Goal: Navigation & Orientation: Find specific page/section

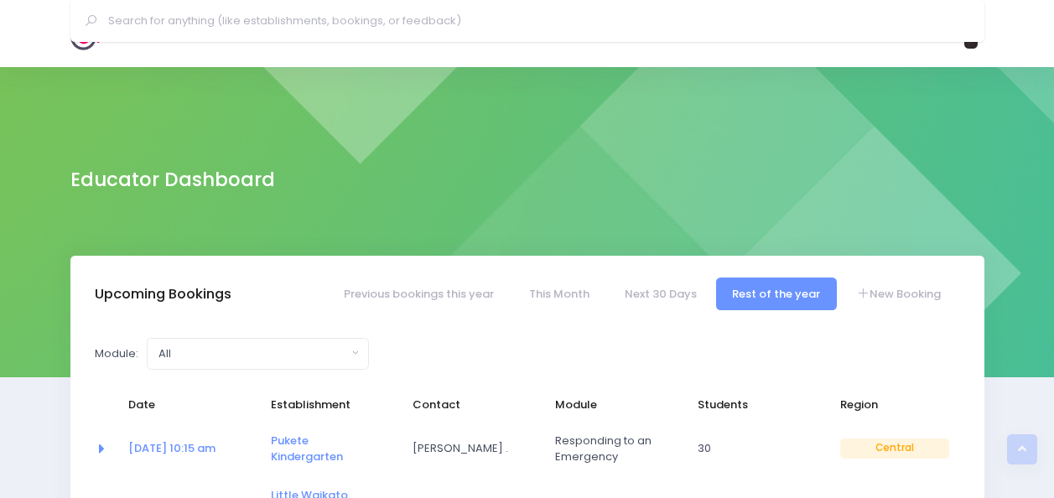
select select "5"
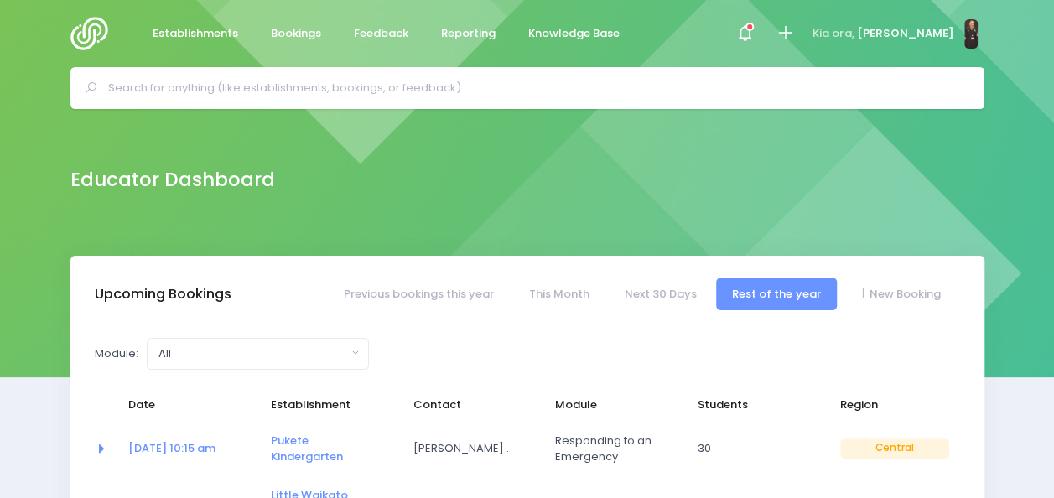
click at [253, 91] on input "text" at bounding box center [534, 87] width 853 height 25
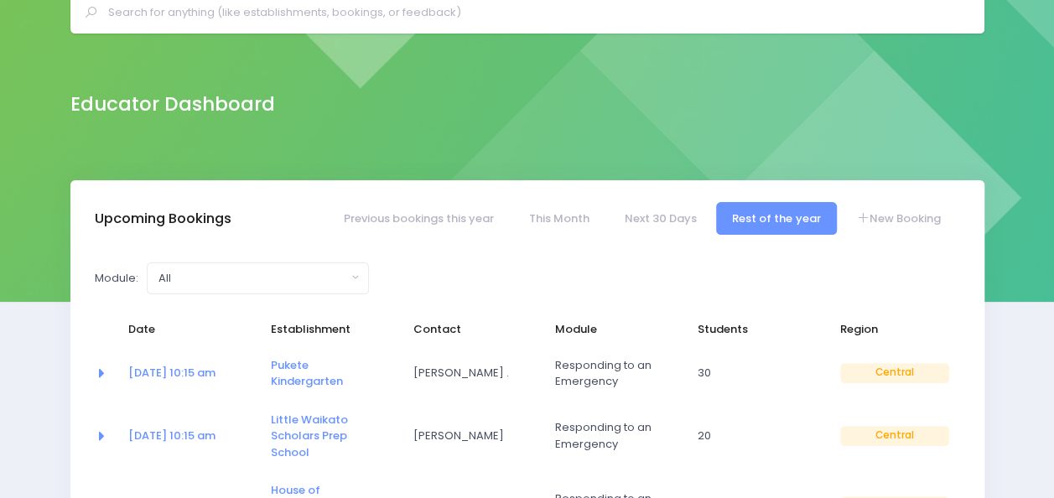
scroll to position [64, 0]
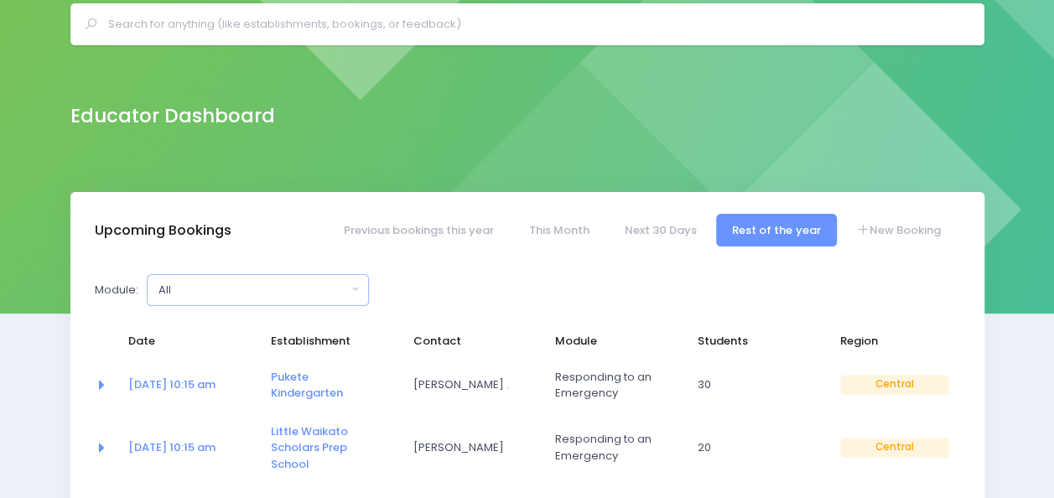
click at [357, 285] on button "All" at bounding box center [258, 290] width 222 height 32
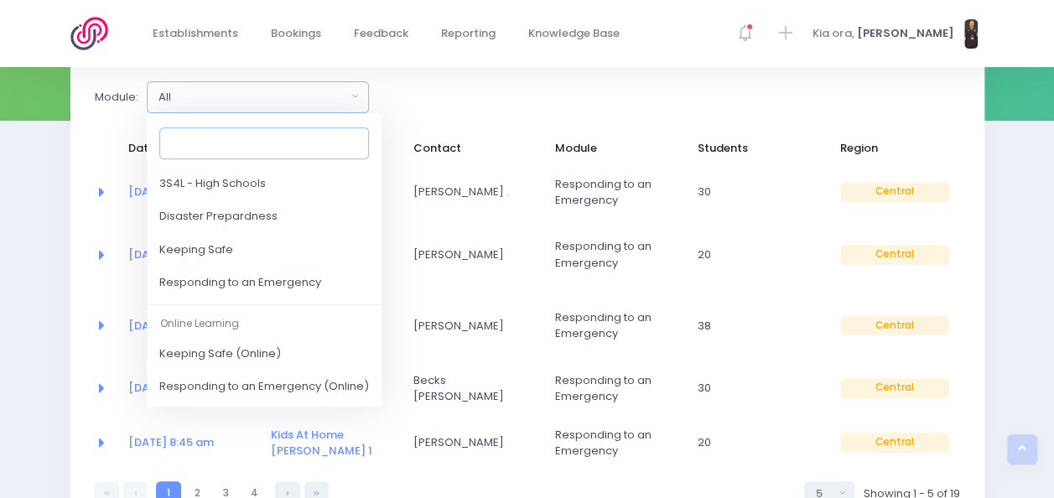
scroll to position [330, 0]
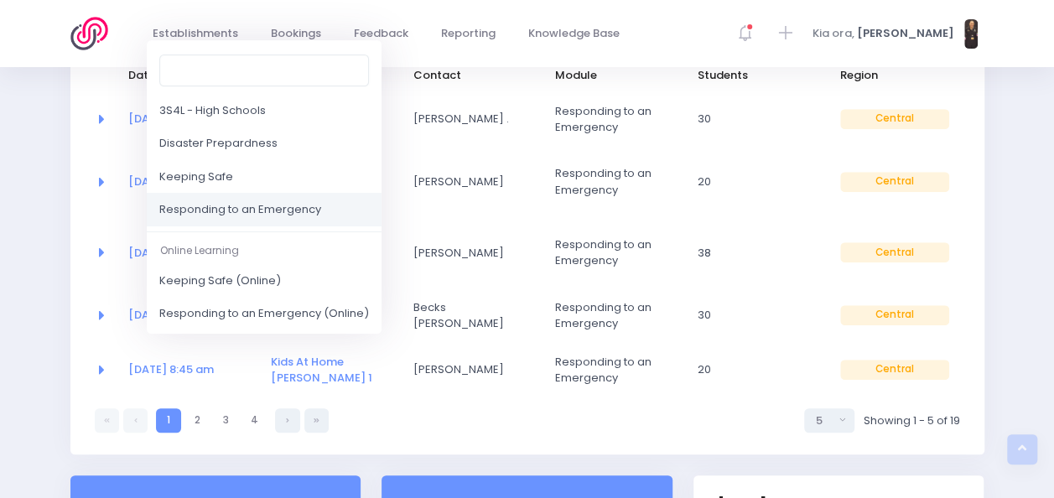
click at [310, 206] on span "Responding to an Emergency" at bounding box center [240, 209] width 162 height 17
select select "Responding to an Emergency"
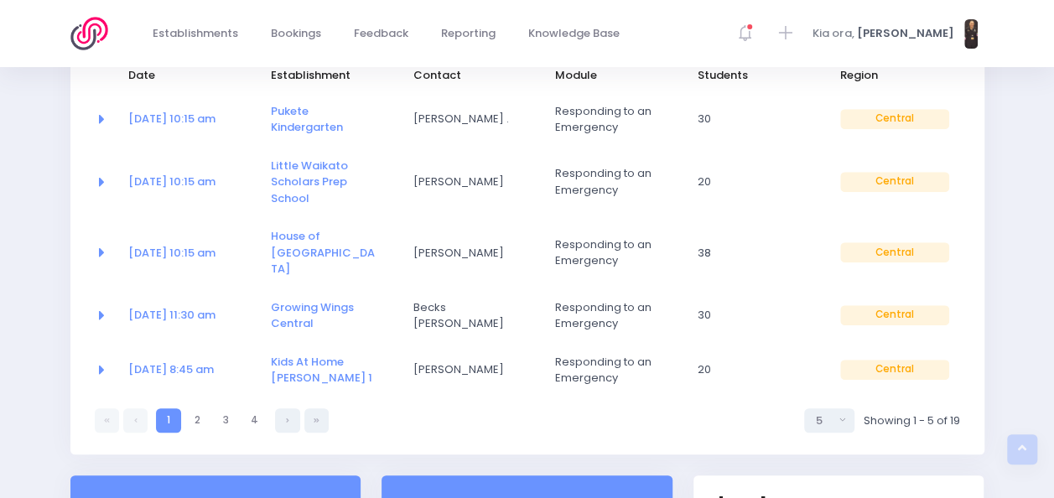
select select "5"
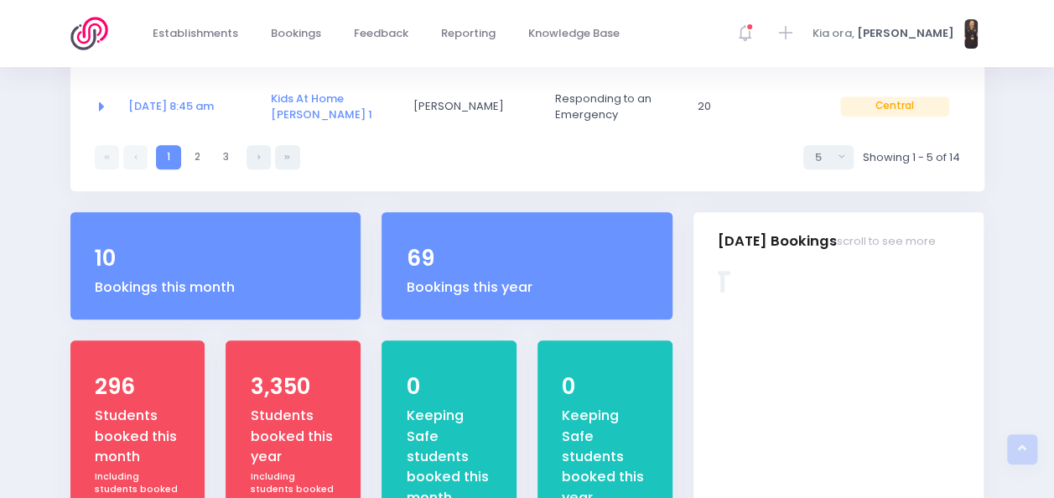
scroll to position [705, 0]
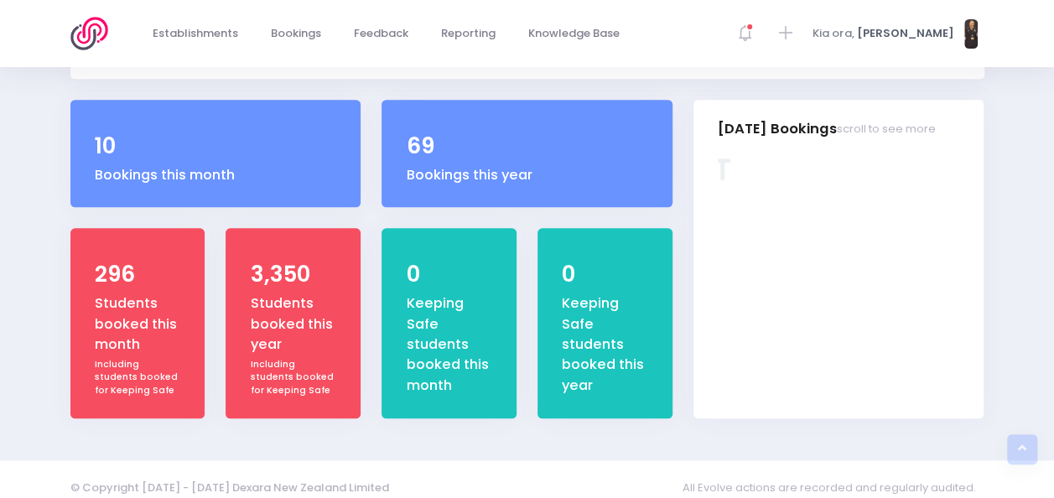
click at [336, 358] on div "Including students booked for Keeping Safe" at bounding box center [294, 377] width 86 height 39
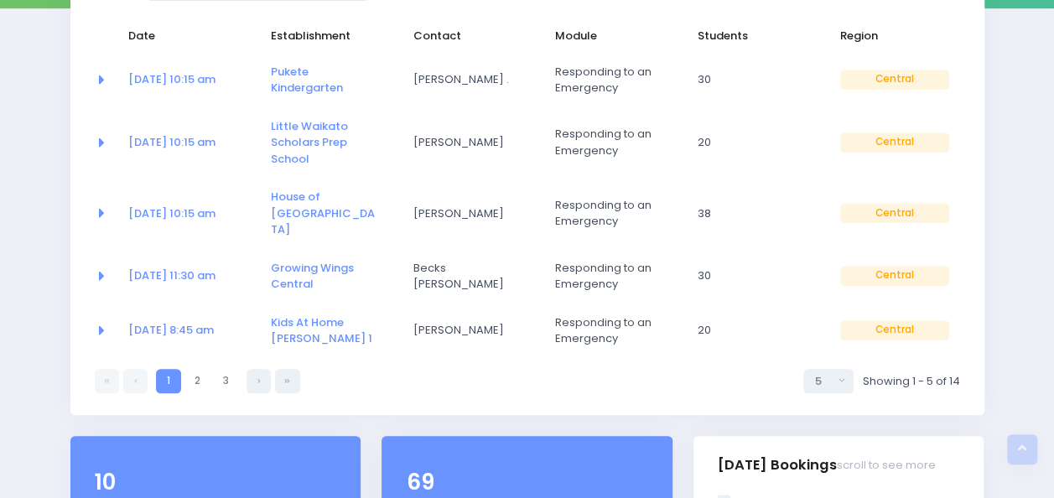
scroll to position [0, 0]
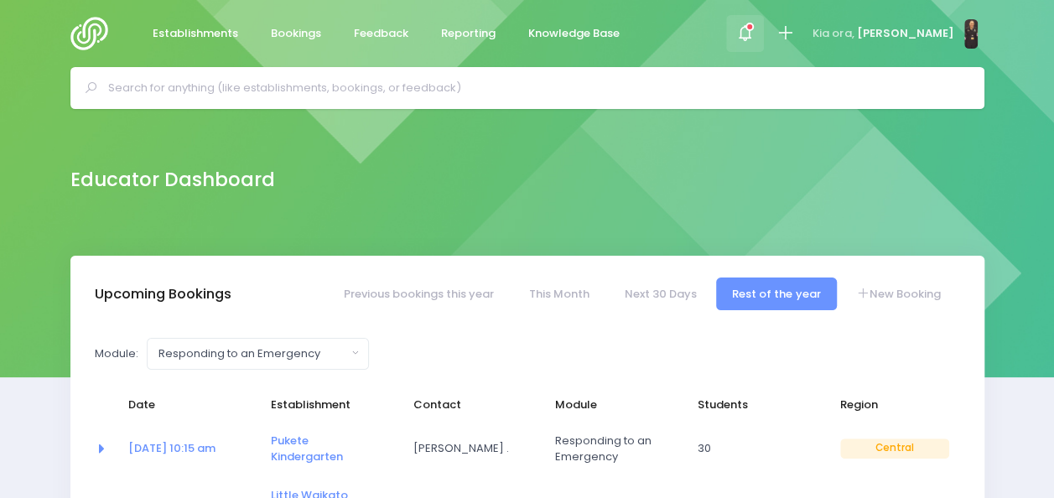
click at [755, 38] on icon at bounding box center [745, 32] width 19 height 19
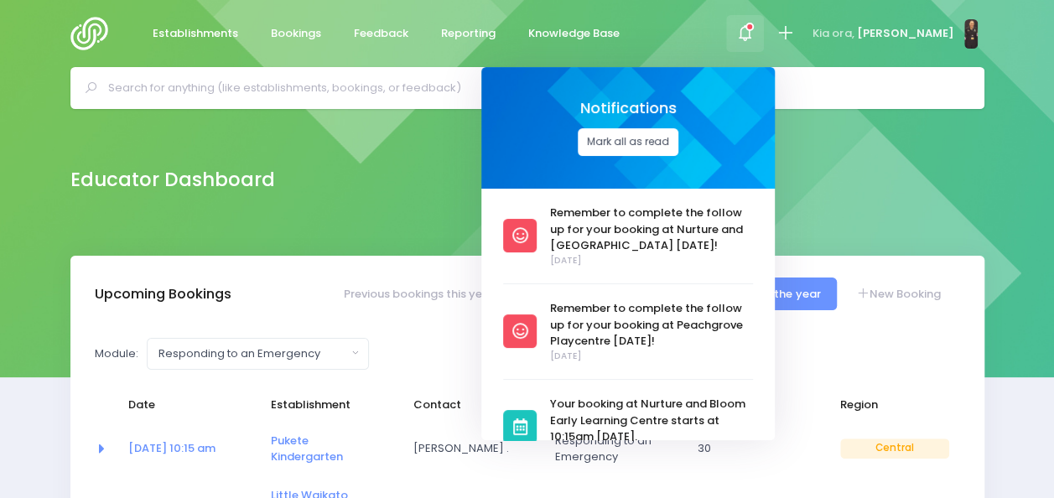
click at [648, 142] on button "Mark all as read" at bounding box center [628, 142] width 101 height 28
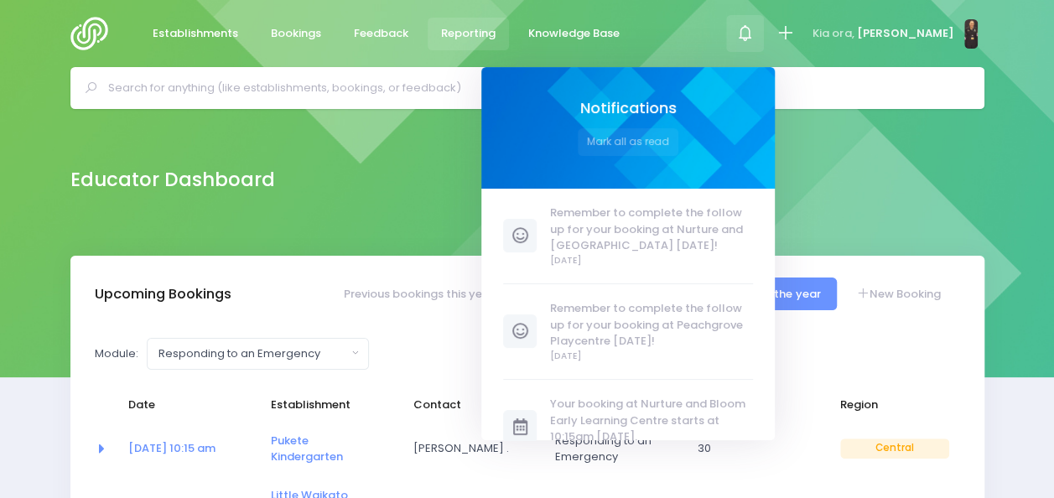
click at [455, 31] on span "Reporting" at bounding box center [468, 33] width 55 height 17
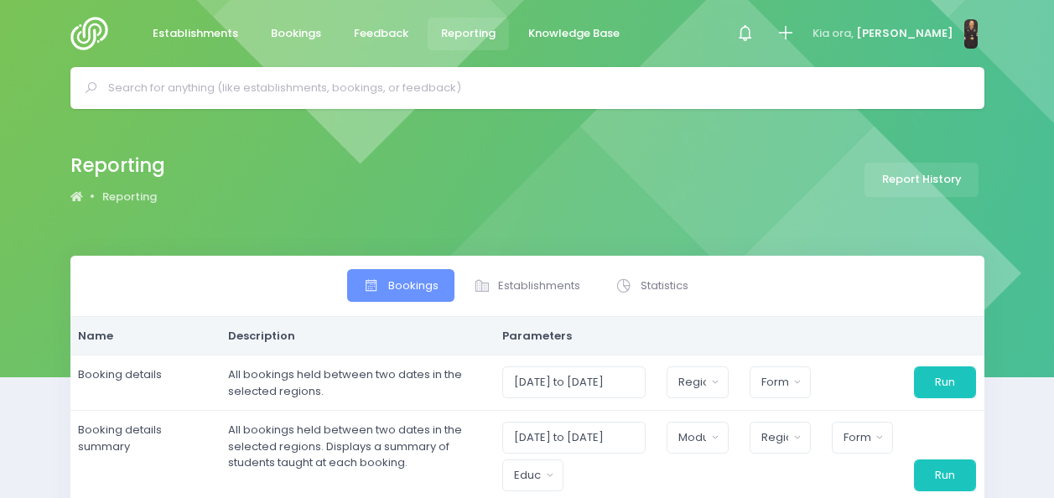
select select
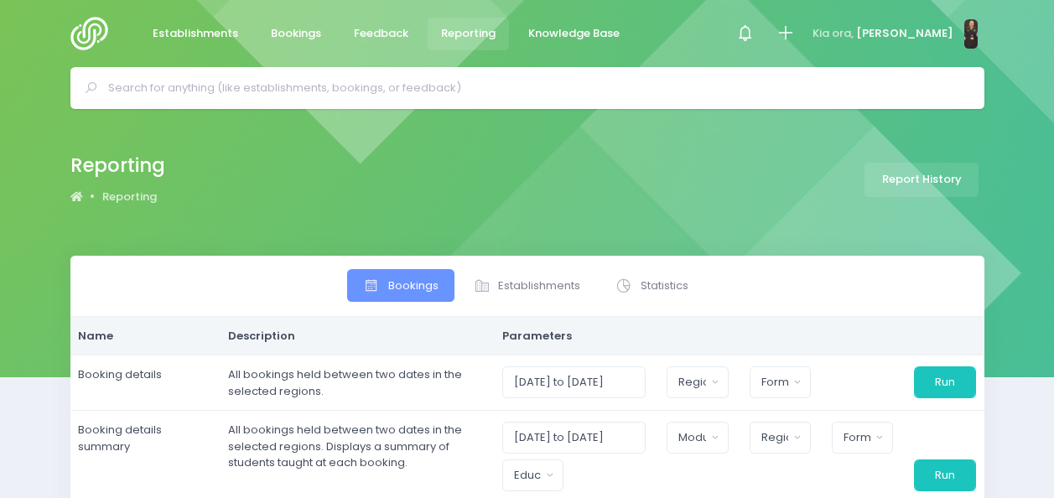
select select
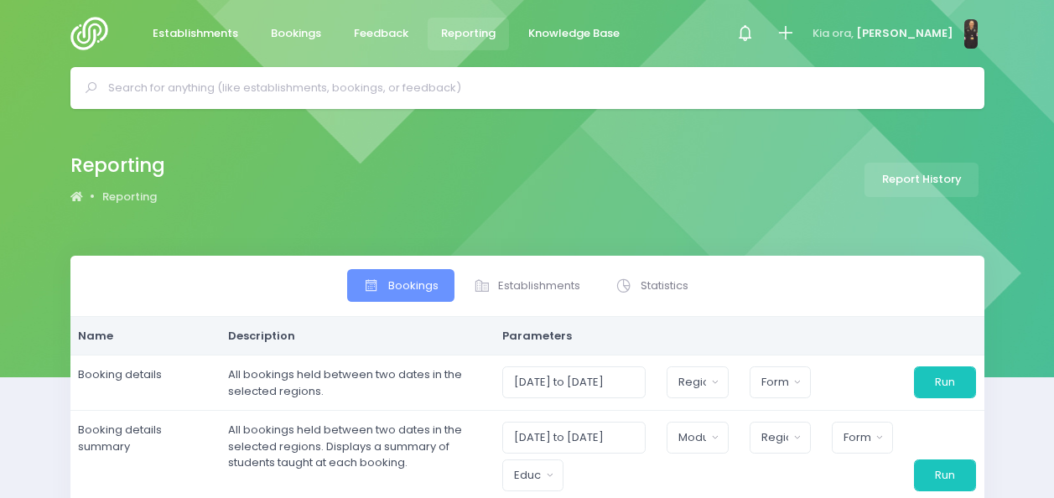
select select
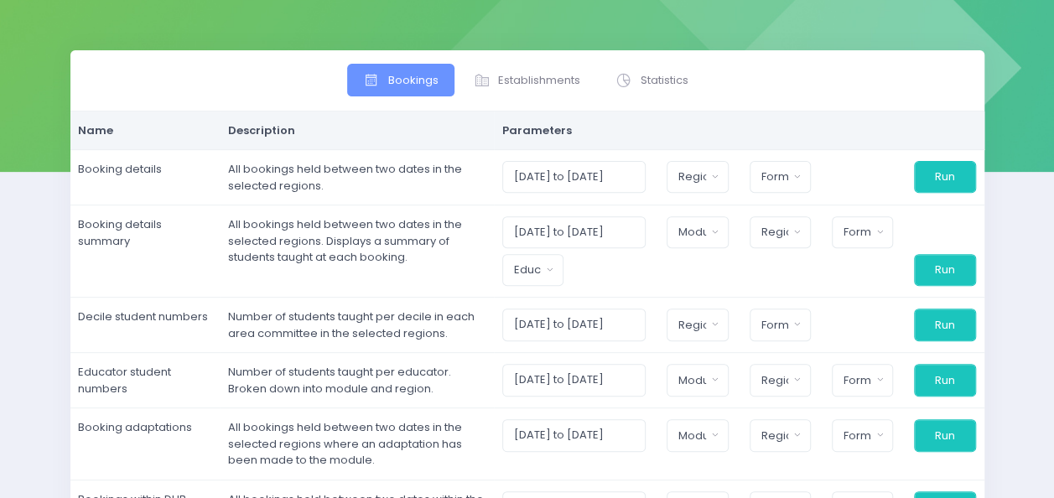
scroll to position [206, 0]
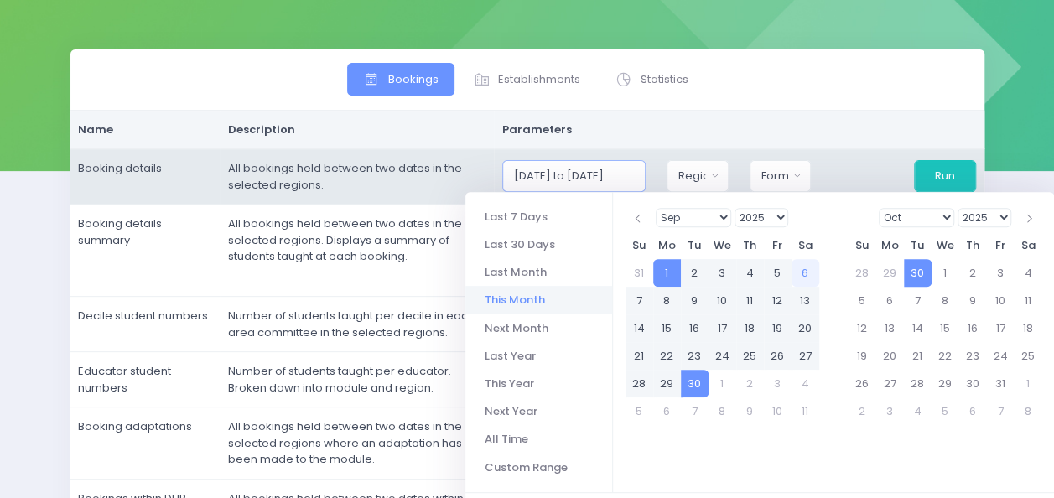
click at [638, 176] on input "[DATE] to [DATE]" at bounding box center [574, 176] width 144 height 32
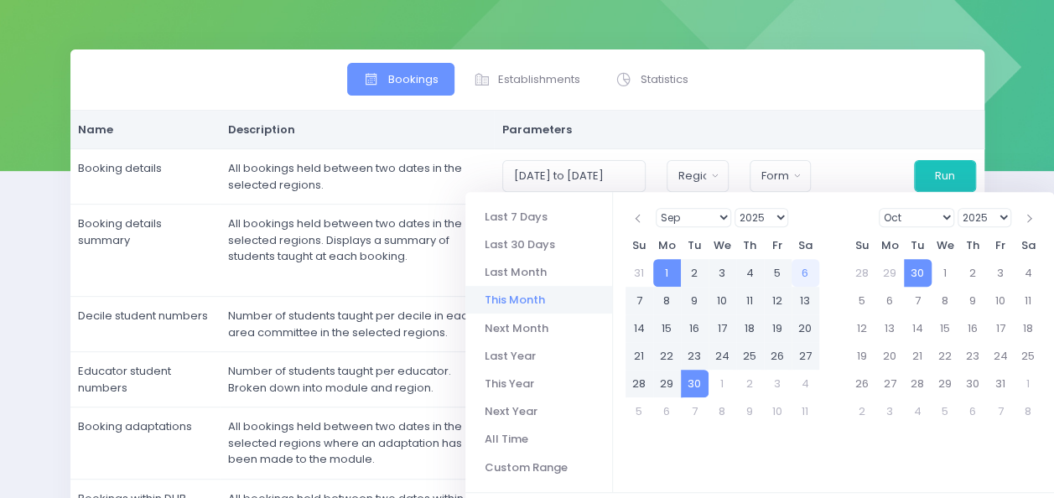
click at [723, 218] on select "Jan Feb Mar Apr May Jun Jul Aug Sep Oct Nov Dec" at bounding box center [694, 217] width 76 height 19
click at [517, 385] on li "This Year" at bounding box center [539, 384] width 147 height 28
type input "[DATE] to [DATE]"
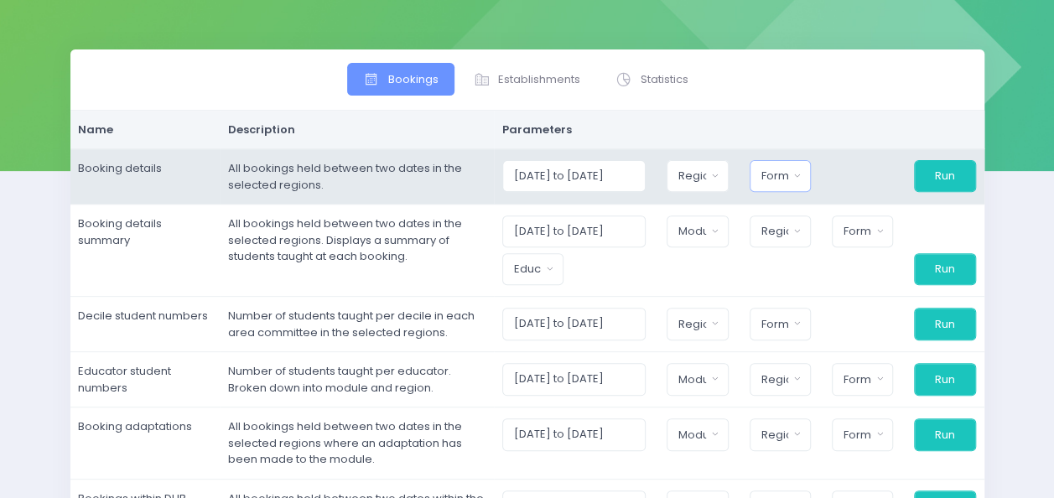
click at [808, 171] on button "Format" at bounding box center [780, 176] width 61 height 32
click at [716, 178] on button "Region" at bounding box center [697, 176] width 61 height 32
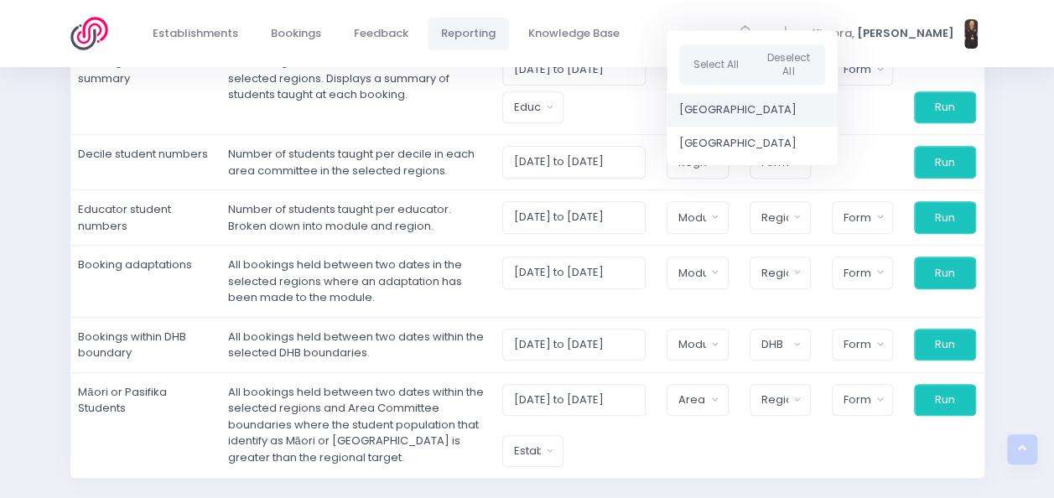
scroll to position [373, 0]
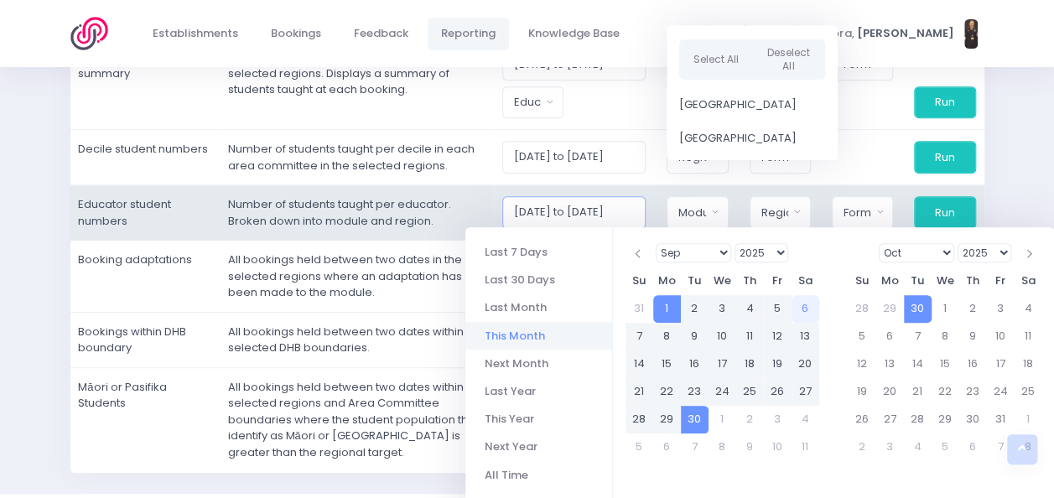
click at [617, 209] on input "[DATE] to [DATE]" at bounding box center [574, 212] width 144 height 32
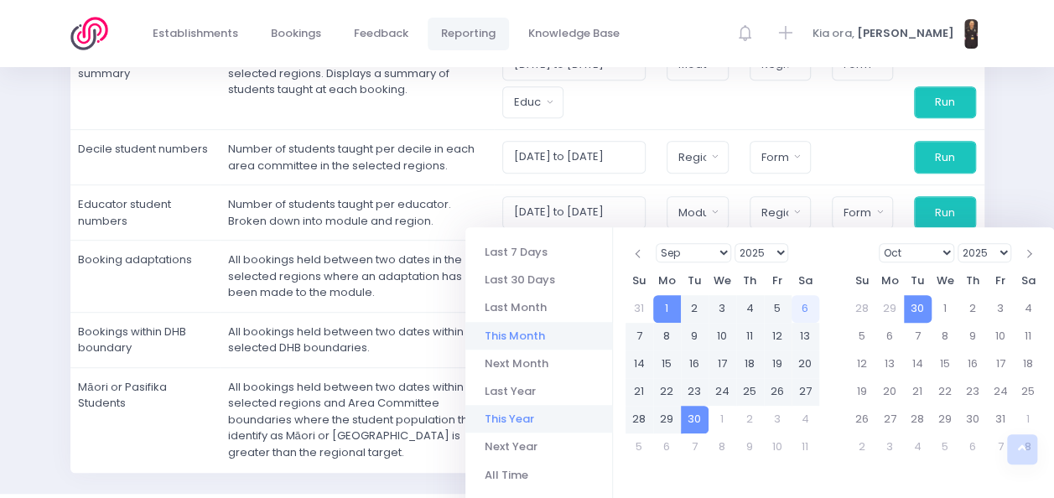
click at [519, 417] on li "This Year" at bounding box center [539, 419] width 147 height 28
type input "[DATE] to [DATE]"
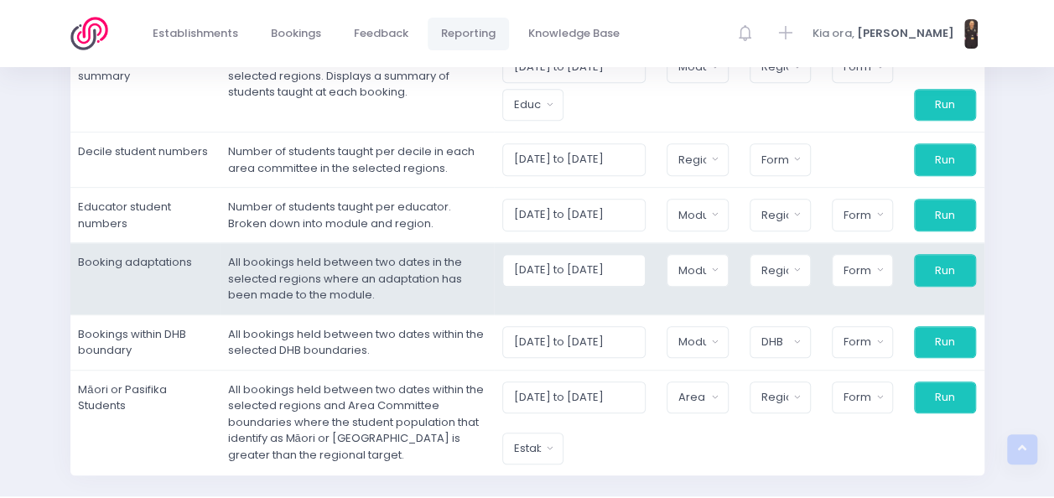
scroll to position [365, 0]
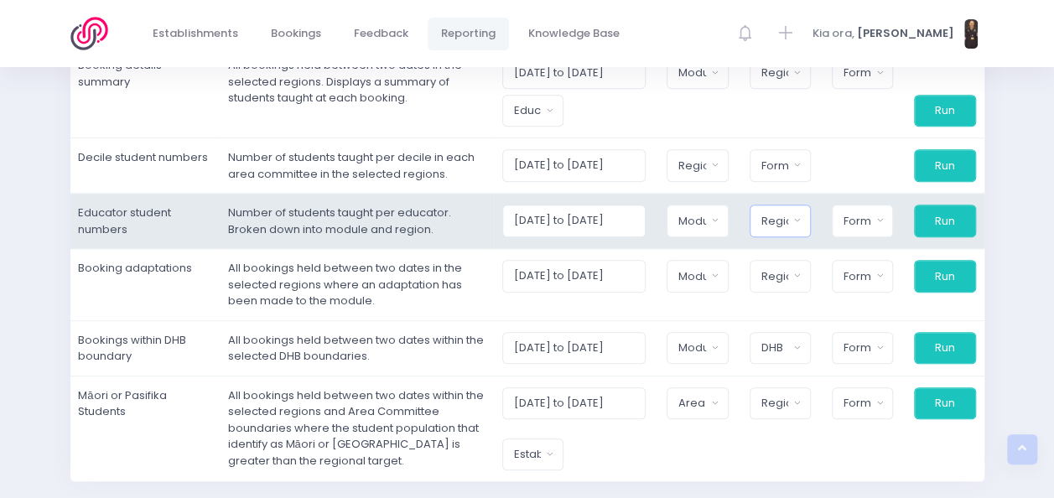
click at [797, 215] on button "Region" at bounding box center [780, 221] width 61 height 32
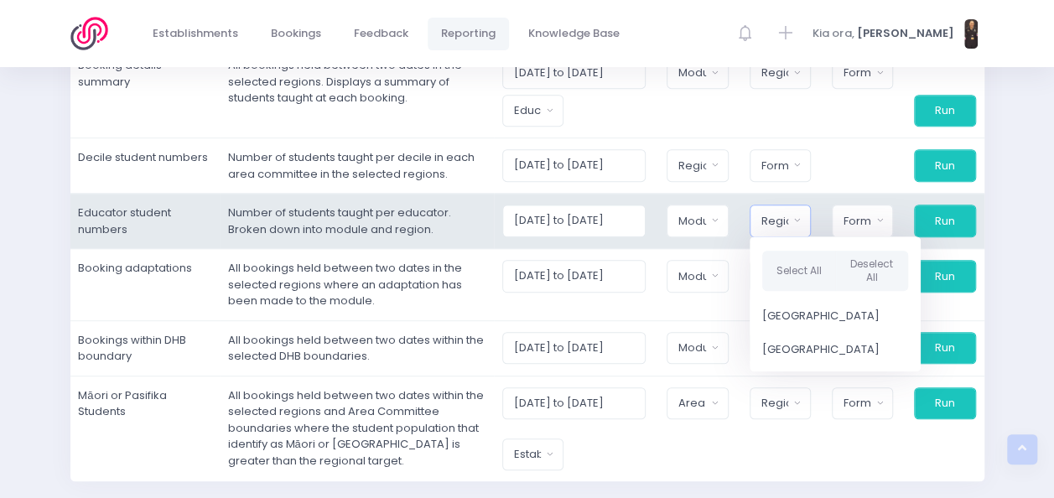
click at [797, 215] on button "Region" at bounding box center [780, 221] width 61 height 32
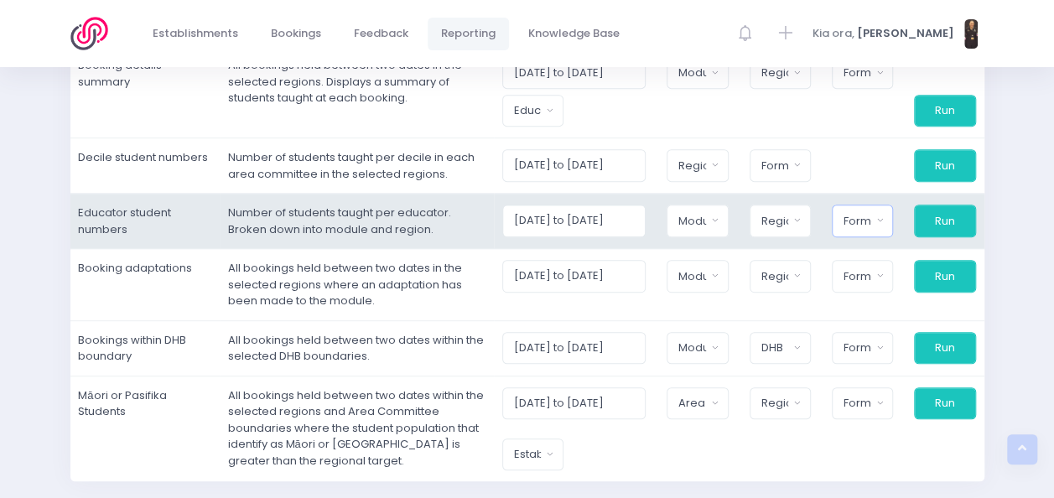
click at [883, 219] on button "Format" at bounding box center [862, 221] width 61 height 32
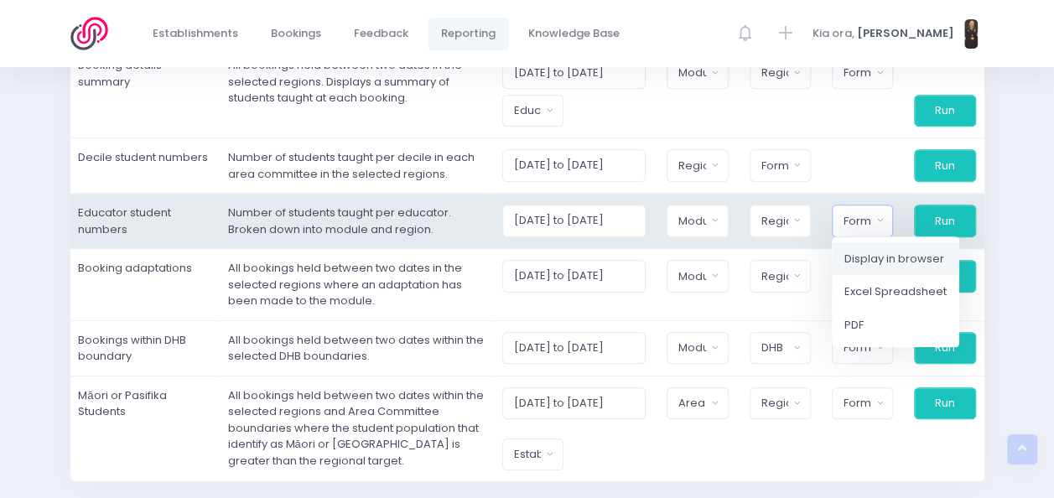
click at [885, 253] on span "Display in browser" at bounding box center [895, 259] width 100 height 17
select select "web"
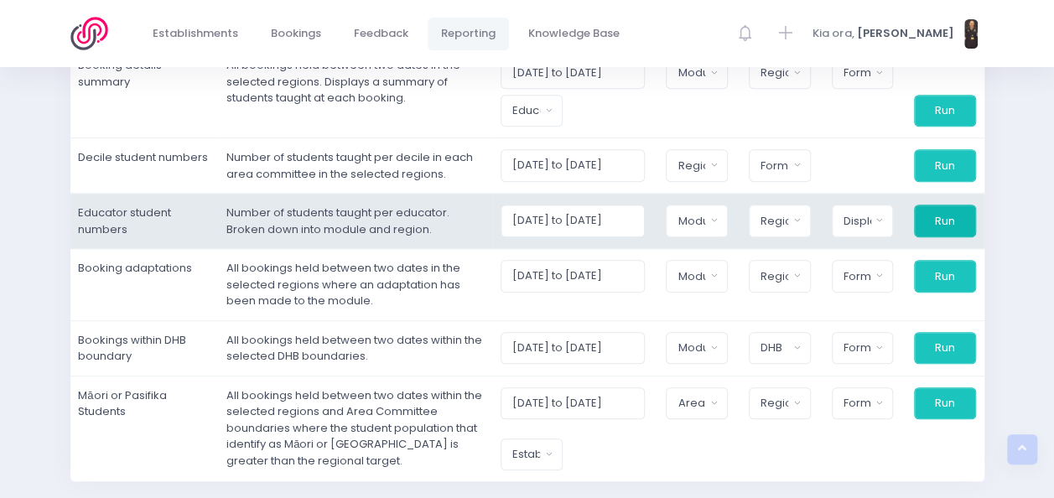
click at [958, 216] on button "Run" at bounding box center [945, 221] width 62 height 32
click at [722, 212] on button "Module" at bounding box center [697, 221] width 62 height 32
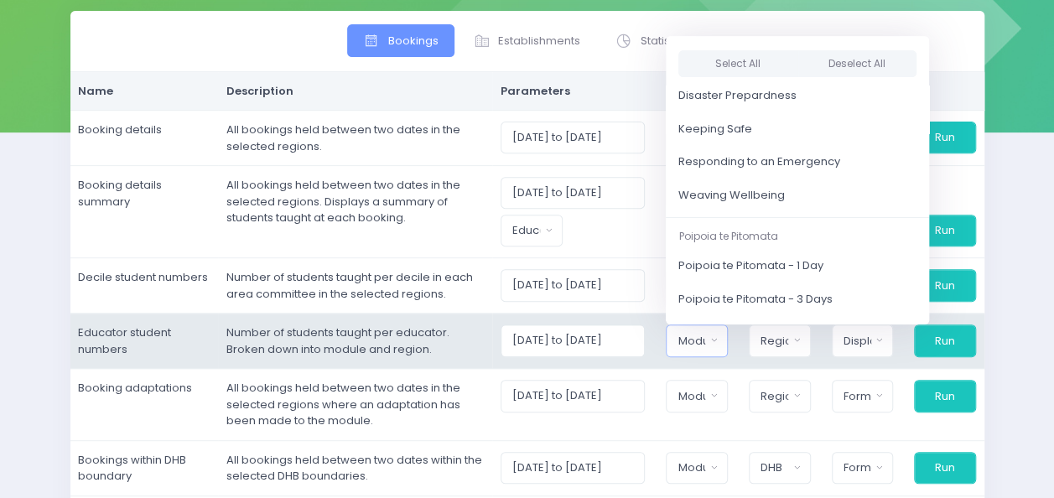
scroll to position [166, 0]
click at [755, 198] on span "Weaving Wellbeing" at bounding box center [732, 194] width 107 height 17
select select "Weaving Wellbeing"
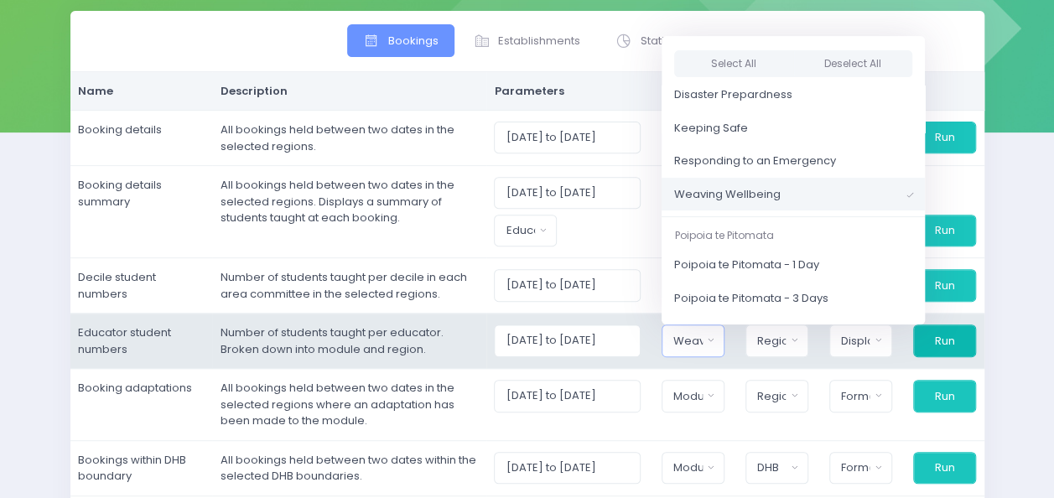
click at [950, 349] on button "Run" at bounding box center [945, 341] width 63 height 32
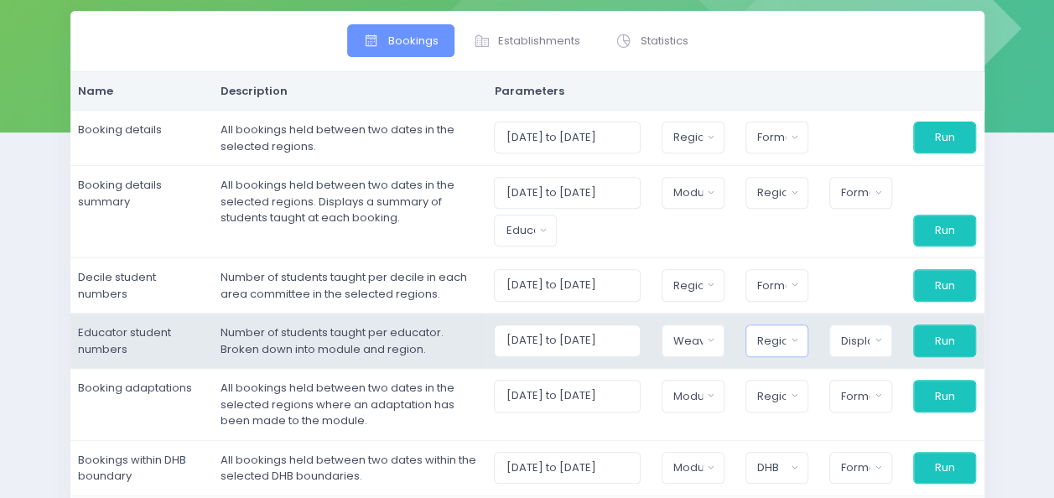
click at [803, 336] on button "Region" at bounding box center [777, 341] width 63 height 32
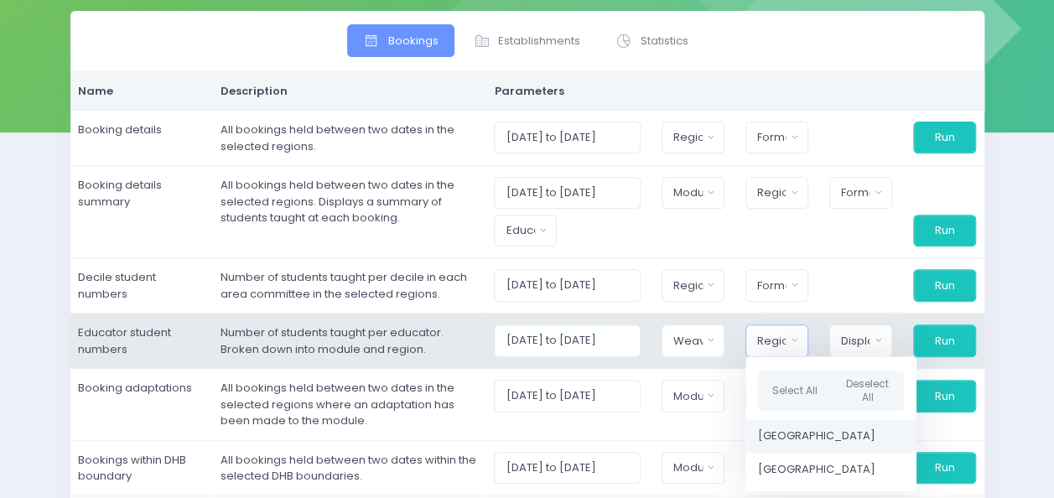
click at [800, 437] on span "Northern Region" at bounding box center [816, 437] width 117 height 17
select select "Northern"
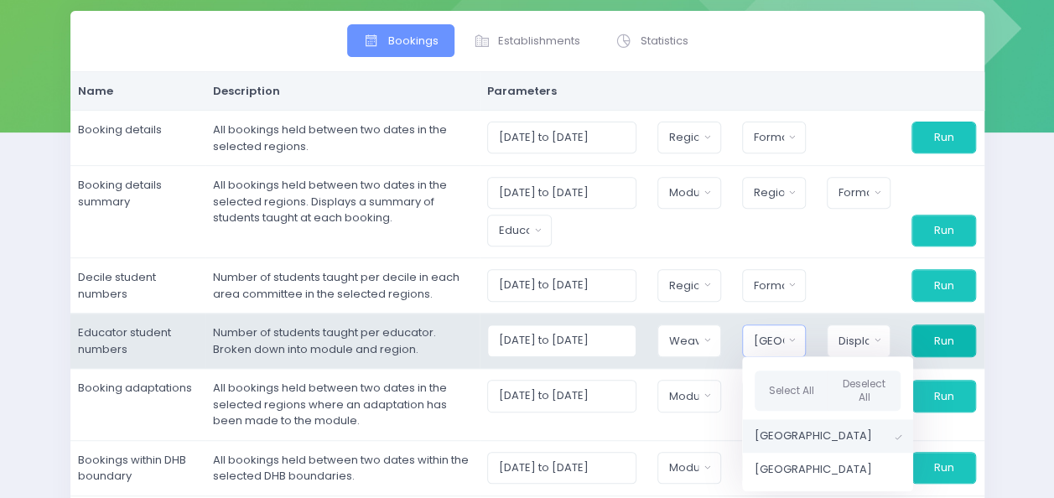
click at [939, 339] on button "Run" at bounding box center [944, 341] width 64 height 32
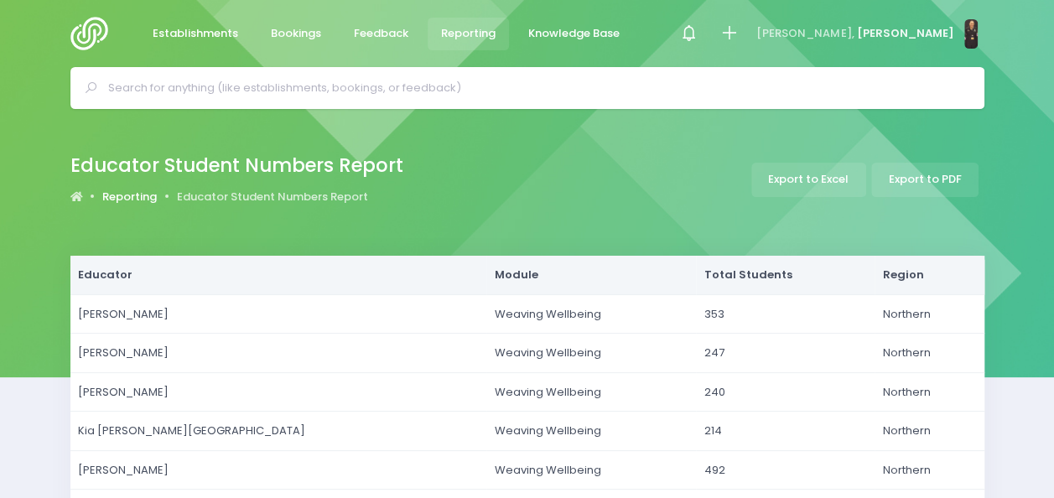
click at [134, 196] on link "Reporting" at bounding box center [129, 197] width 55 height 17
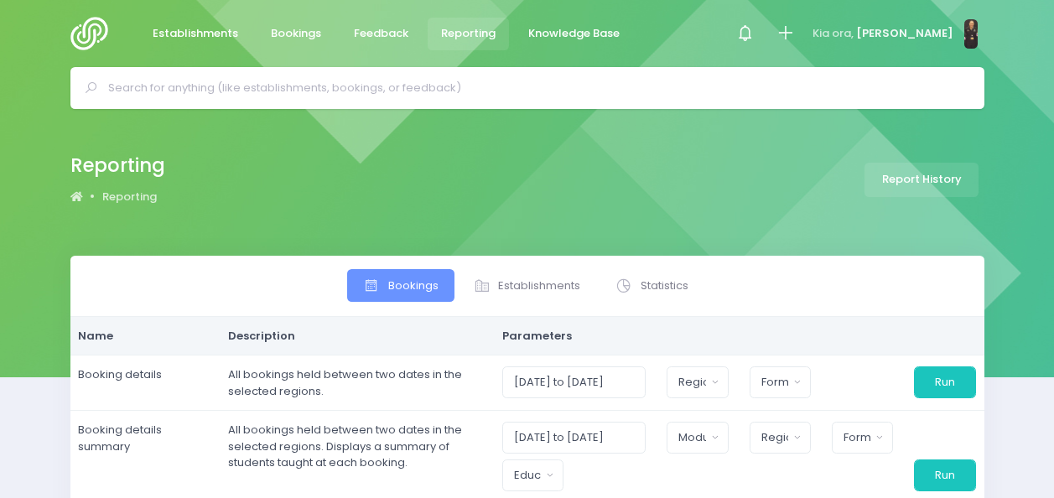
select select
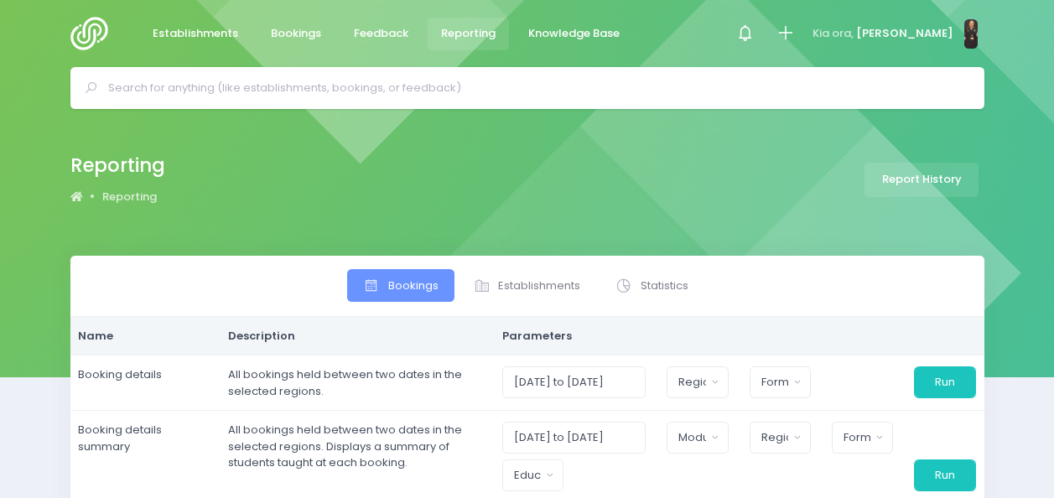
select select
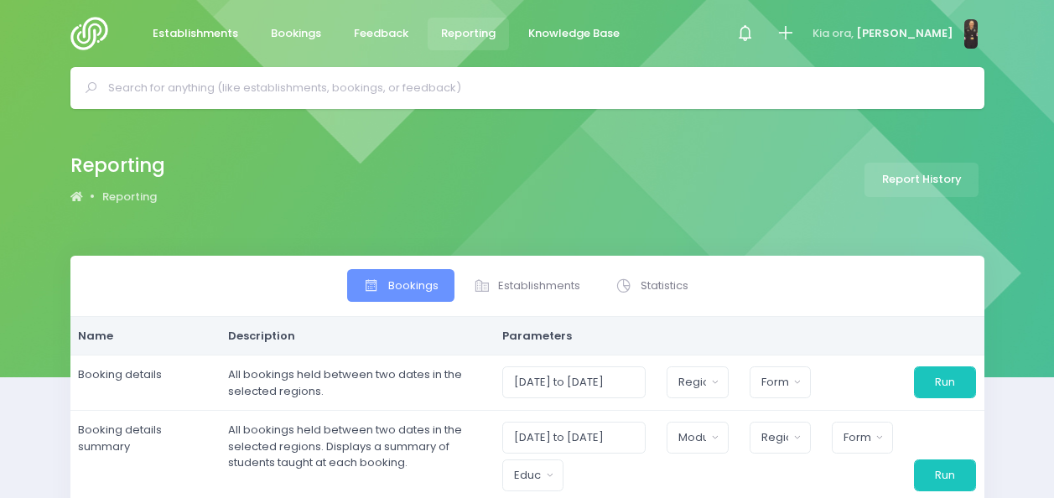
select select
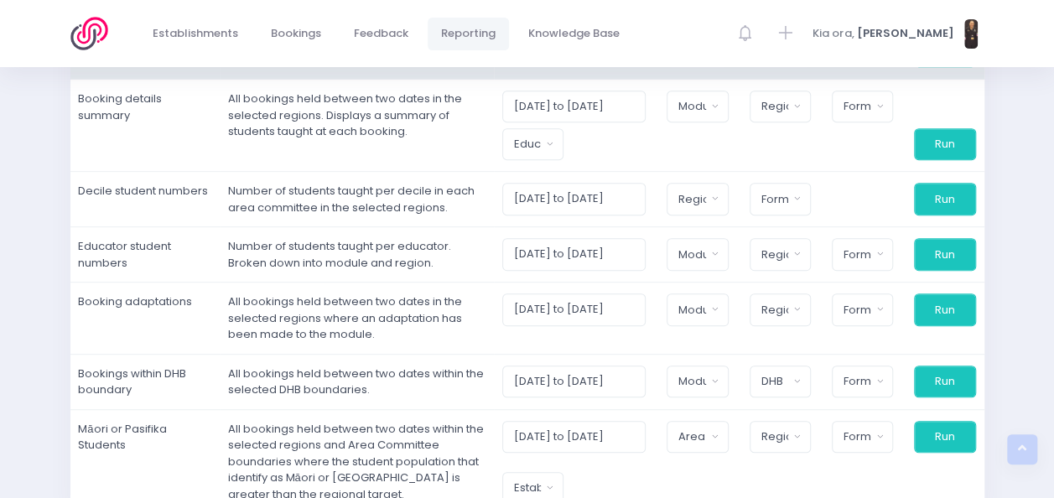
scroll to position [332, 0]
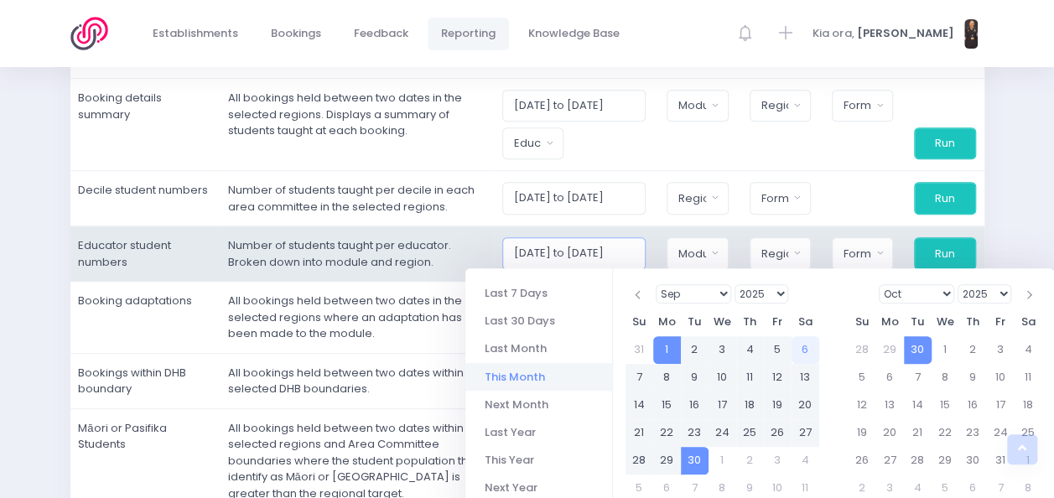
click at [623, 263] on input "[DATE] to [DATE]" at bounding box center [574, 253] width 144 height 32
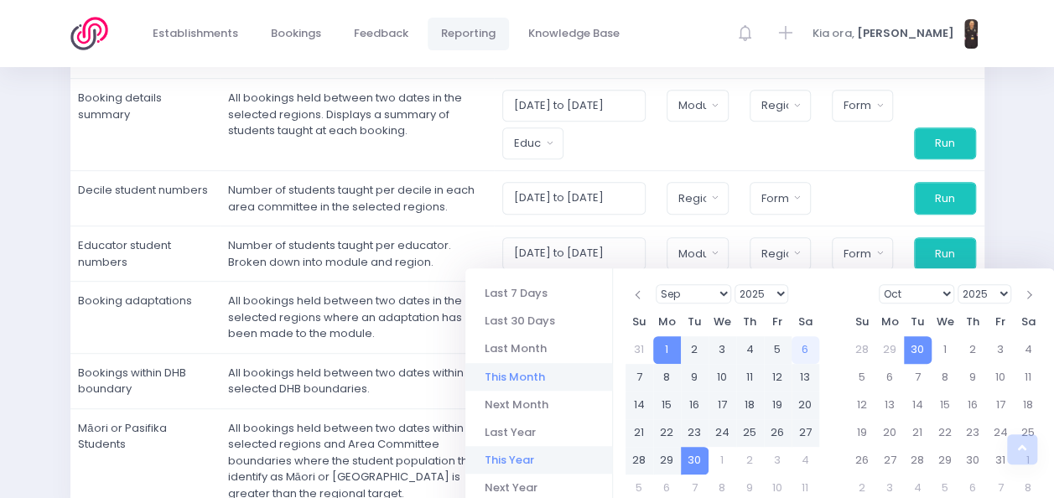
click at [524, 451] on li "This Year" at bounding box center [539, 460] width 147 height 28
type input "[DATE] to [DATE]"
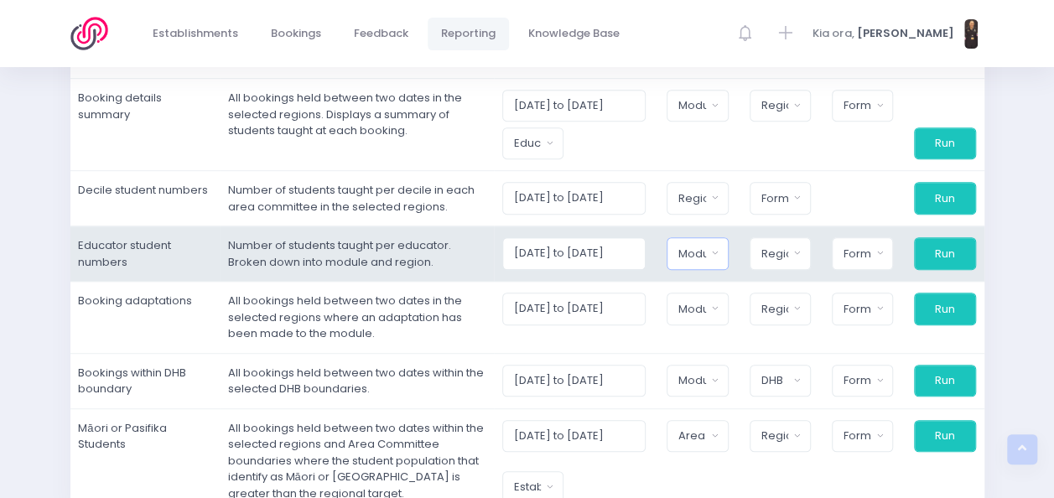
click at [714, 257] on button "Module" at bounding box center [697, 253] width 61 height 32
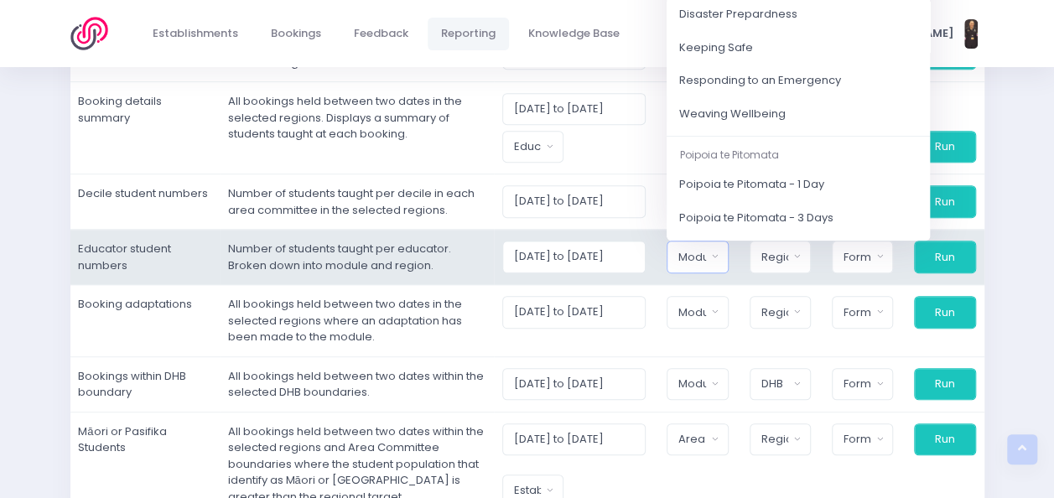
scroll to position [154, 0]
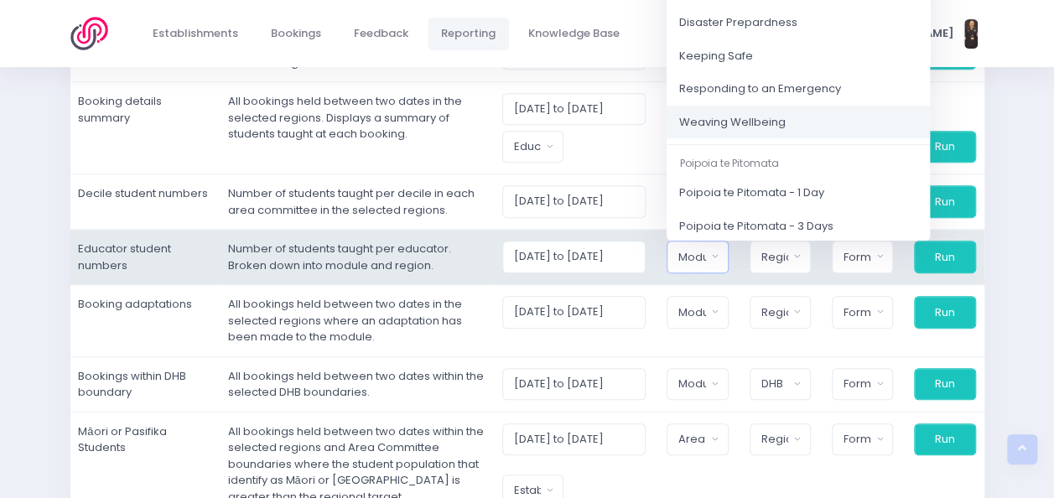
click at [752, 118] on span "Weaving Wellbeing" at bounding box center [732, 122] width 107 height 17
select select "Weaving Wellbeing"
click at [760, 117] on span "Weaving Wellbeing" at bounding box center [732, 122] width 107 height 17
click at [757, 117] on span "Weaving Wellbeing" at bounding box center [732, 122] width 107 height 17
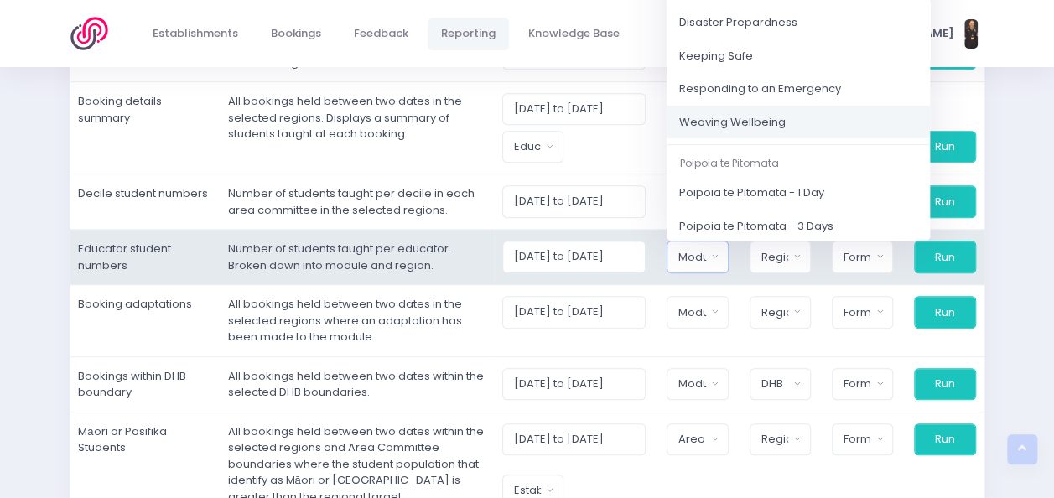
select select "Weaving Wellbeing"
click at [801, 258] on button "Region" at bounding box center [780, 257] width 62 height 32
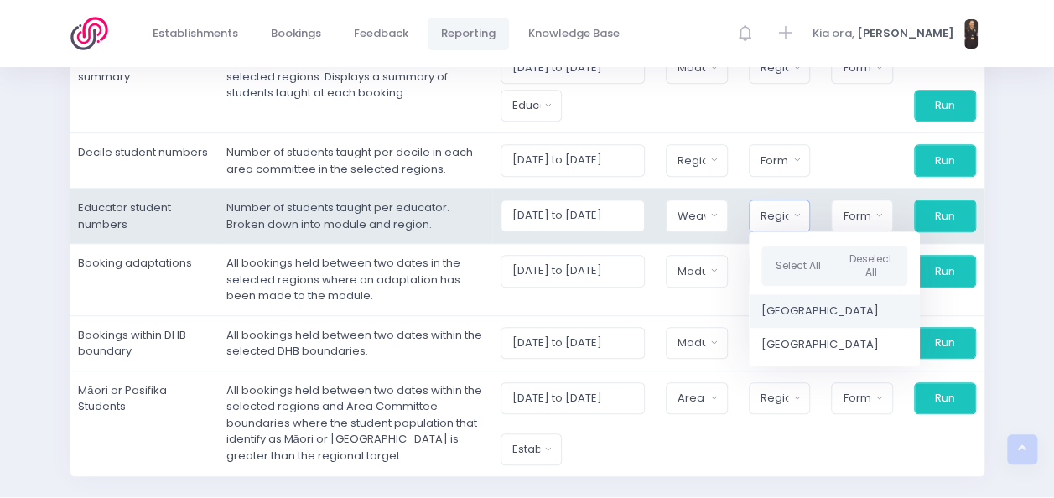
scroll to position [373, 0]
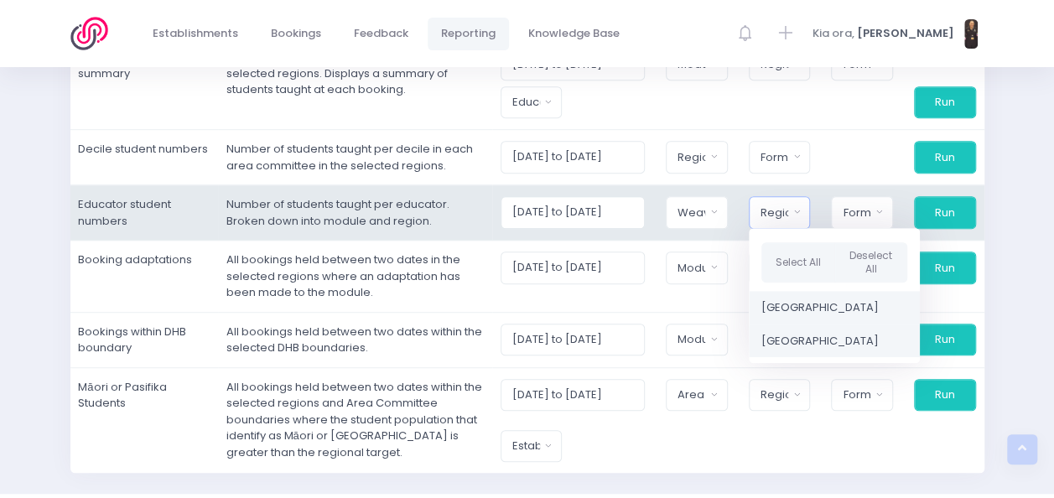
click at [812, 348] on link "[GEOGRAPHIC_DATA]" at bounding box center [834, 342] width 171 height 34
select select "Central"
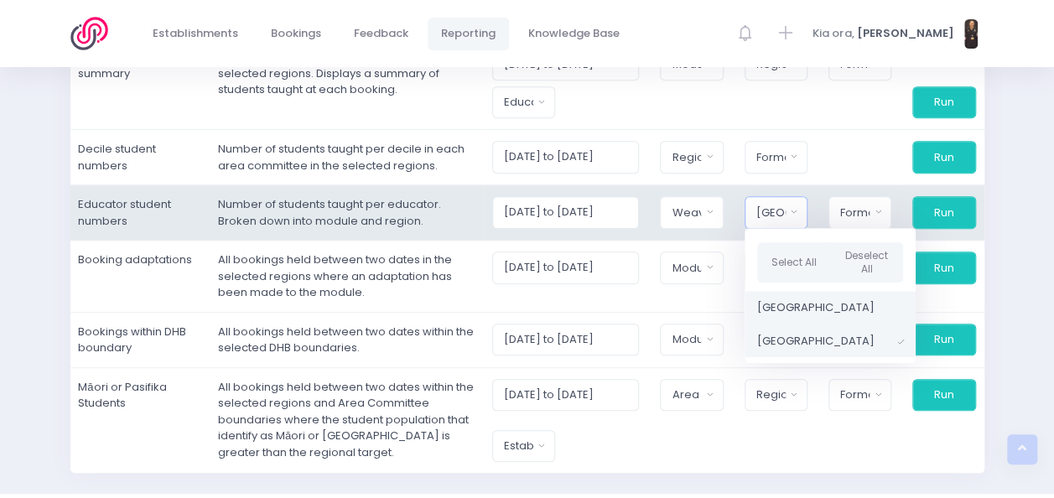
scroll to position [2, 0]
click at [874, 208] on button "Format" at bounding box center [860, 212] width 63 height 32
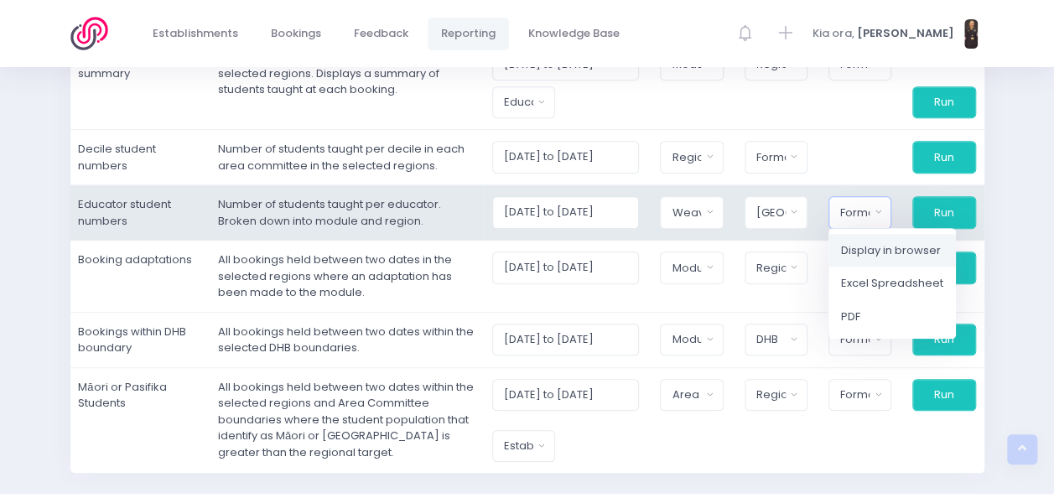
click at [881, 247] on span "Display in browser" at bounding box center [891, 250] width 100 height 17
select select "web"
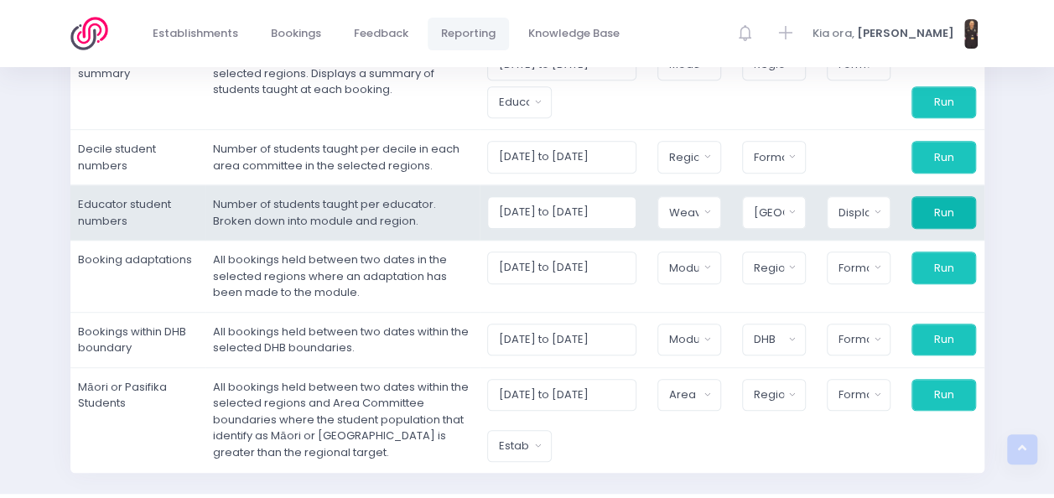
click at [955, 211] on button "Run" at bounding box center [944, 212] width 64 height 32
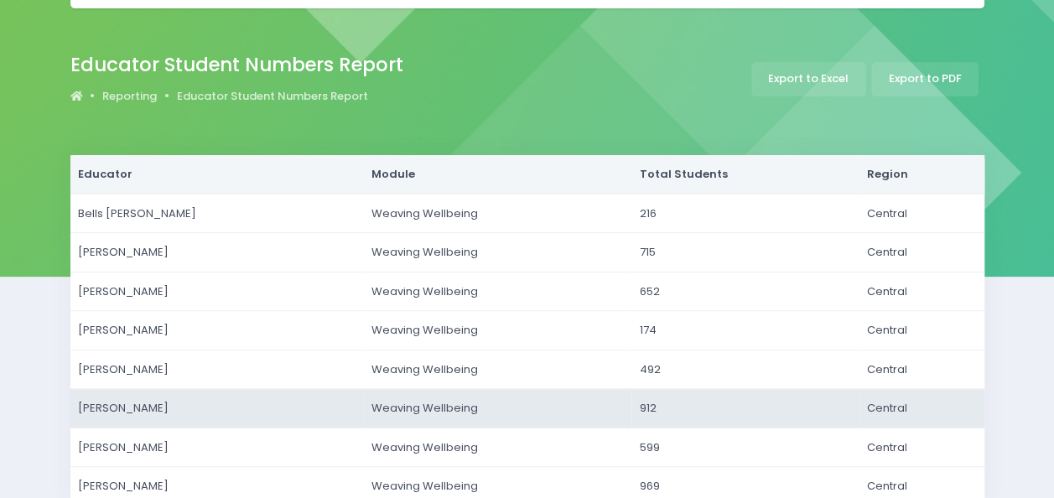
scroll to position [68, 0]
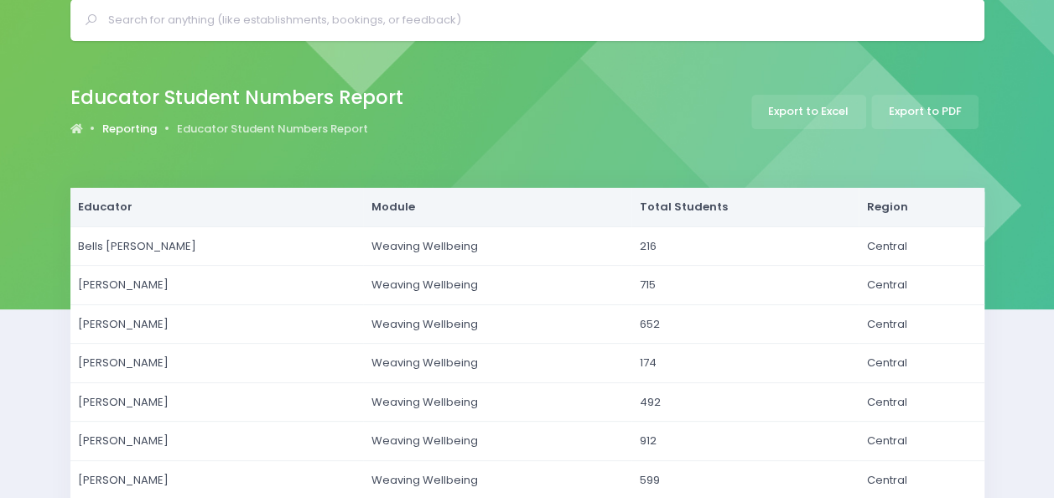
click at [135, 128] on link "Reporting" at bounding box center [129, 129] width 55 height 17
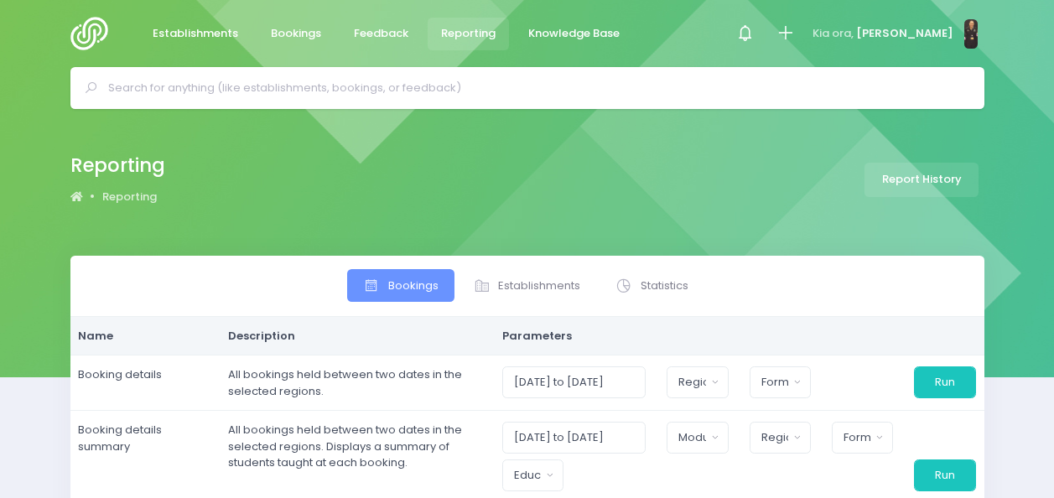
select select
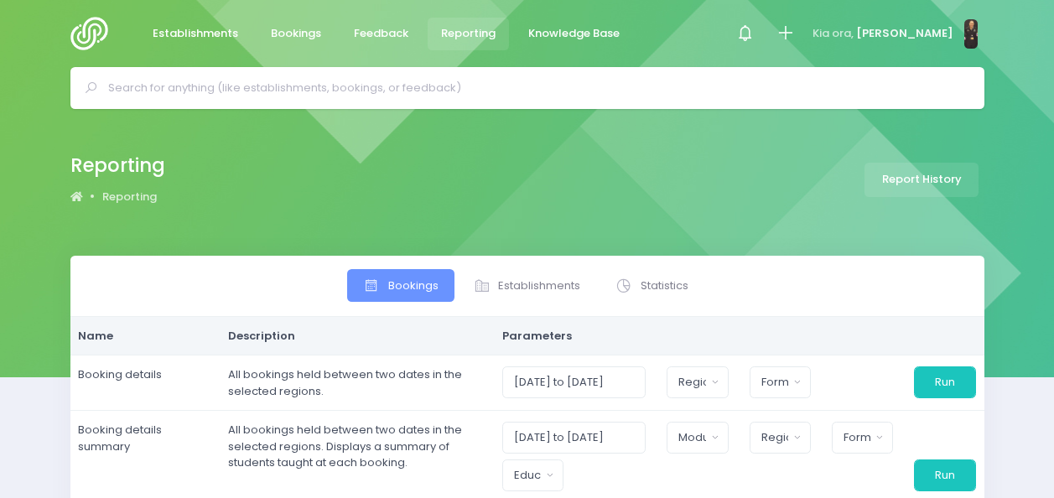
select select
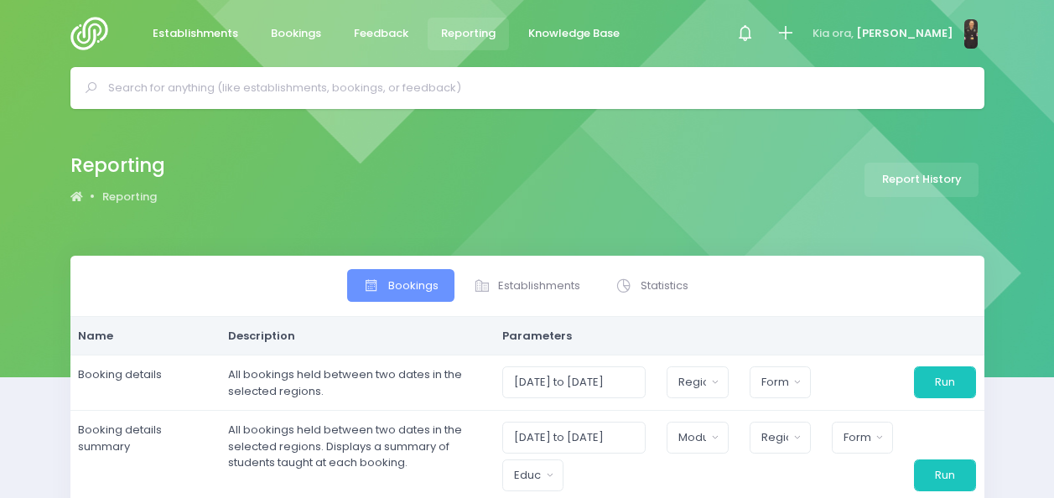
select select
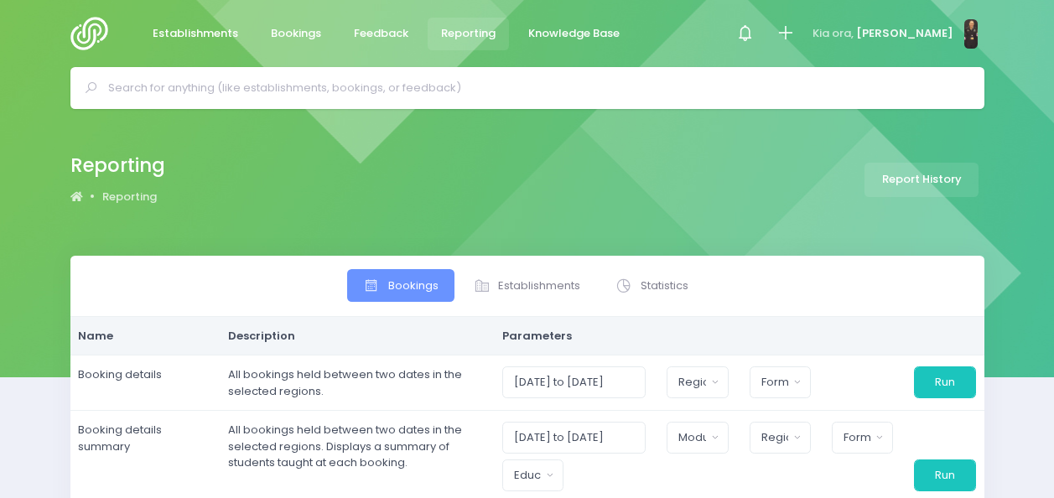
select select
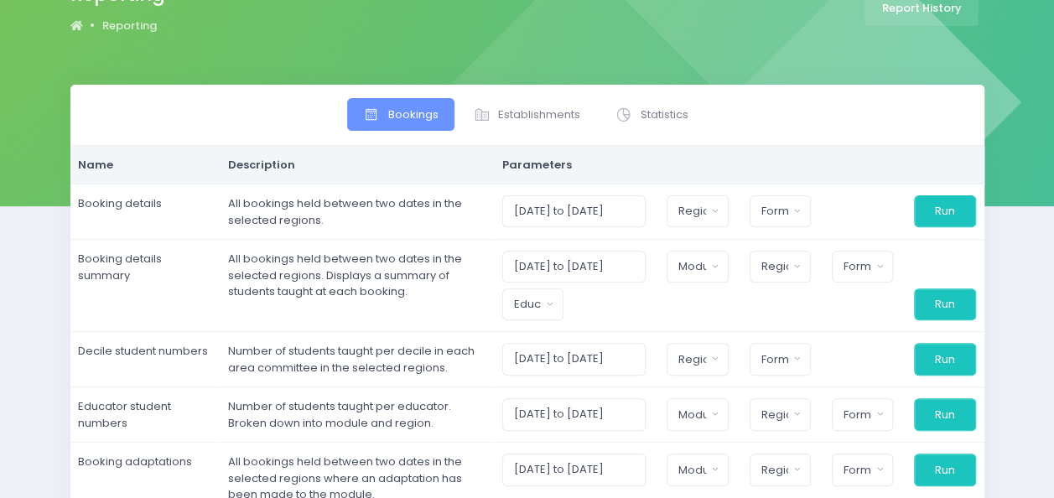
scroll to position [225, 0]
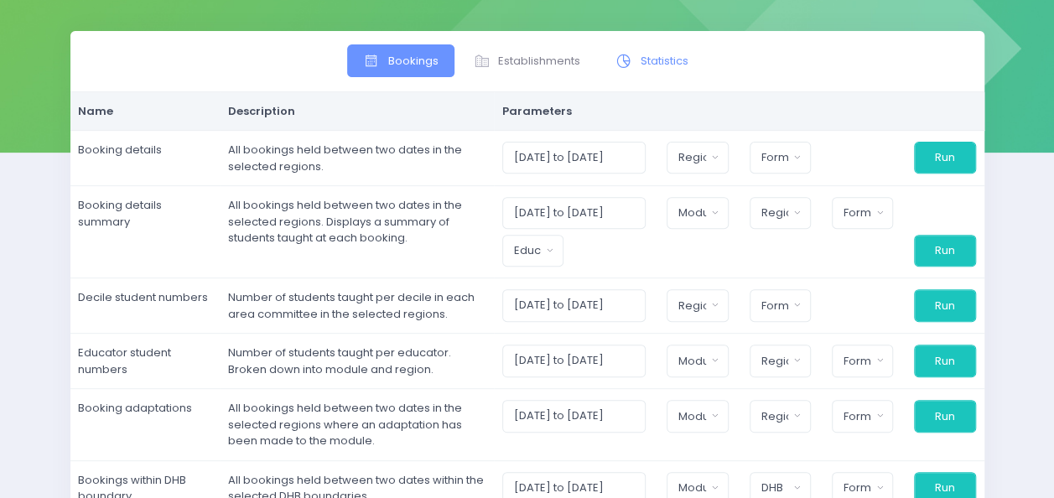
click at [630, 62] on icon at bounding box center [624, 61] width 17 height 17
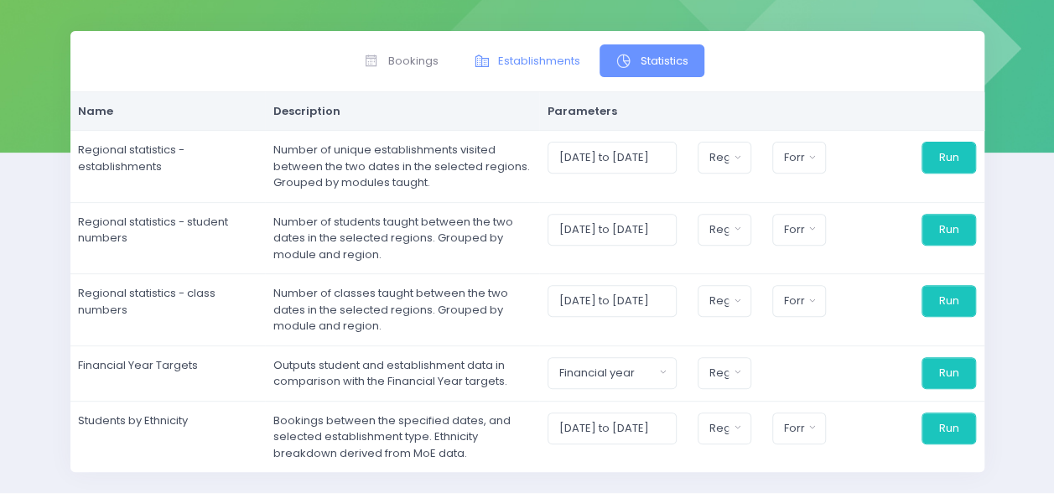
click at [507, 56] on span "Establishments" at bounding box center [539, 61] width 82 height 17
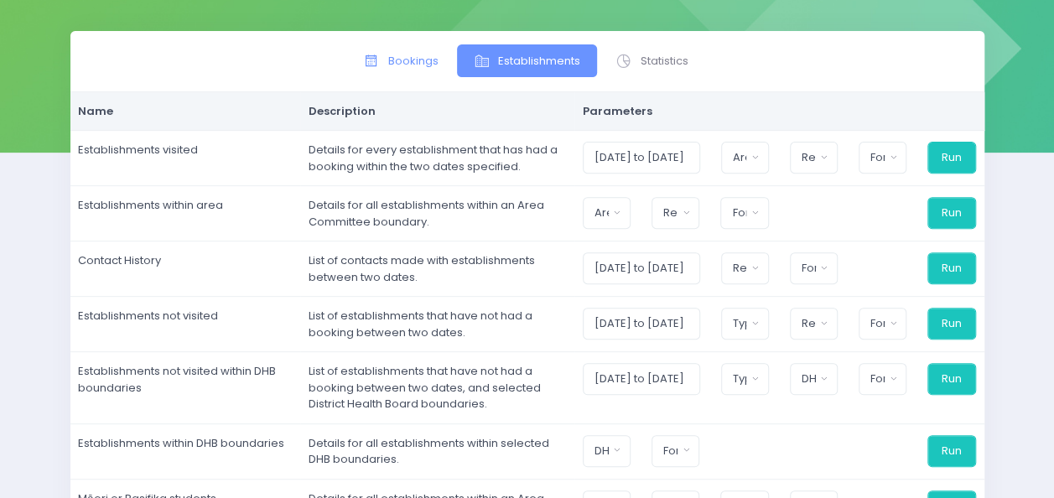
click at [398, 62] on span "Bookings" at bounding box center [413, 61] width 50 height 17
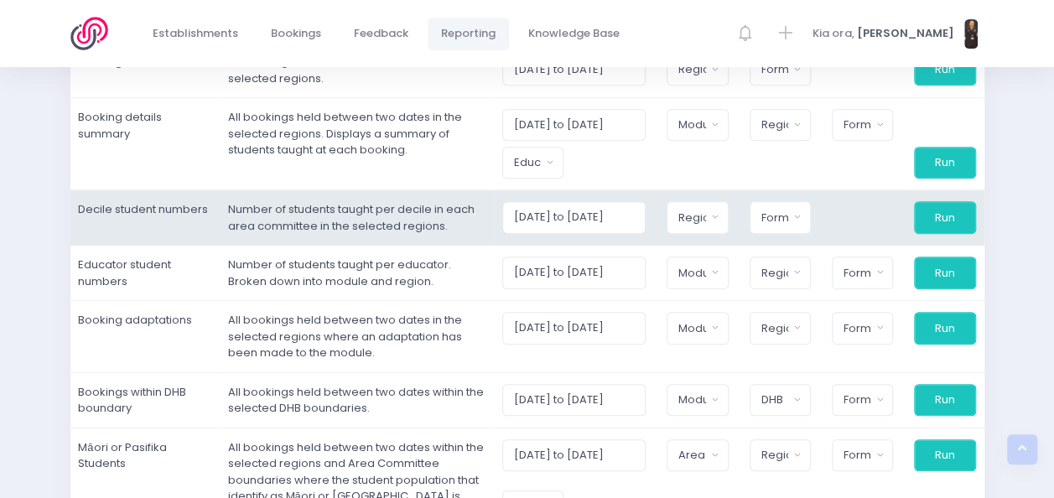
scroll to position [322, 0]
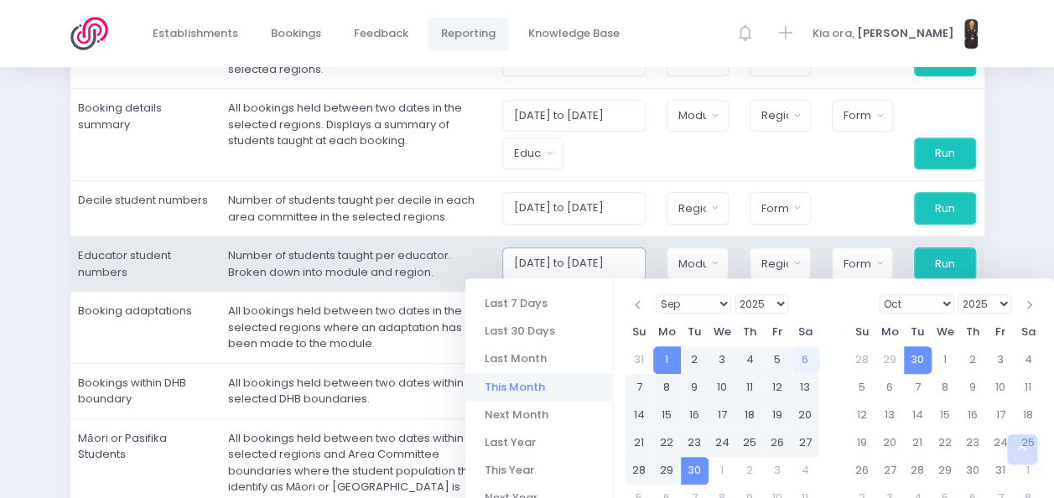
click at [609, 262] on input "01/09/2025 to 30/09/2025" at bounding box center [574, 263] width 144 height 32
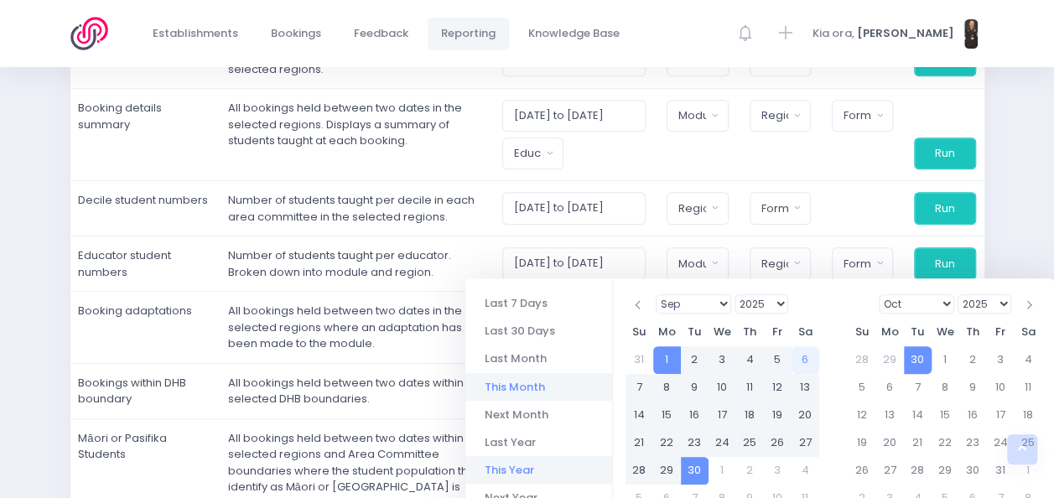
click at [523, 473] on li "This Year" at bounding box center [539, 470] width 147 height 28
type input "[DATE] to [DATE]"
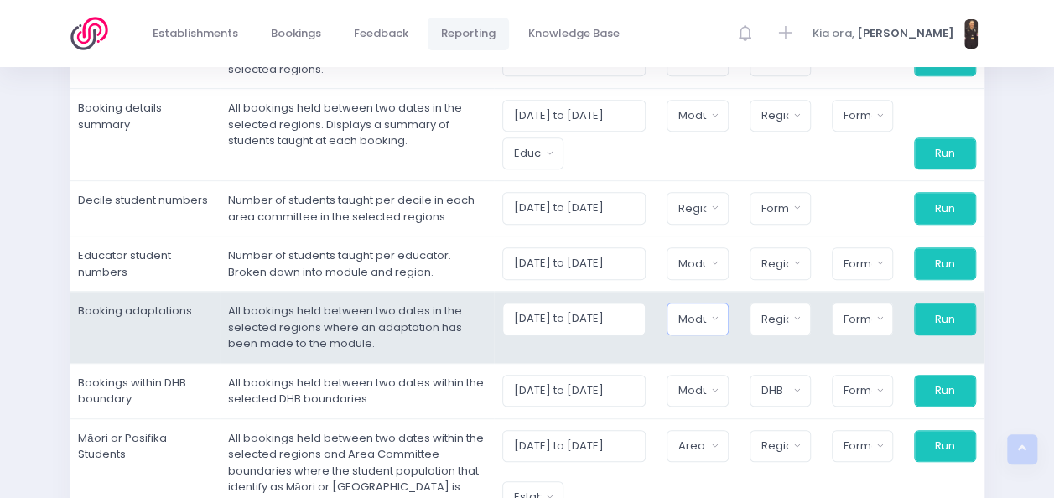
click at [721, 315] on button "Module" at bounding box center [697, 319] width 61 height 32
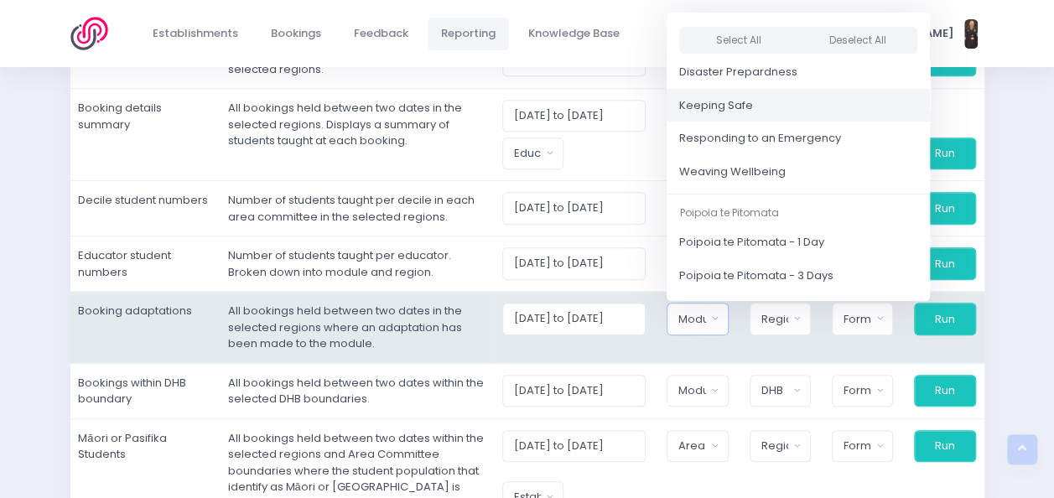
scroll to position [166, 0]
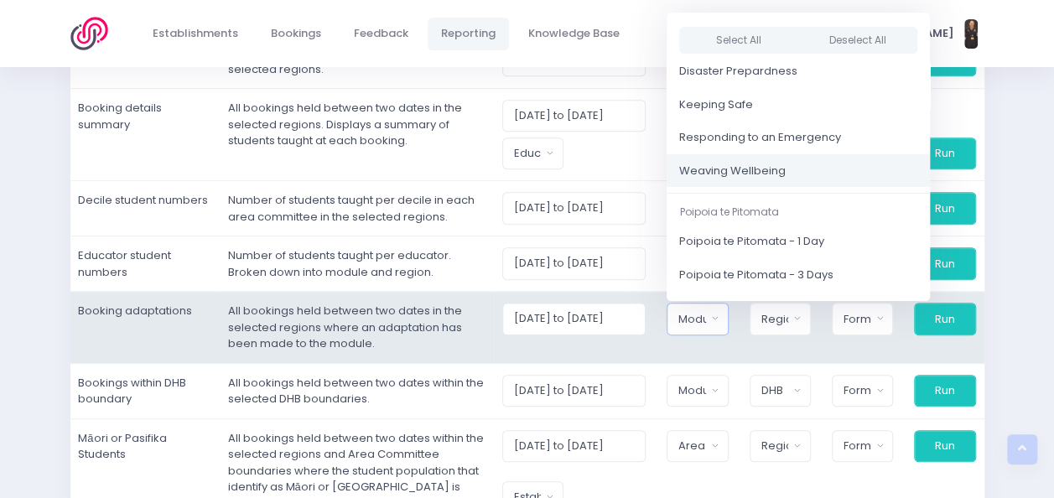
click at [762, 163] on span "Weaving Wellbeing" at bounding box center [732, 171] width 107 height 17
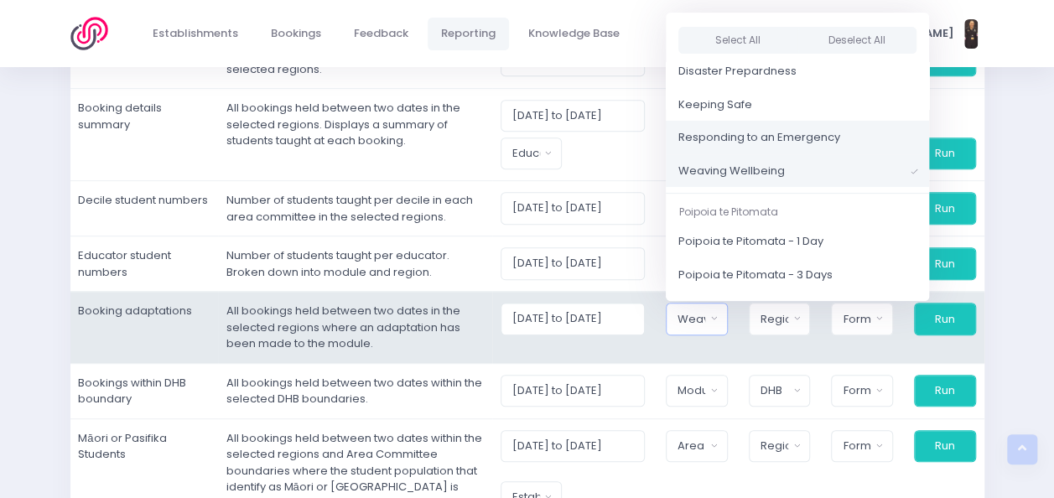
click at [903, 138] on link "Responding to an Emergency" at bounding box center [797, 138] width 263 height 34
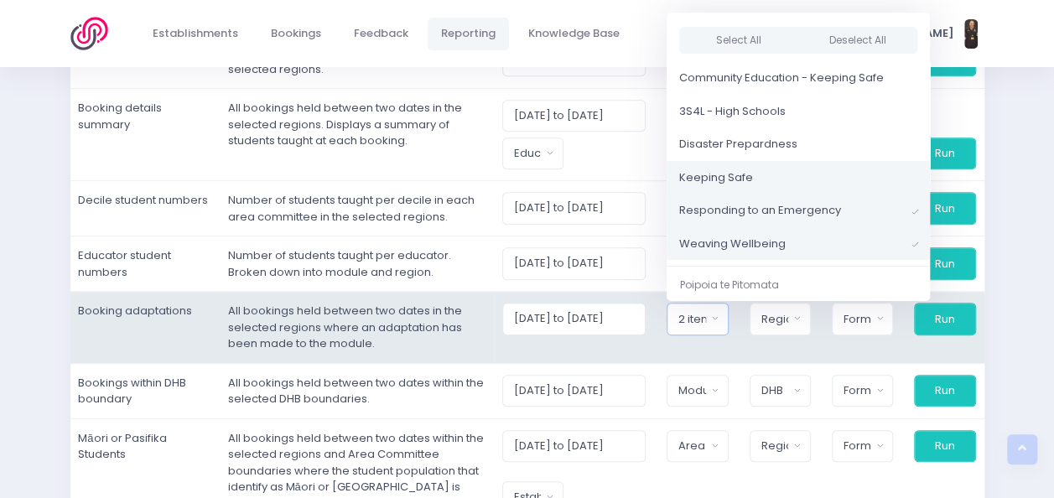
scroll to position [84, 0]
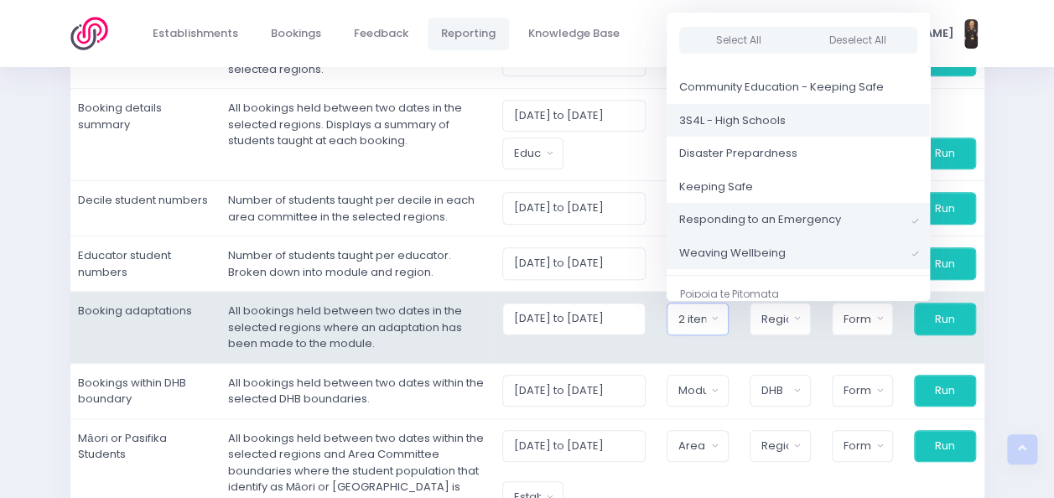
click at [908, 120] on link "3S4L - High Schools" at bounding box center [798, 121] width 263 height 34
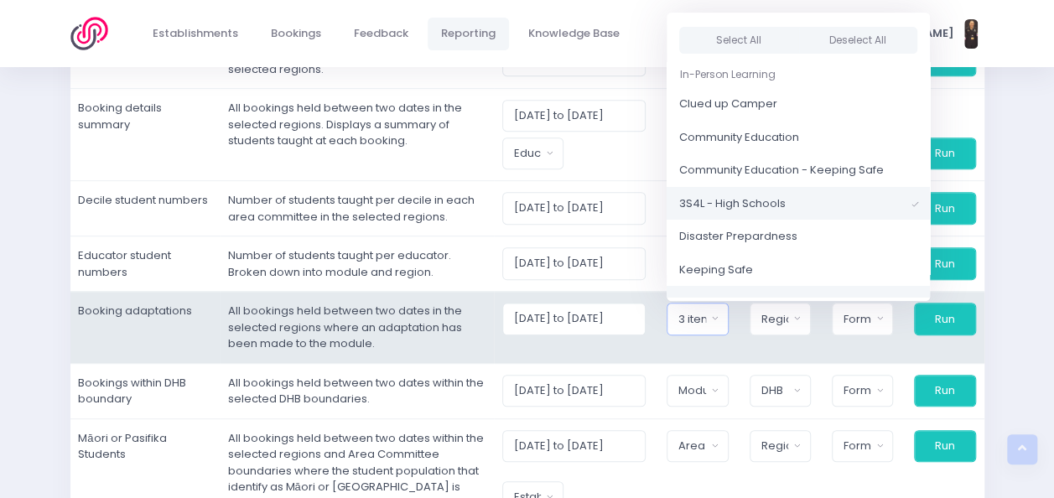
scroll to position [0, 0]
click at [899, 131] on link "Community Education" at bounding box center [798, 139] width 263 height 34
select select "Community Education"
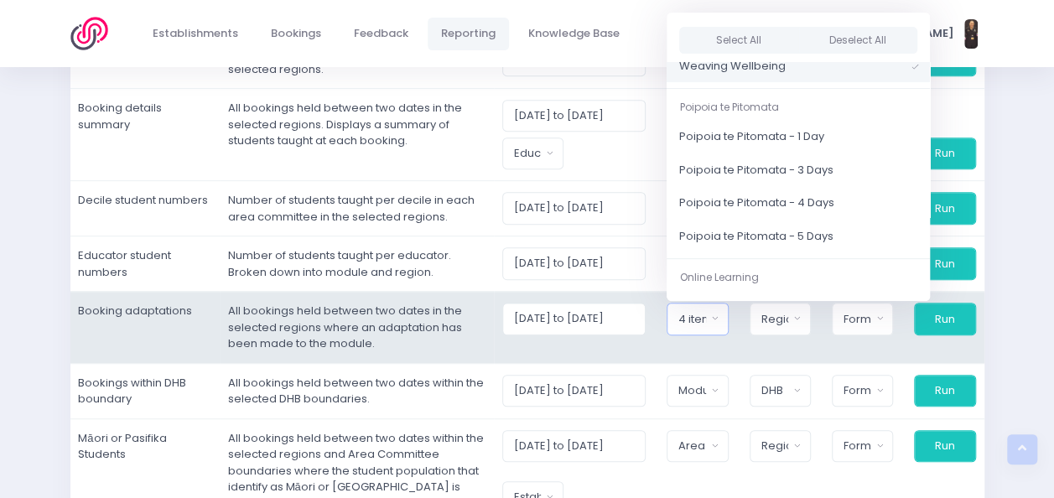
scroll to position [279, 0]
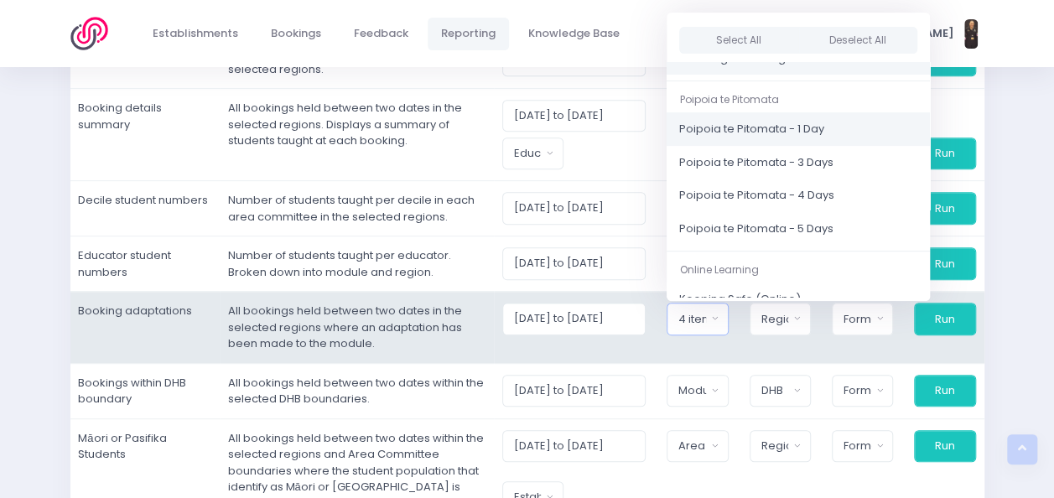
click at [894, 125] on link "Poipoia te Pitomata - 1 Day" at bounding box center [798, 129] width 263 height 34
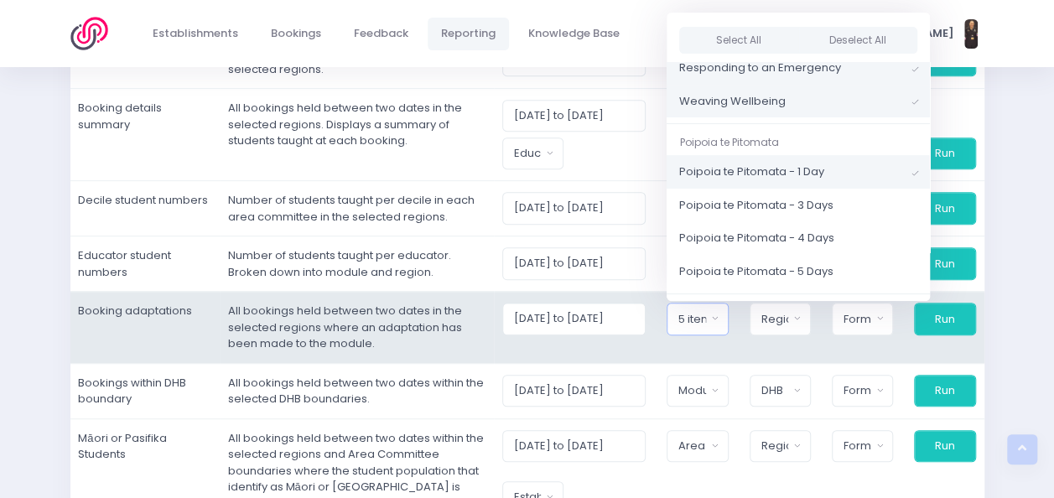
scroll to position [235, 0]
click at [799, 321] on button "Region" at bounding box center [780, 319] width 61 height 32
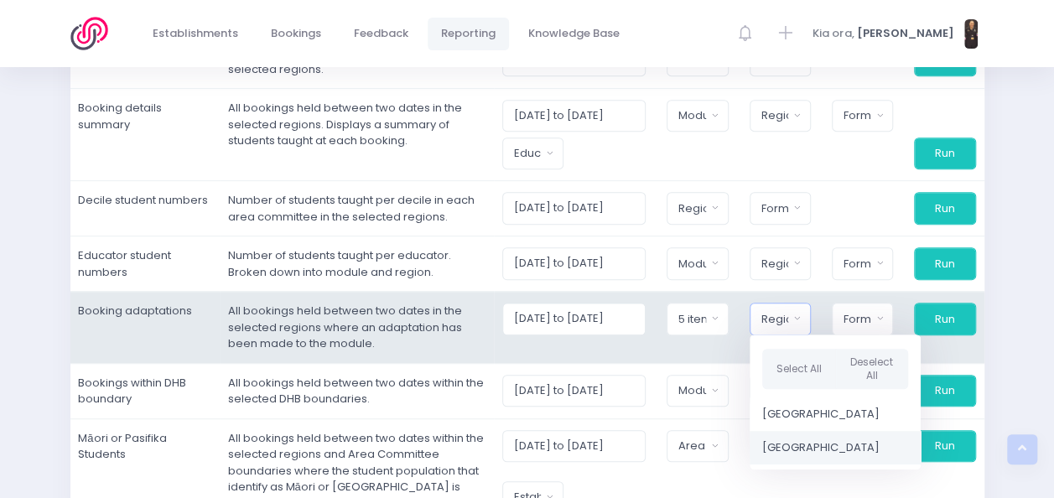
click at [804, 446] on span "[GEOGRAPHIC_DATA]" at bounding box center [821, 448] width 117 height 17
select select "Central"
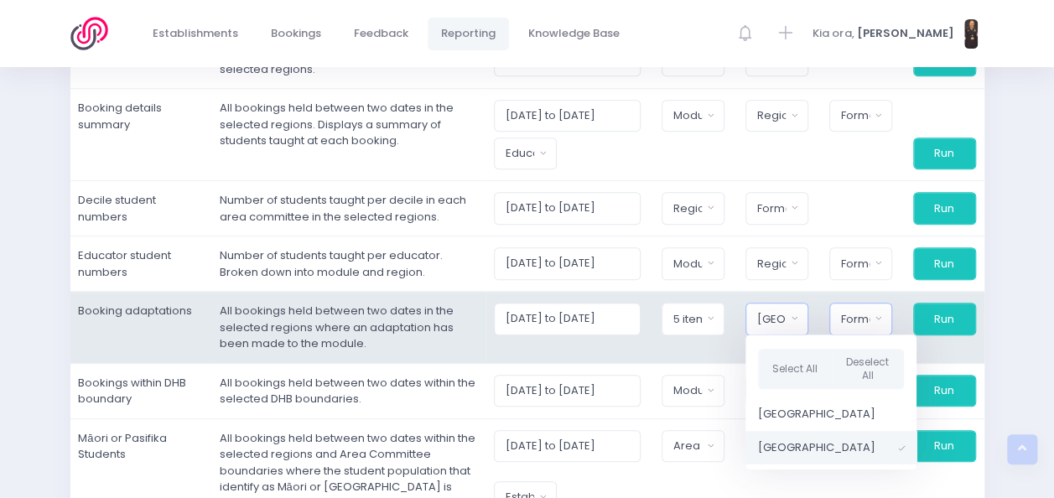
click at [881, 313] on button "Format" at bounding box center [861, 319] width 63 height 32
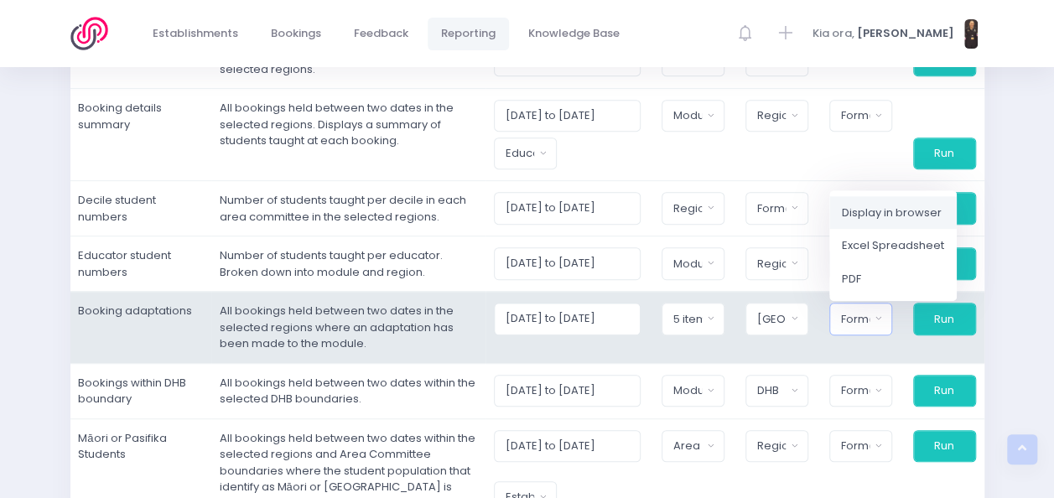
click at [898, 213] on span "Display in browser" at bounding box center [892, 213] width 100 height 17
select select "web"
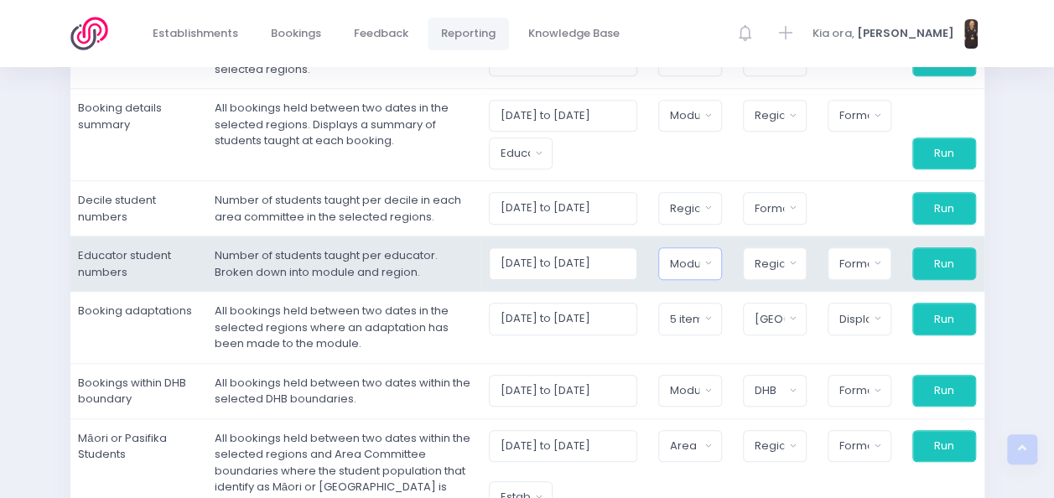
click at [721, 262] on button "Module" at bounding box center [691, 263] width 64 height 32
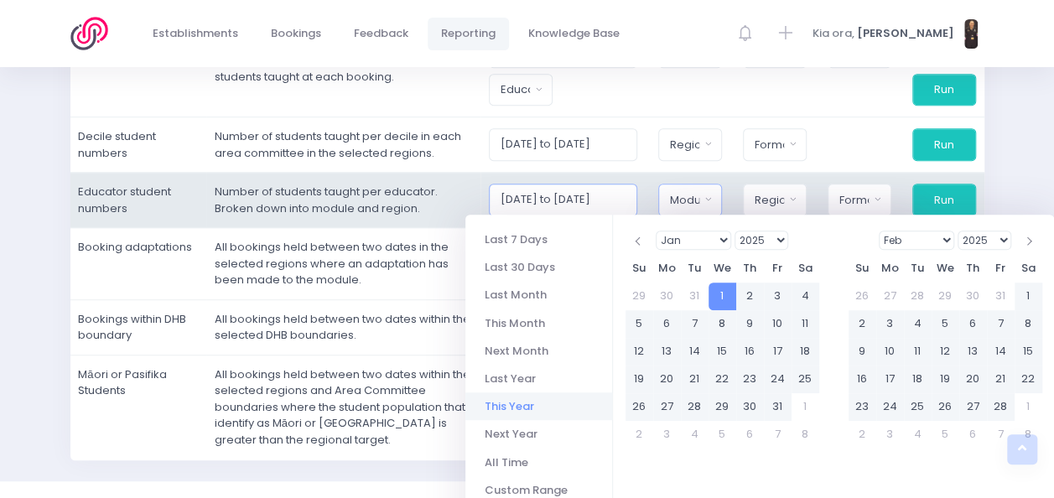
click at [609, 200] on input "01/01/2025 to 31/12/2025" at bounding box center [563, 200] width 148 height 32
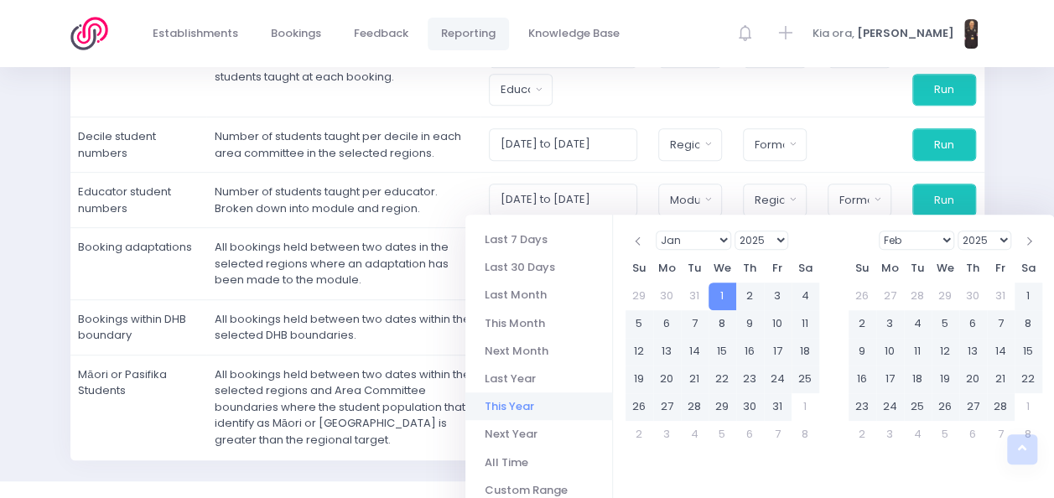
click at [521, 404] on li "This Year" at bounding box center [539, 407] width 147 height 28
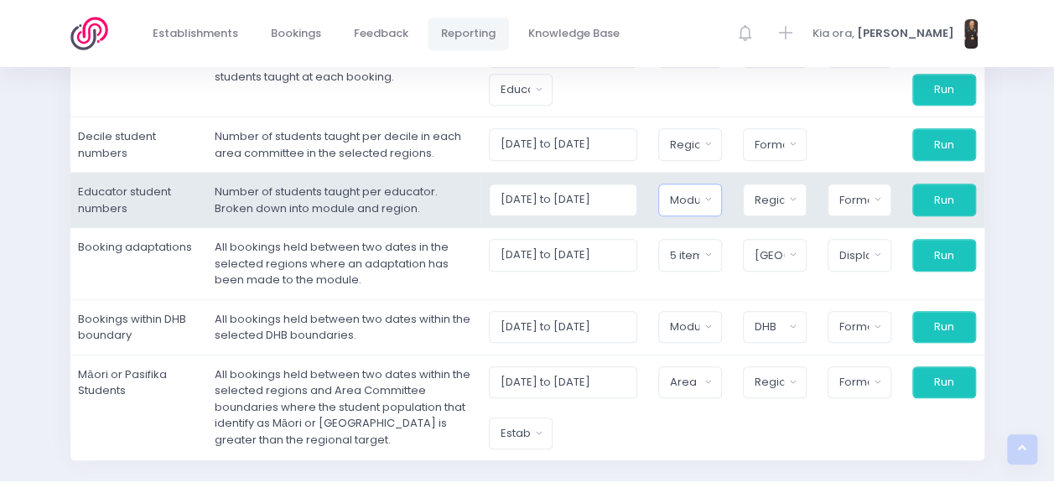
click at [716, 195] on button "Module" at bounding box center [691, 200] width 64 height 32
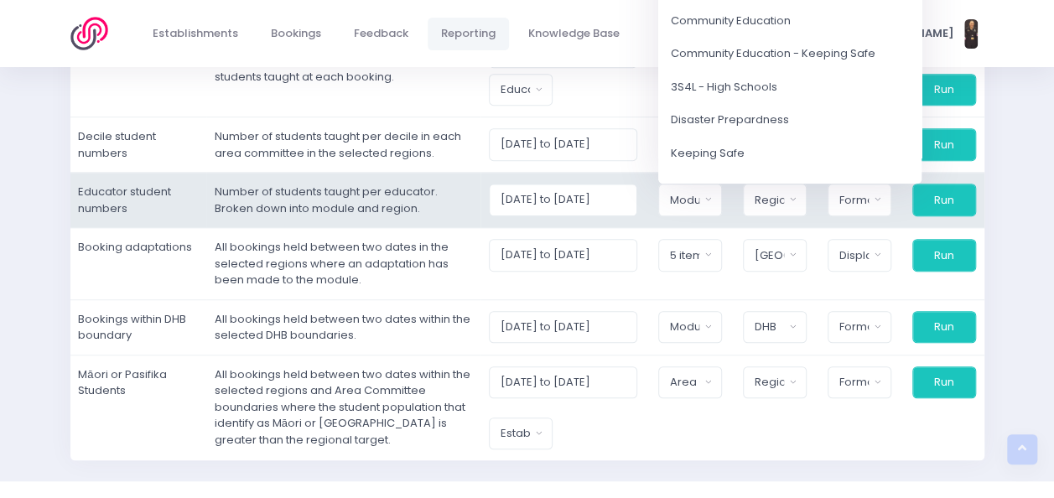
scroll to position [329, 0]
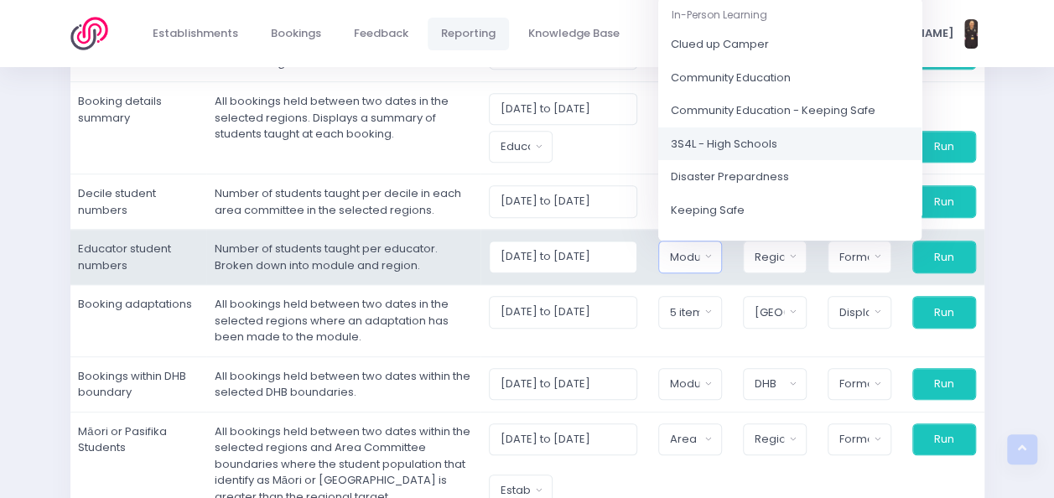
click at [765, 136] on span "3S4L - High Schools" at bounding box center [724, 144] width 107 height 17
click at [819, 78] on link "Community Education" at bounding box center [790, 78] width 263 height 34
select select "Community Education"
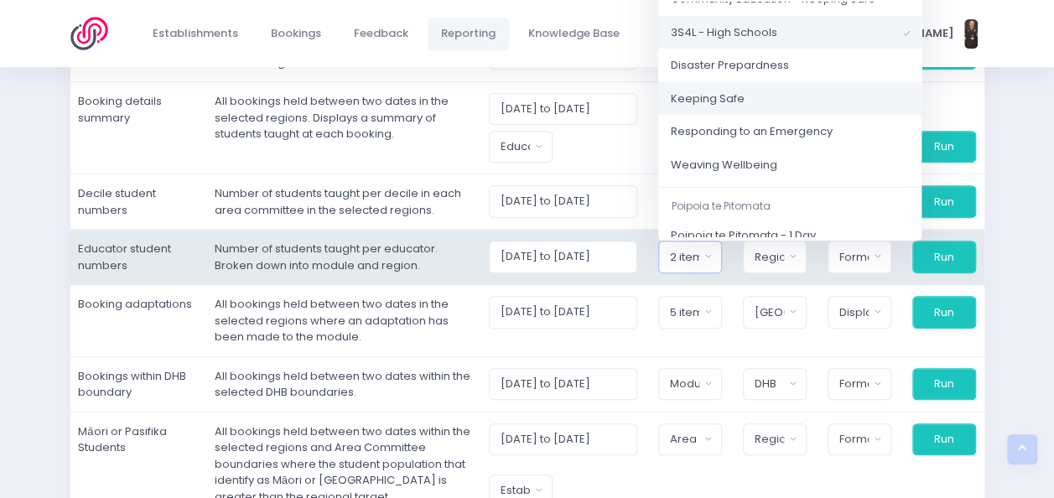
scroll to position [120, 0]
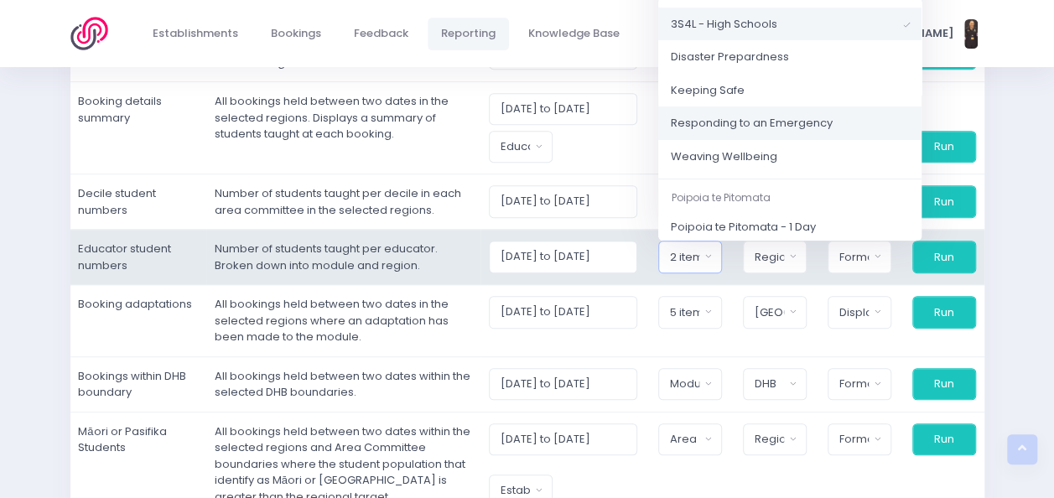
click at [848, 122] on link "Responding to an Emergency" at bounding box center [790, 124] width 263 height 34
click at [851, 160] on link "Weaving Wellbeing" at bounding box center [790, 157] width 263 height 34
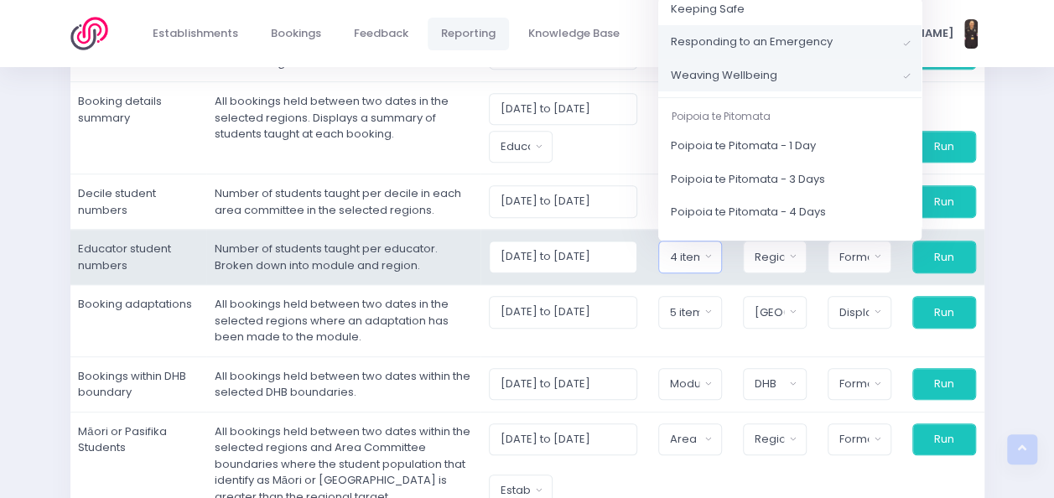
scroll to position [204, 0]
click at [862, 139] on link "Poipoia te Pitomata - 1 Day" at bounding box center [790, 144] width 263 height 34
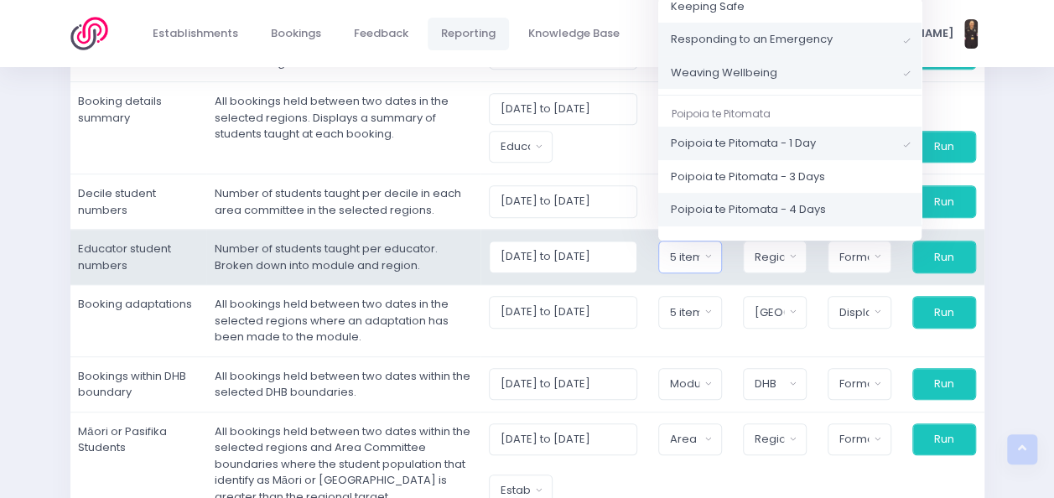
click at [862, 210] on link "Poipoia te Pitomata - 4 Days" at bounding box center [790, 210] width 263 height 34
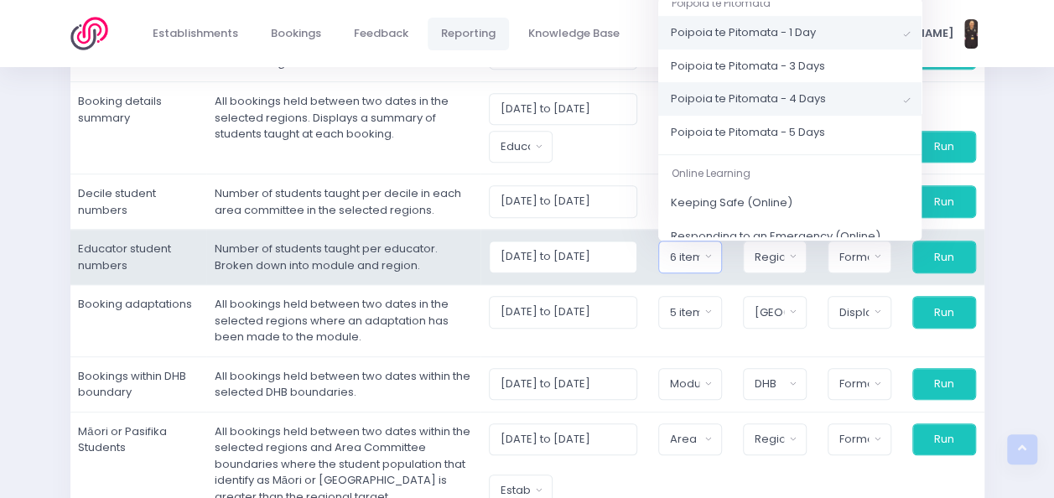
scroll to position [330, 0]
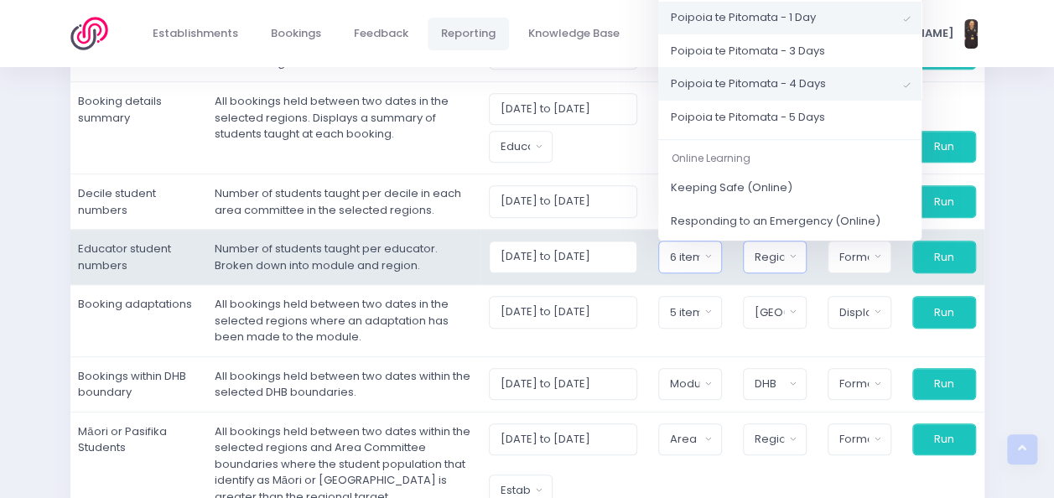
click at [795, 251] on button "Region" at bounding box center [775, 257] width 64 height 32
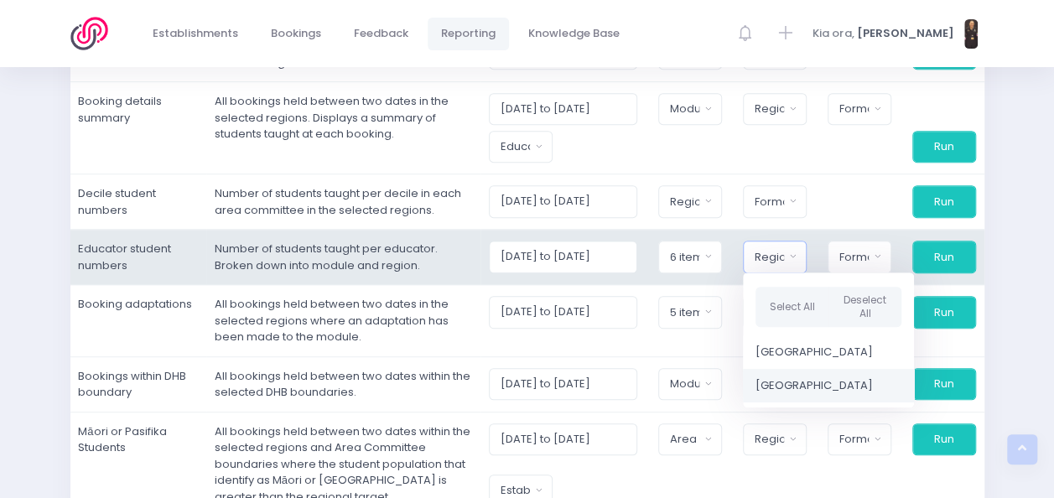
click at [794, 381] on span "[GEOGRAPHIC_DATA]" at bounding box center [814, 385] width 117 height 17
select select "Central"
click at [870, 263] on div "Format" at bounding box center [855, 257] width 30 height 17
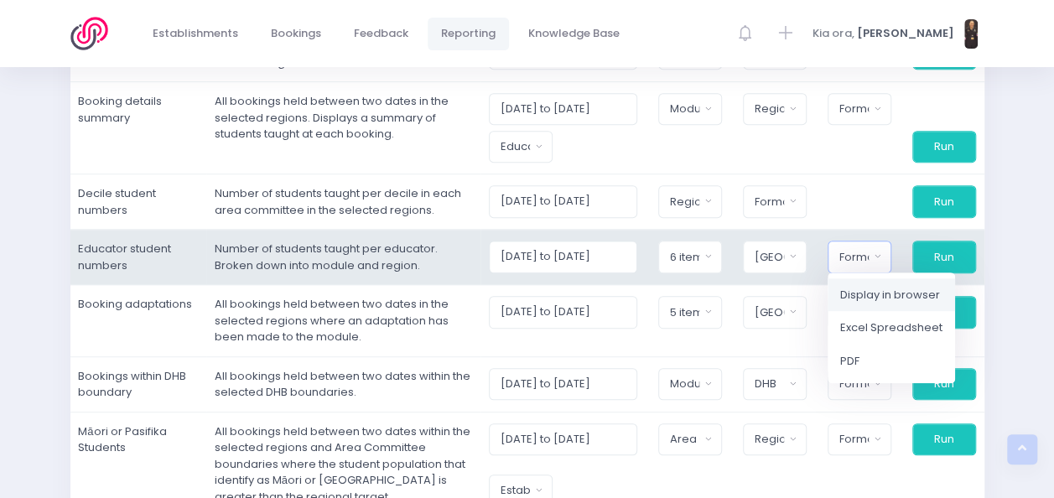
click at [872, 295] on span "Display in browser" at bounding box center [891, 295] width 100 height 17
select select "web"
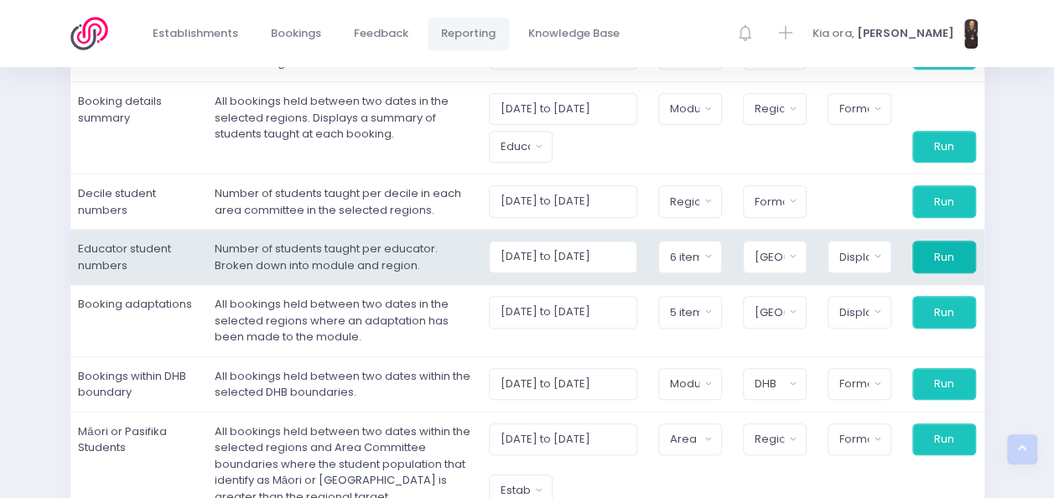
click at [938, 251] on button "Run" at bounding box center [945, 257] width 64 height 32
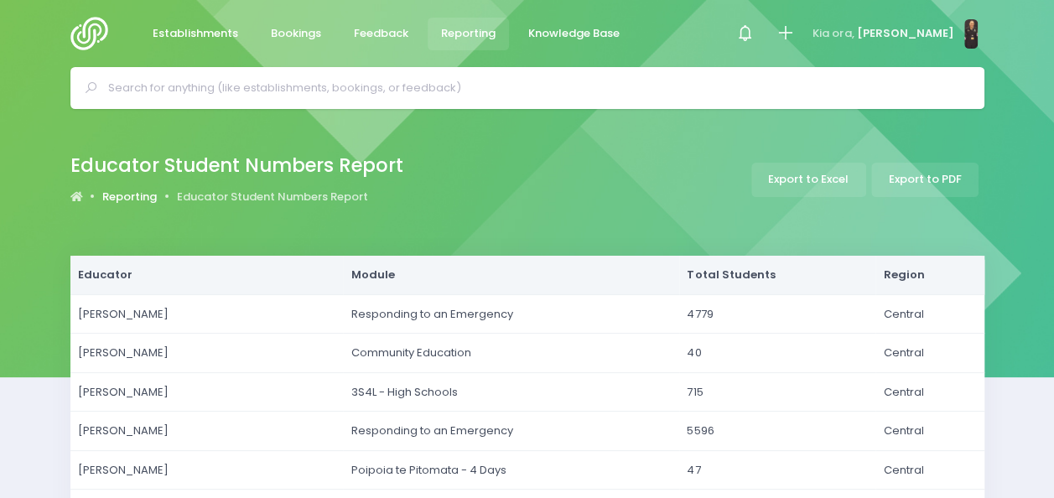
click at [145, 192] on link "Reporting" at bounding box center [129, 197] width 55 height 17
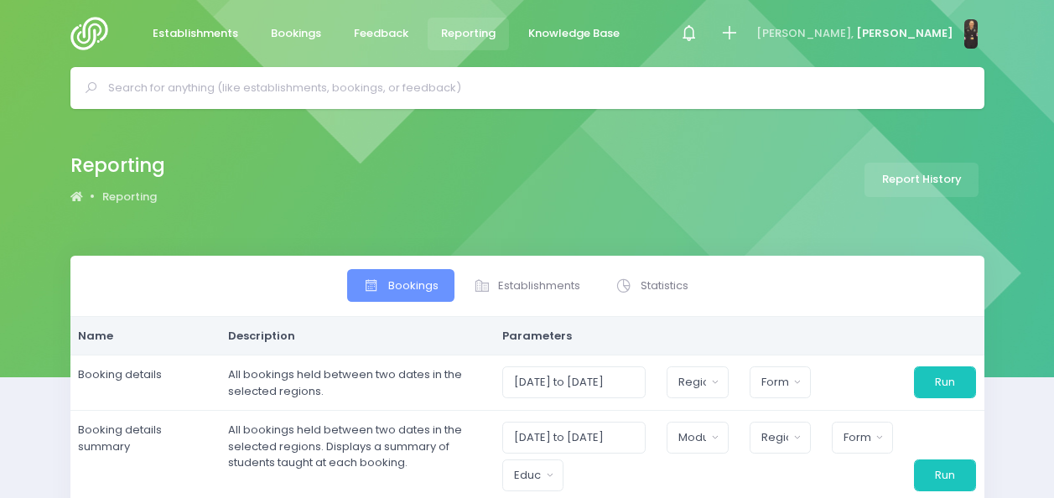
select select
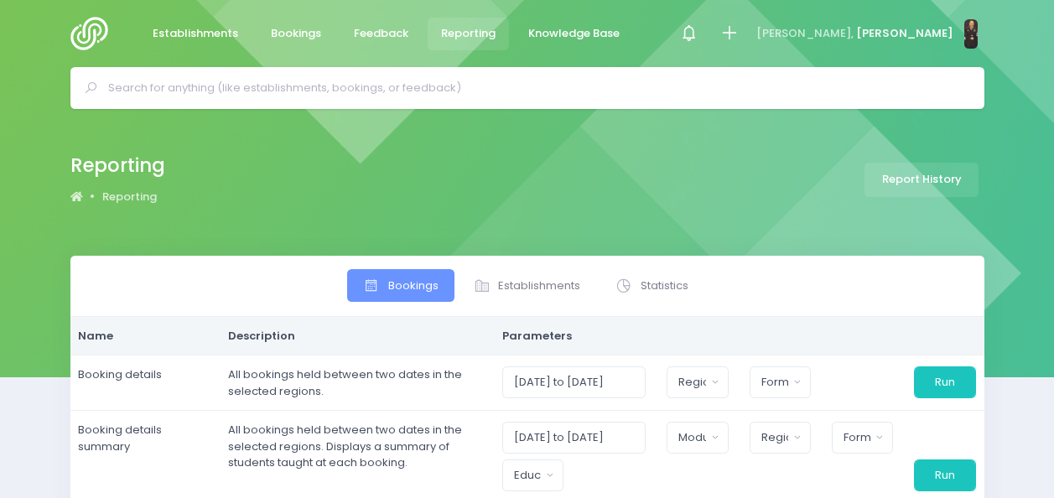
select select
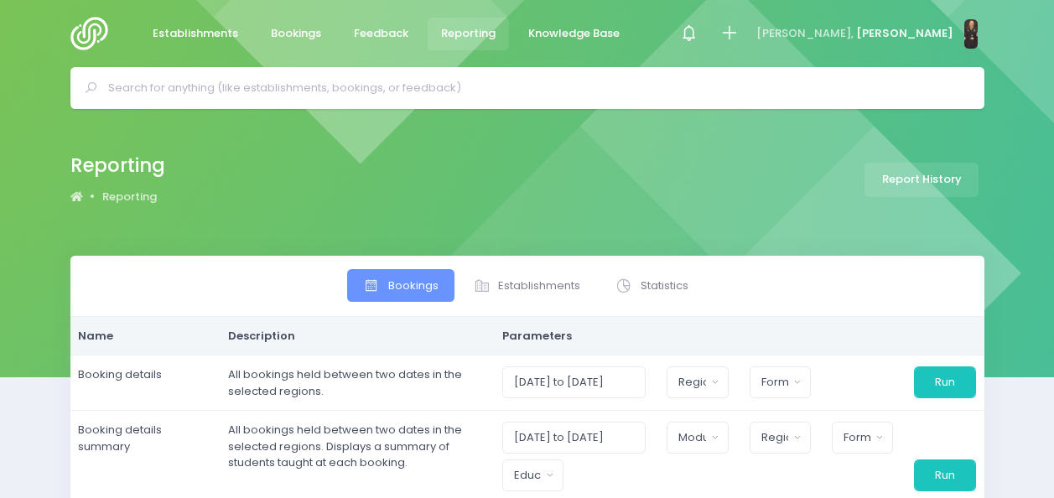
select select
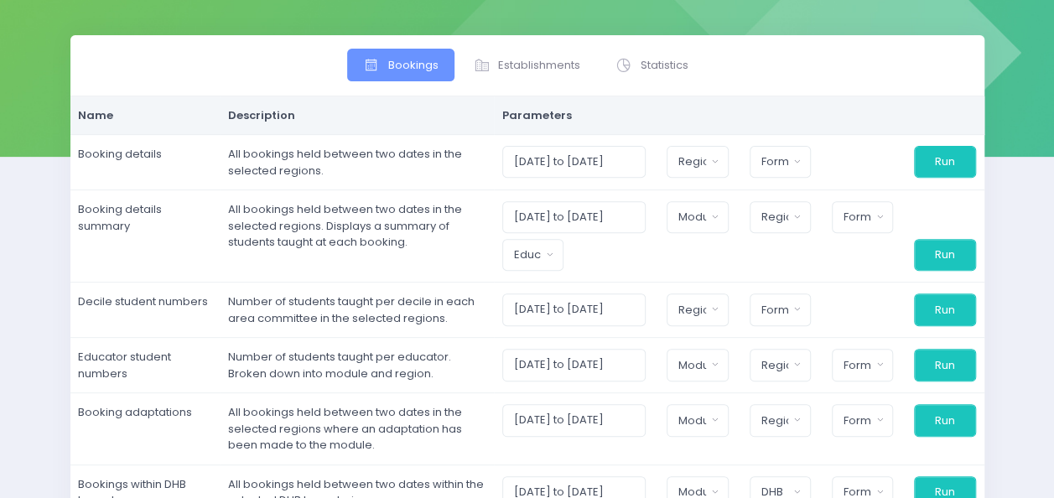
scroll to position [216, 0]
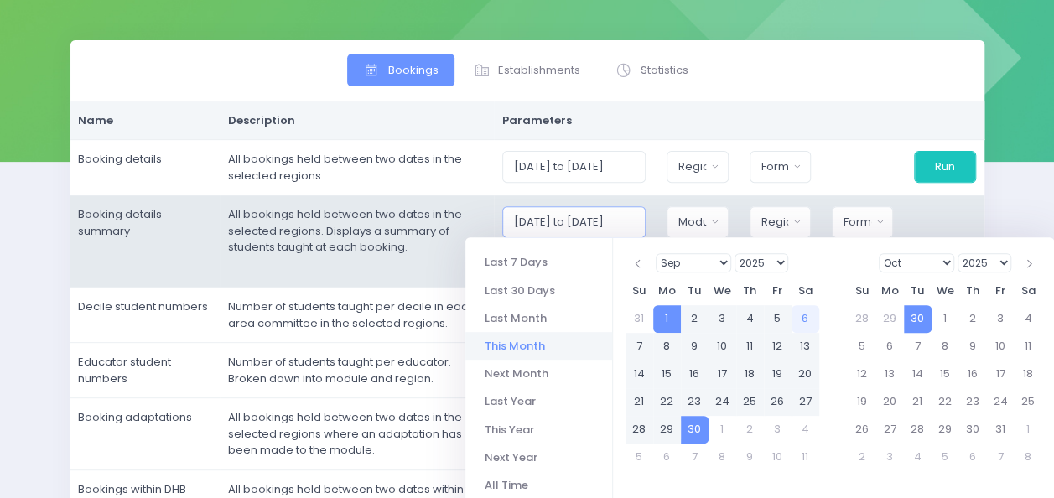
click at [626, 216] on input "01/09/2025 to 30/09/2025" at bounding box center [574, 222] width 144 height 32
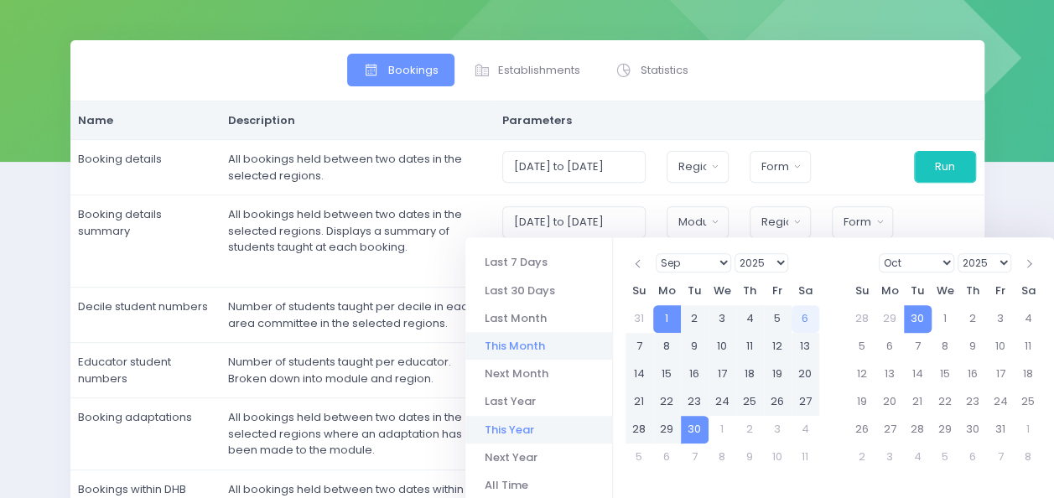
click at [502, 431] on li "This Year" at bounding box center [539, 430] width 147 height 28
type input "01/01/2025 to 31/12/2025"
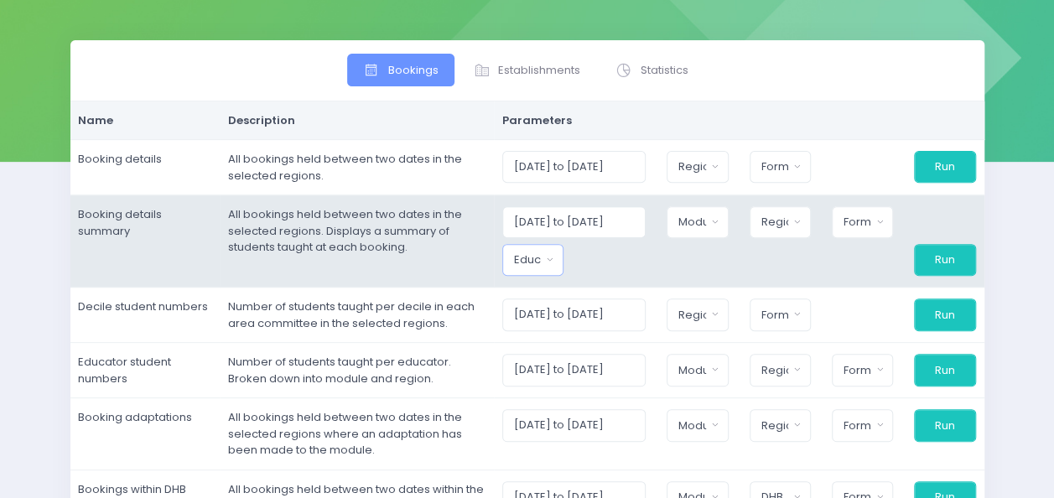
click at [560, 261] on button "Educator" at bounding box center [532, 260] width 61 height 32
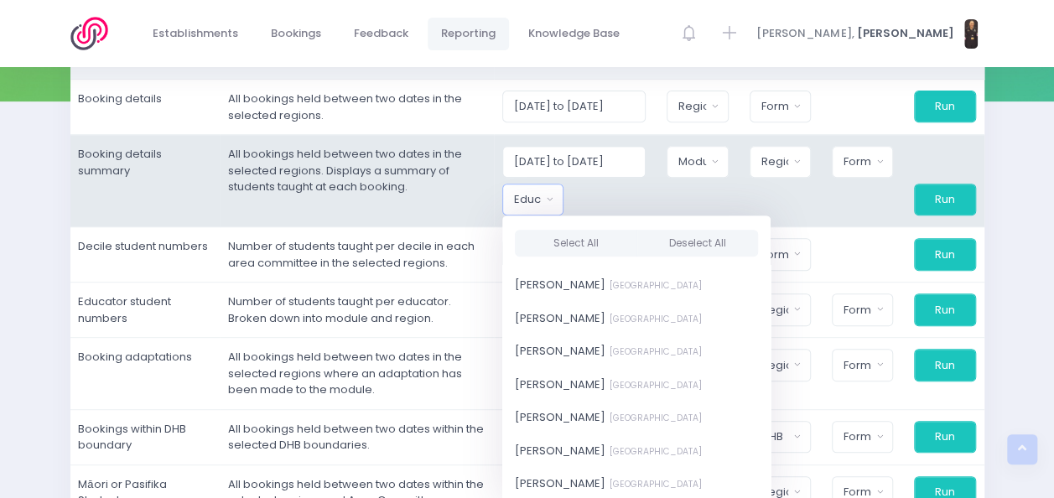
scroll to position [262, 0]
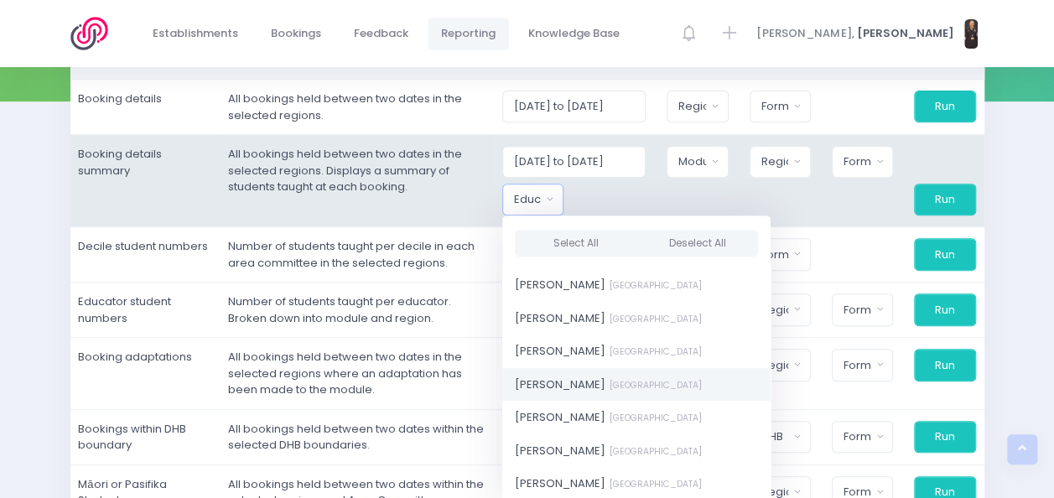
click at [565, 385] on span "Nickie-Leigh Heta Central Region" at bounding box center [608, 384] width 187 height 17
select select "395566"
click at [720, 159] on button "Module" at bounding box center [697, 162] width 61 height 32
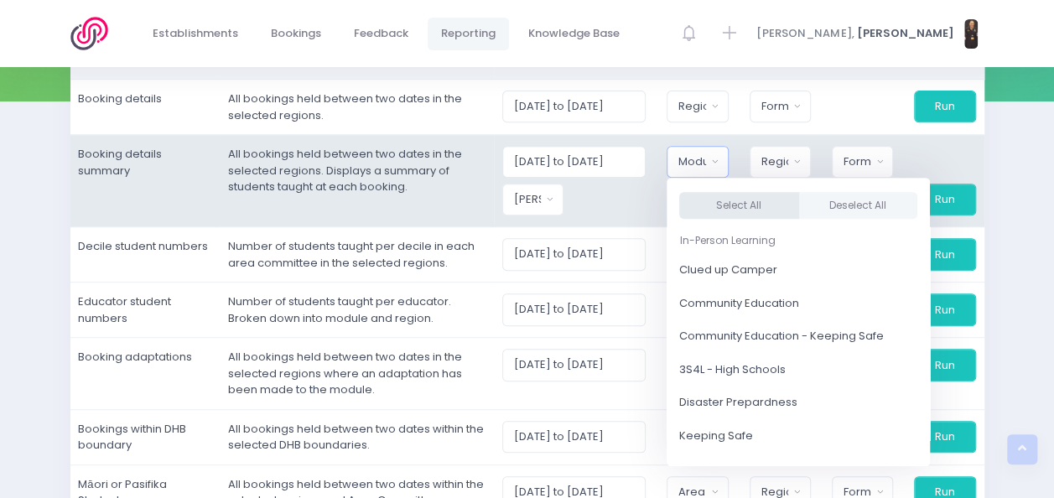
click at [740, 208] on button "Select All" at bounding box center [739, 206] width 120 height 28
select select "Clued up Camper"
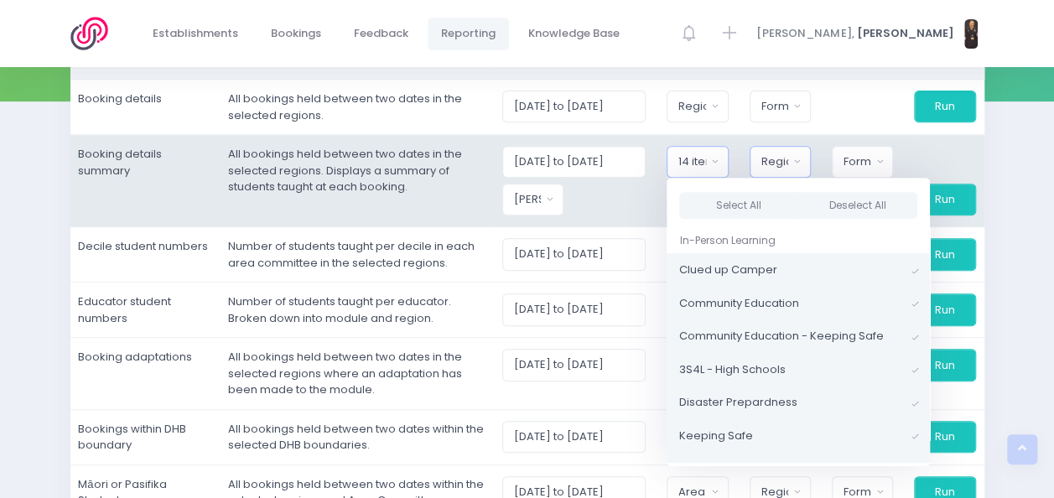
click at [801, 154] on button "Region" at bounding box center [780, 162] width 61 height 32
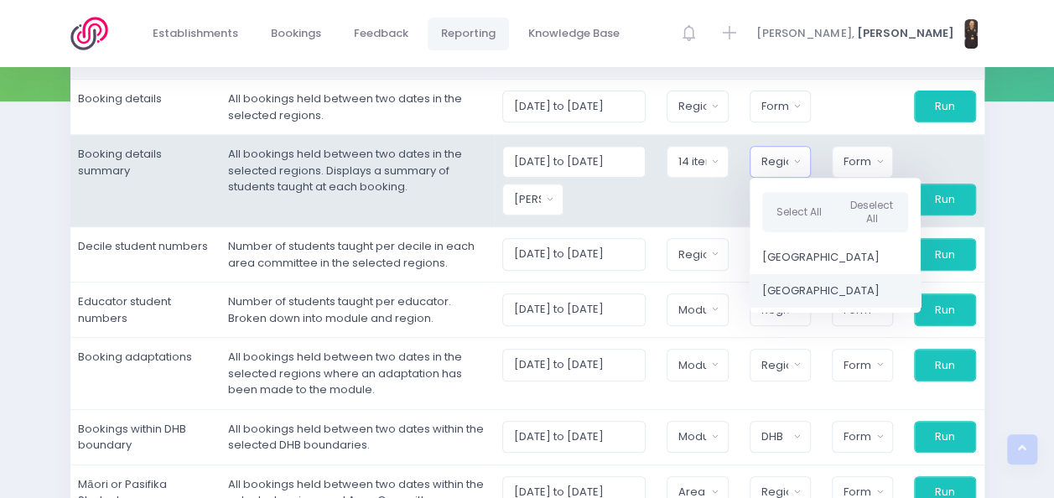
click at [790, 285] on span "[GEOGRAPHIC_DATA]" at bounding box center [821, 291] width 117 height 17
select select "Central"
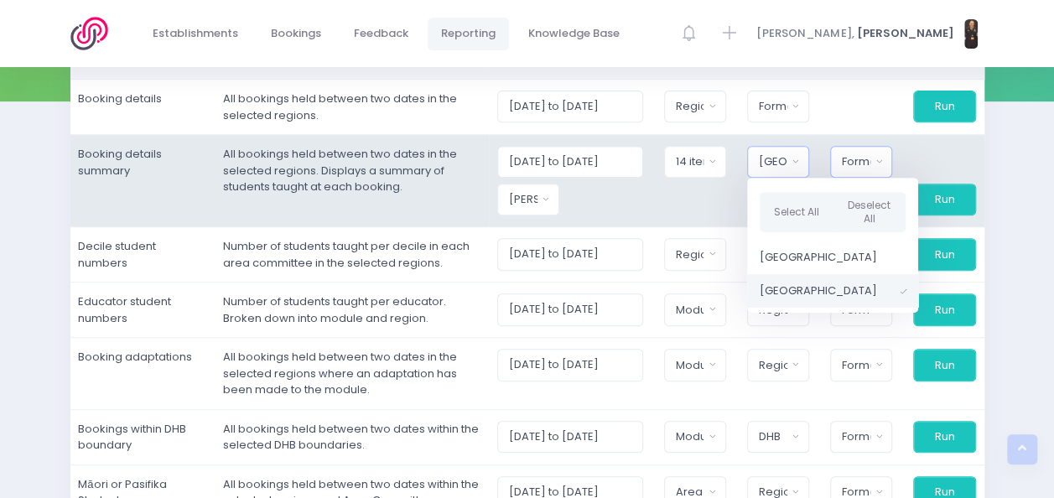
click at [874, 163] on button "Format" at bounding box center [861, 162] width 62 height 32
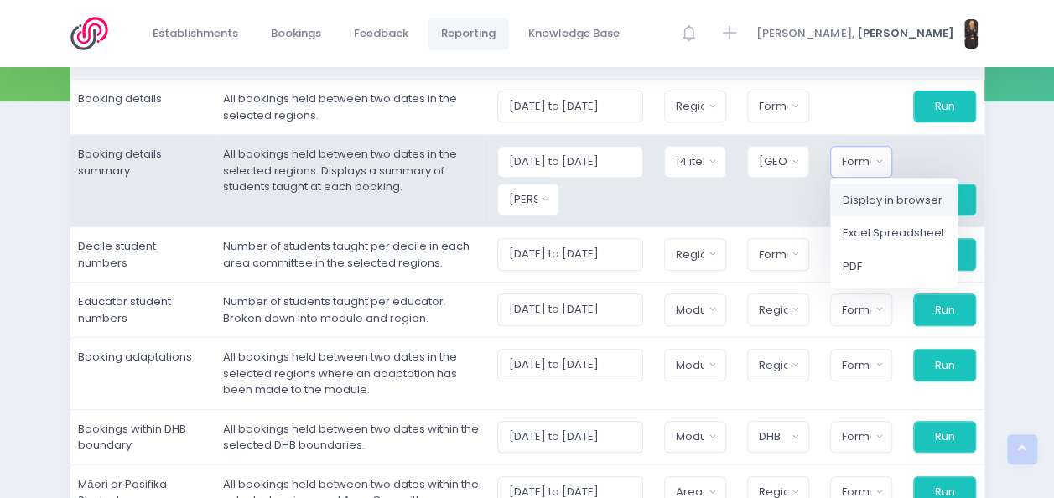
click at [869, 199] on span "Display in browser" at bounding box center [893, 200] width 100 height 17
select select "web"
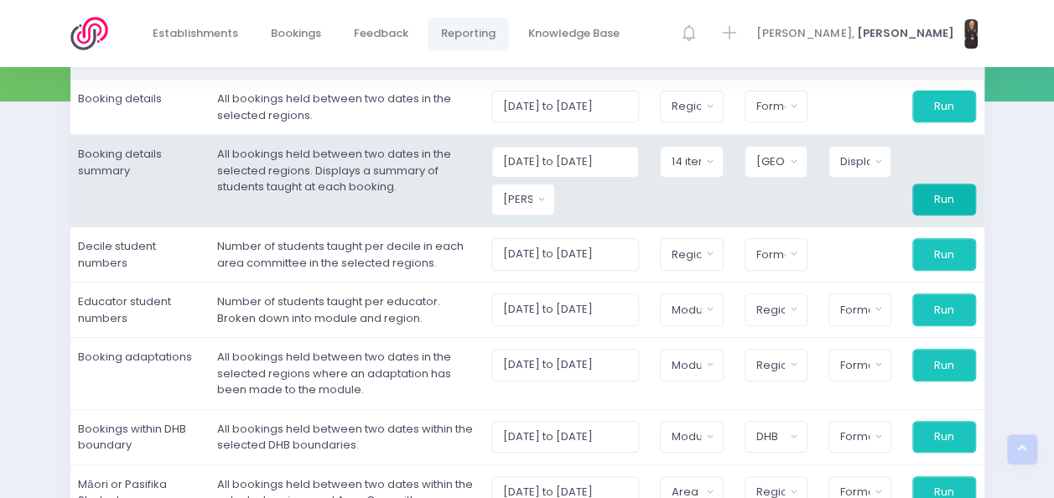
click at [929, 200] on button "Run" at bounding box center [944, 200] width 63 height 32
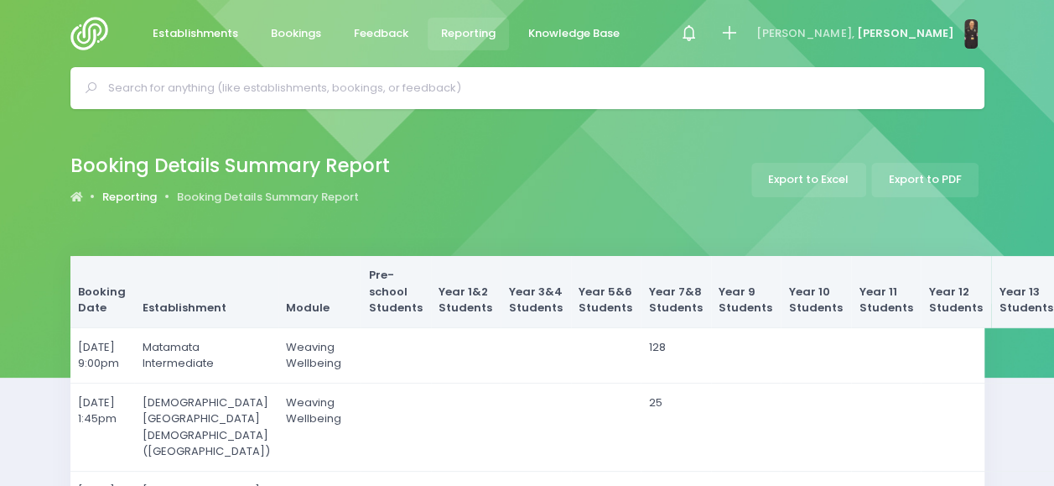
click at [141, 191] on link "Reporting" at bounding box center [129, 197] width 55 height 17
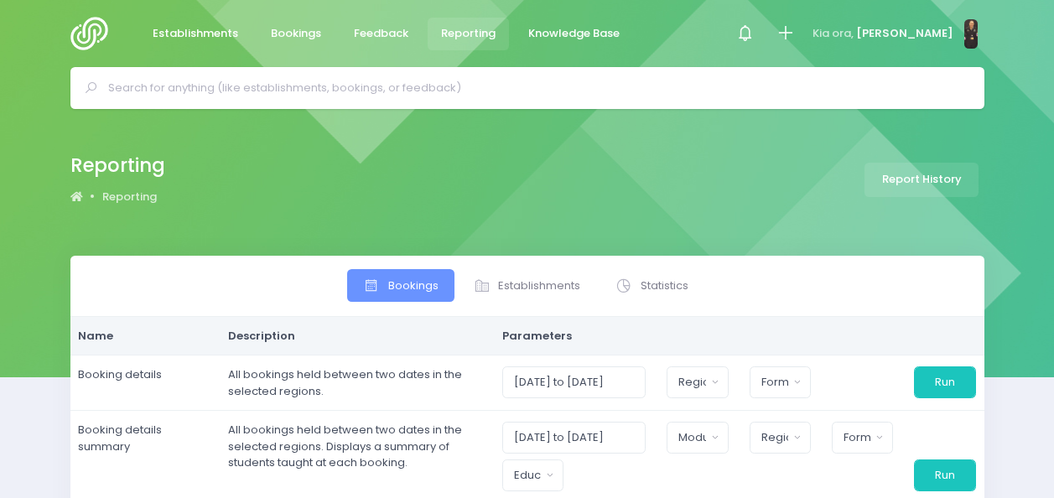
select select
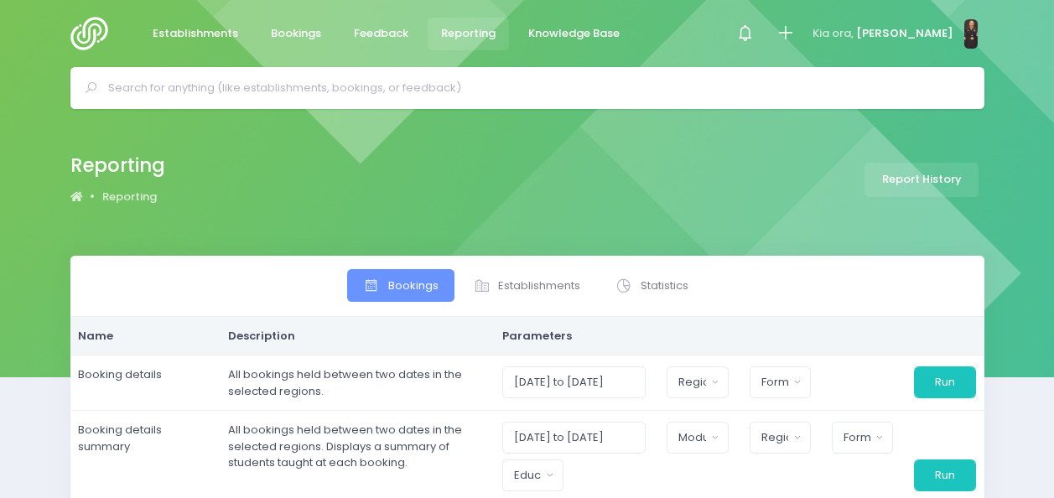
select select
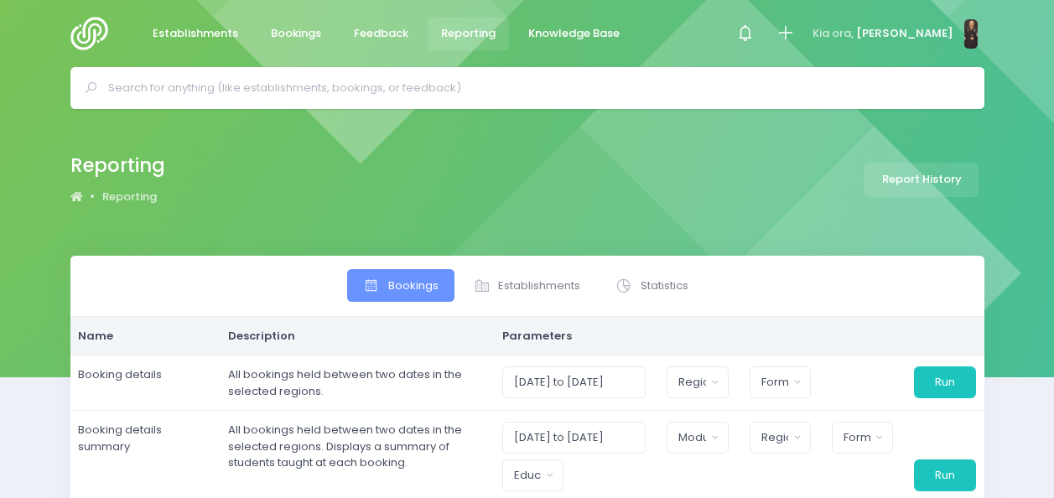
select select
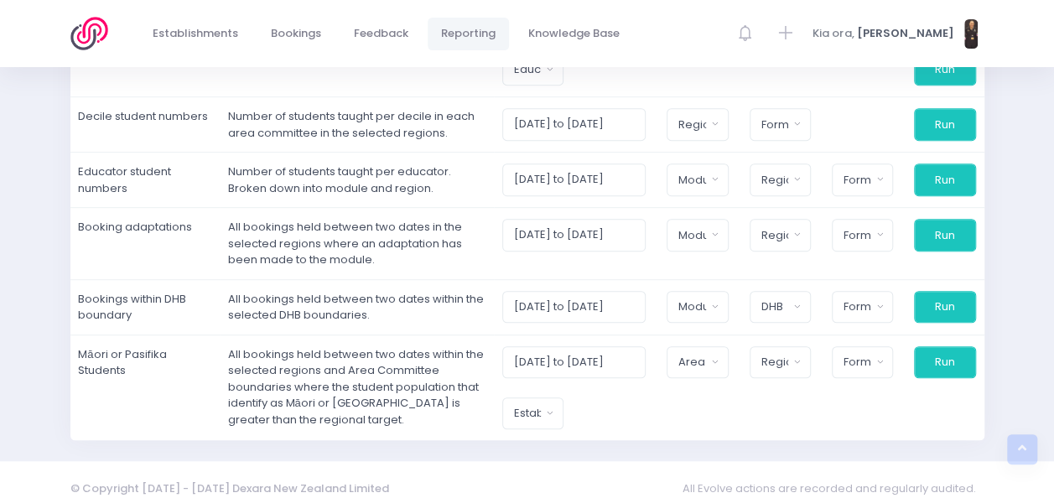
scroll to position [415, 0]
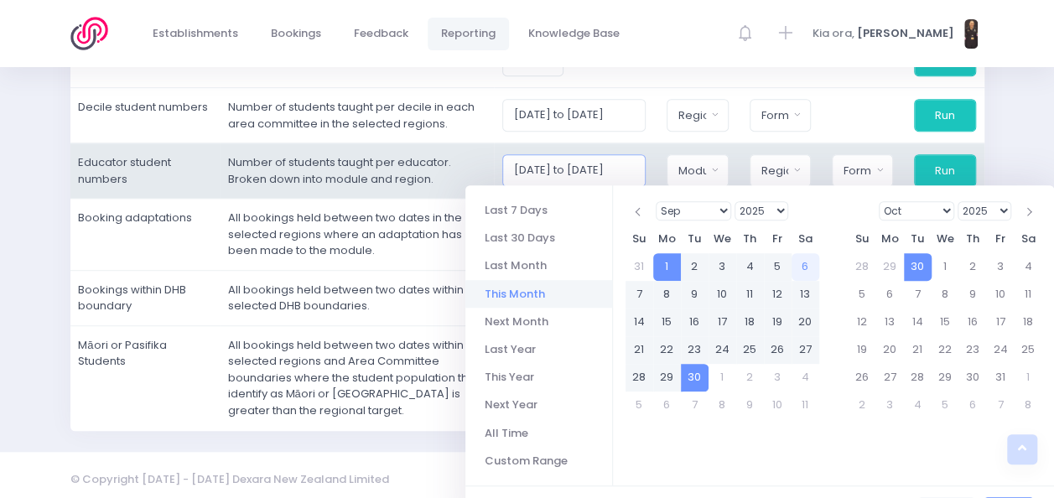
click at [567, 166] on input "[DATE] to [DATE]" at bounding box center [574, 170] width 144 height 32
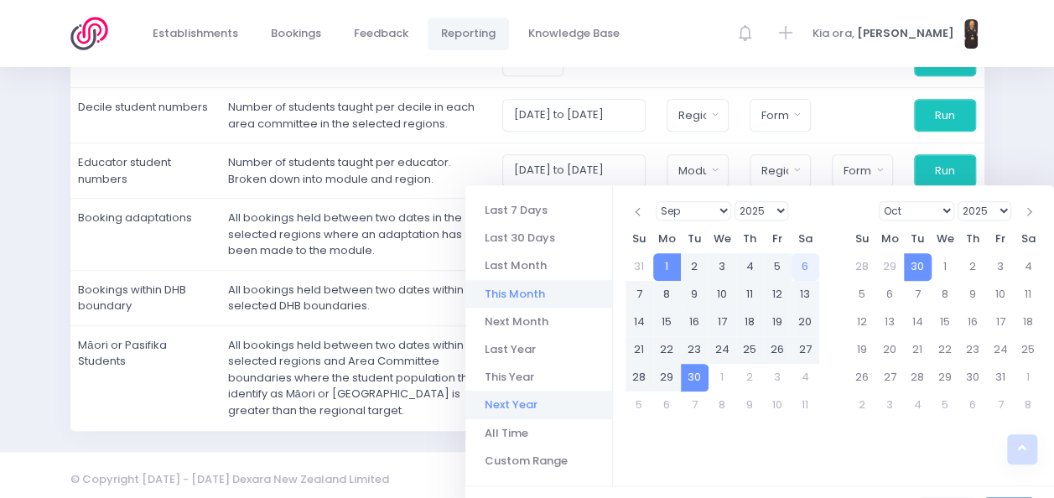
click at [517, 401] on li "Next Year" at bounding box center [539, 405] width 147 height 28
type input "[DATE] to [DATE]"
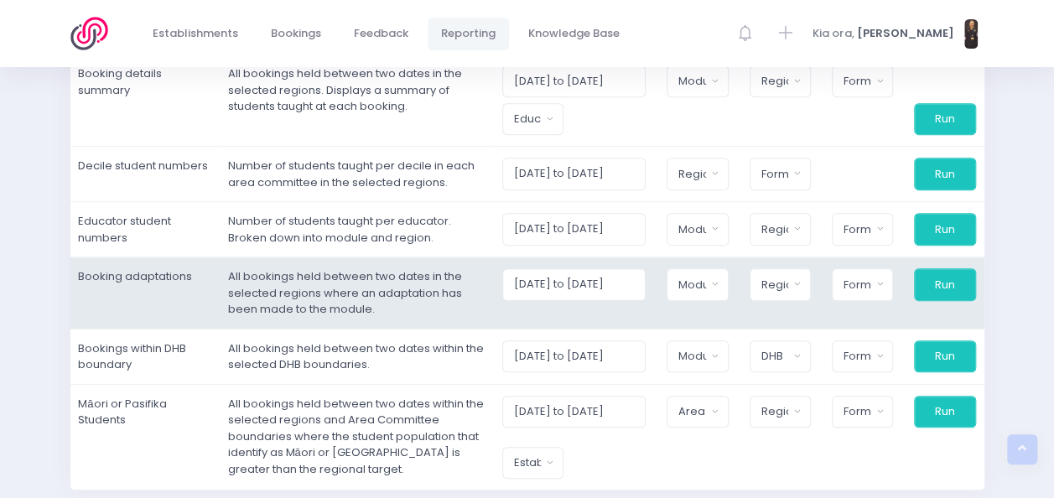
scroll to position [359, 0]
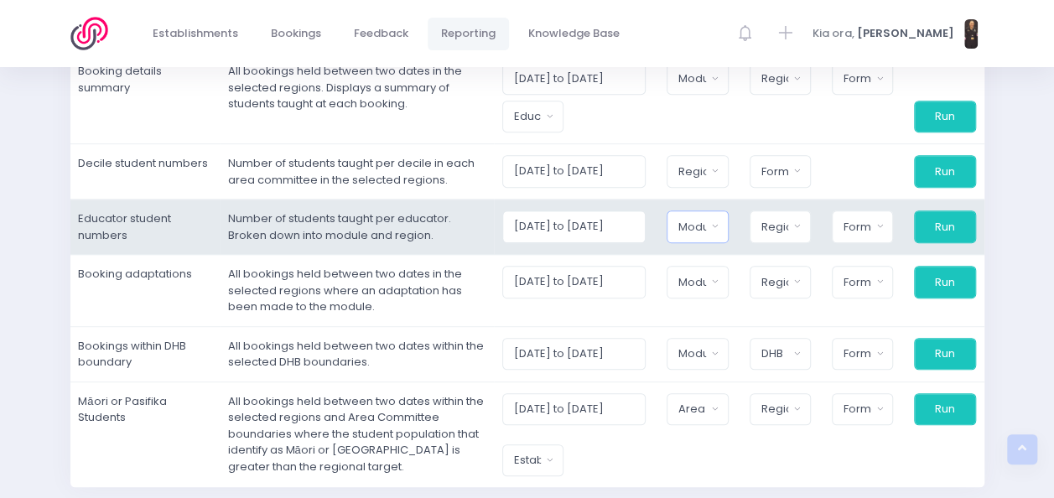
click at [712, 221] on button "Module" at bounding box center [697, 227] width 61 height 32
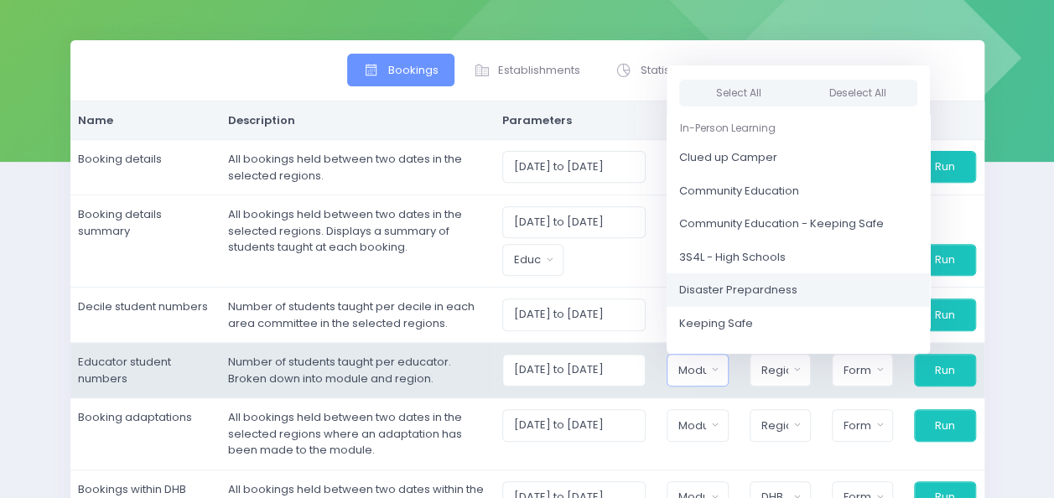
scroll to position [216, 0]
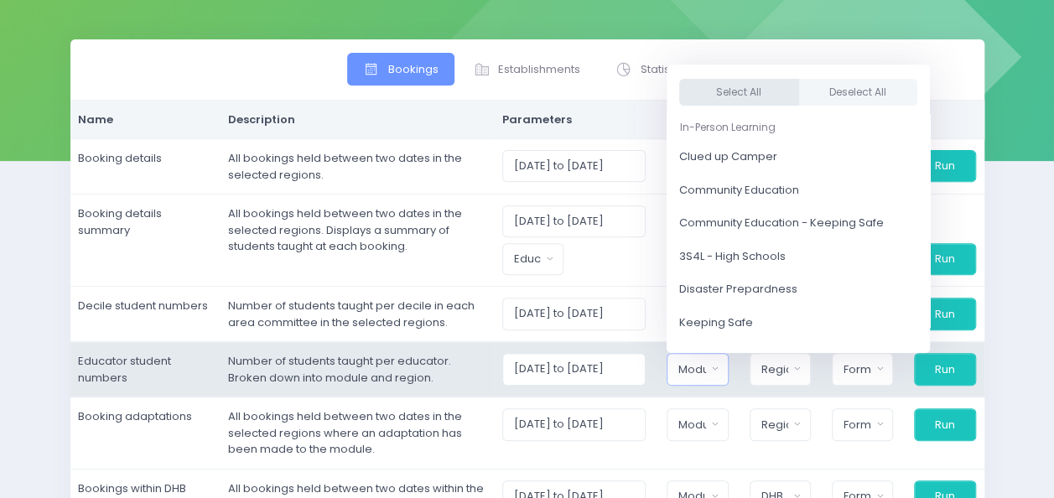
click at [757, 94] on button "Select All" at bounding box center [739, 93] width 120 height 28
select select "Clued up Camper"
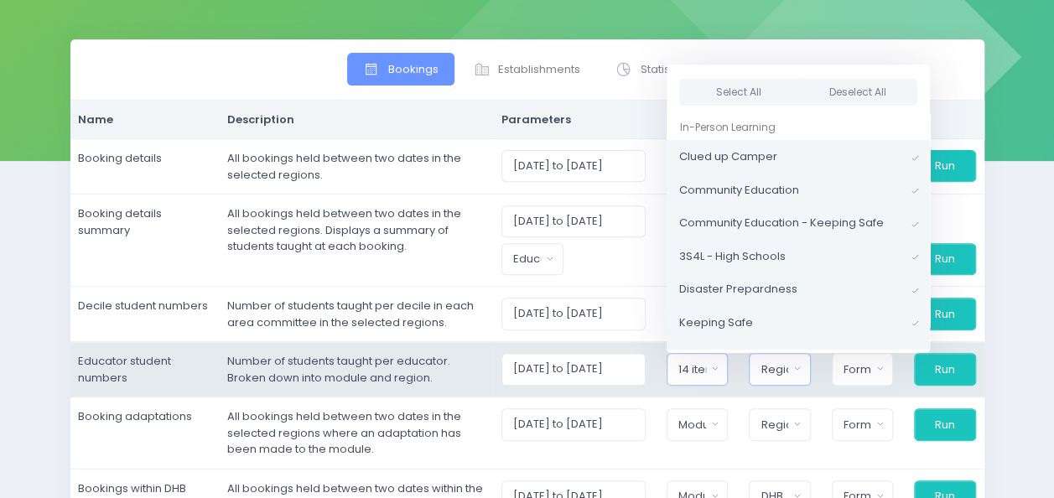
click at [804, 370] on button "Region" at bounding box center [779, 369] width 61 height 32
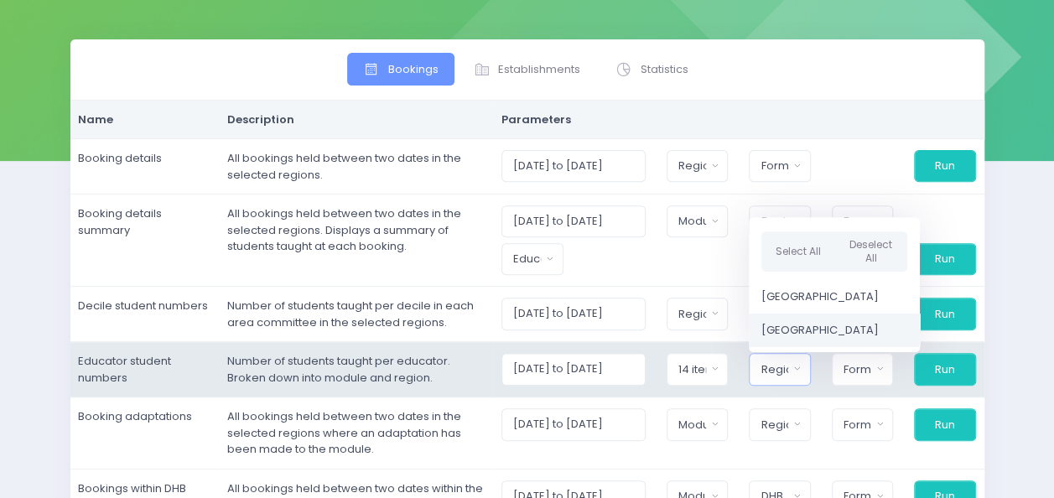
click at [804, 327] on span "[GEOGRAPHIC_DATA]" at bounding box center [820, 330] width 117 height 17
select select "Central"
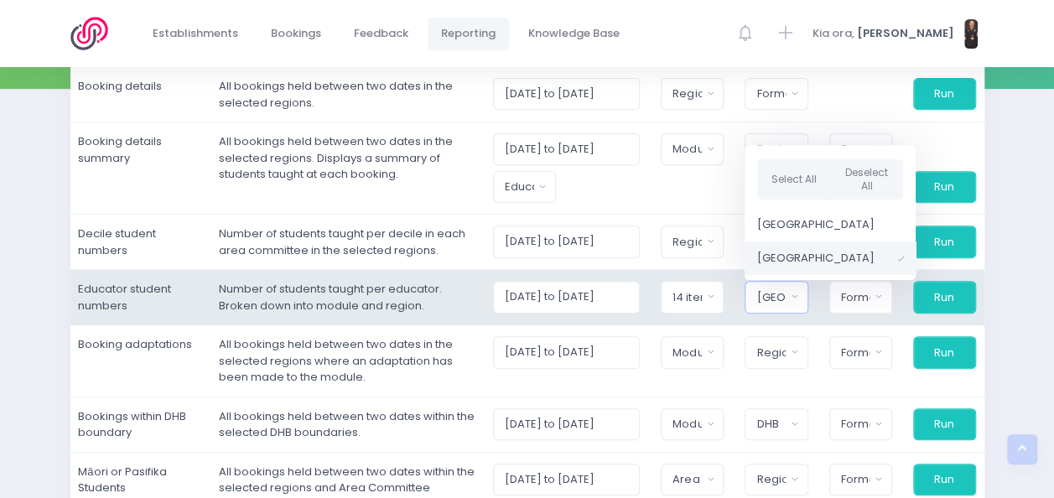
scroll to position [284, 0]
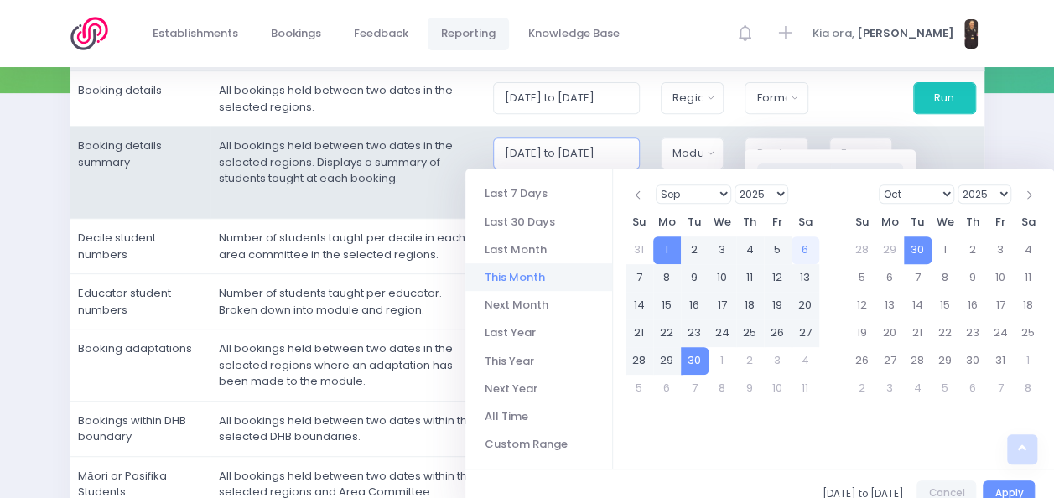
click at [636, 154] on input "[DATE] to [DATE]" at bounding box center [566, 154] width 147 height 32
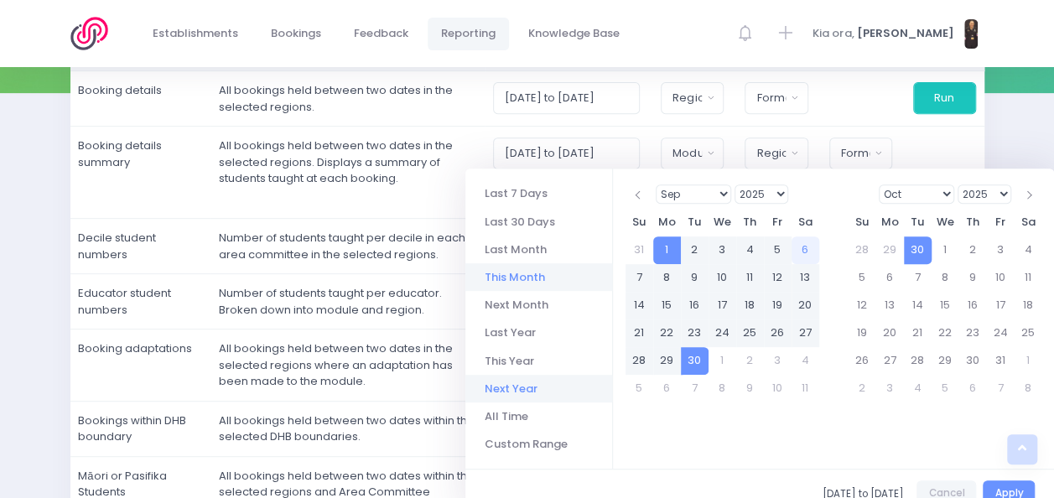
click at [525, 390] on li "Next Year" at bounding box center [539, 389] width 147 height 28
type input "[DATE] to [DATE]"
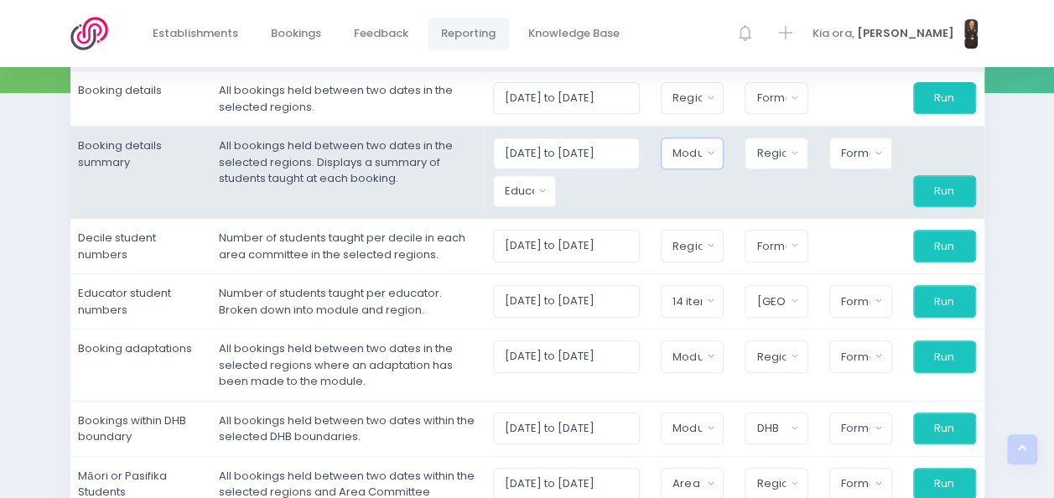
click at [718, 153] on button "Module" at bounding box center [692, 154] width 63 height 32
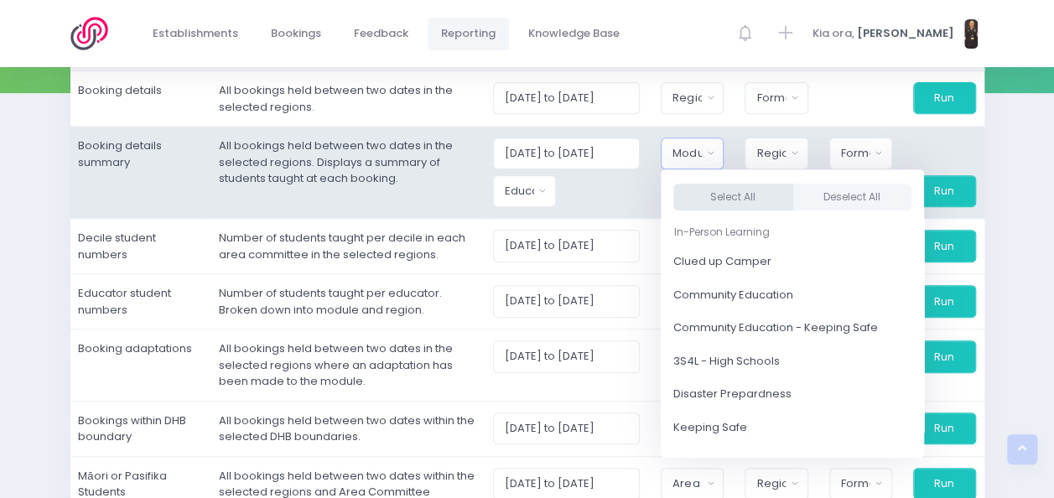
click at [744, 190] on button "Select All" at bounding box center [734, 198] width 120 height 28
select select "Clued up Camper"
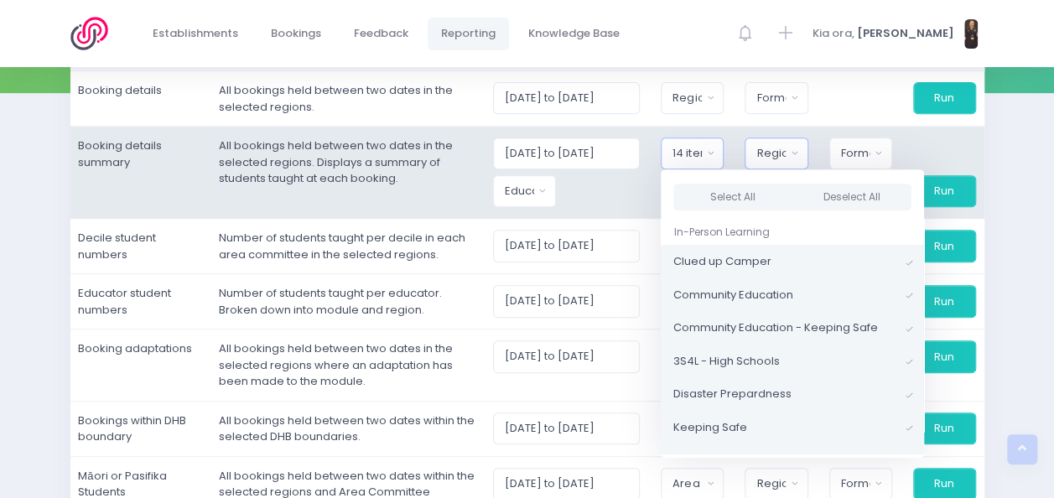
click at [797, 159] on button "Region" at bounding box center [776, 154] width 63 height 32
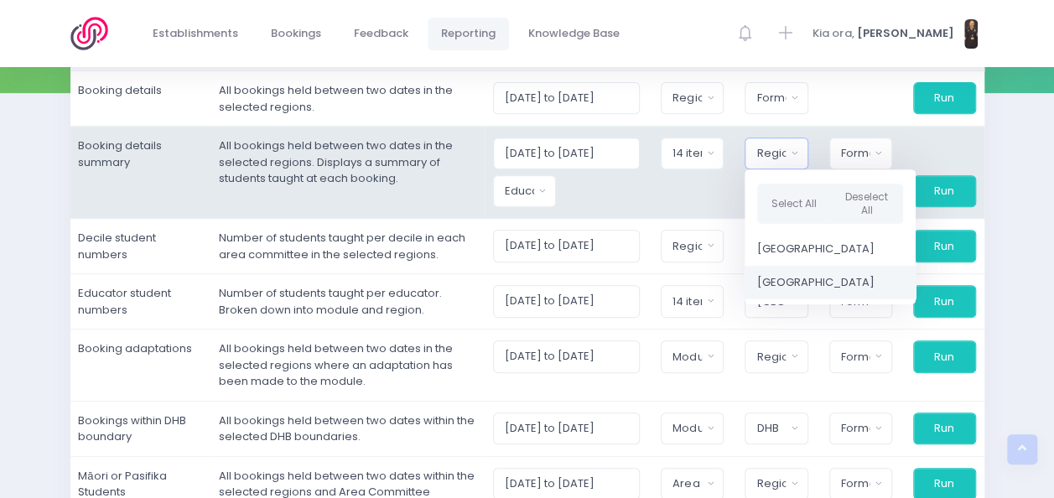
click at [808, 280] on span "[GEOGRAPHIC_DATA]" at bounding box center [816, 282] width 117 height 17
select select "Central"
click at [867, 145] on div "Format" at bounding box center [855, 153] width 29 height 17
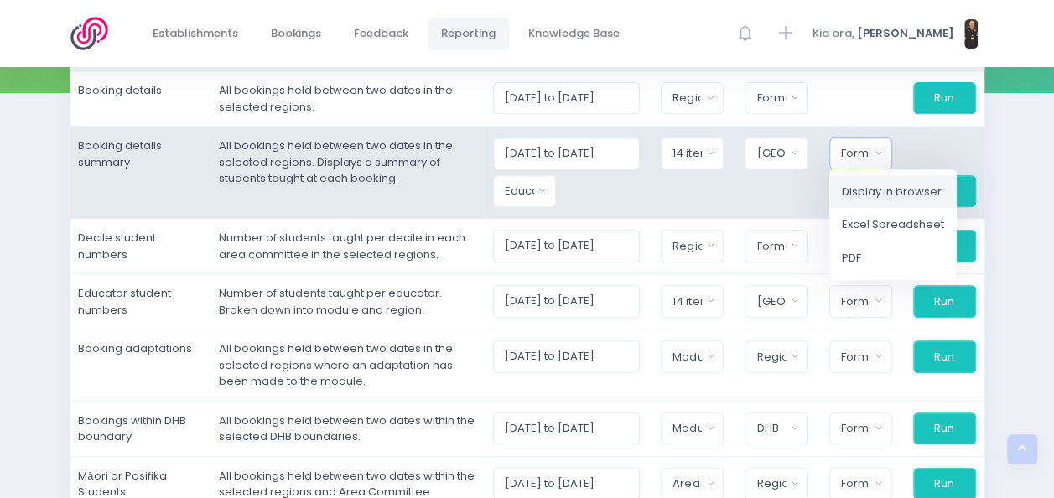
click at [878, 191] on span "Display in browser" at bounding box center [892, 192] width 100 height 17
select select "web"
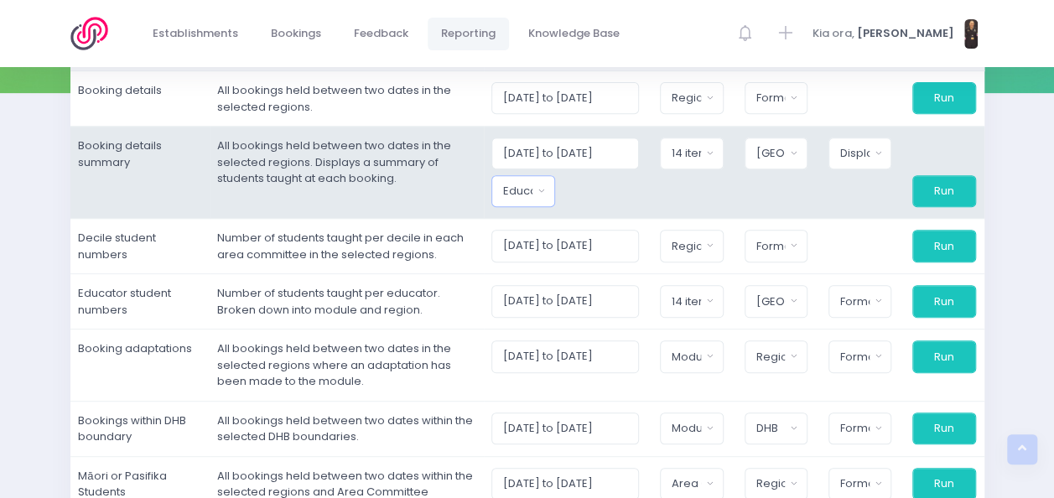
click at [550, 194] on button "Educator" at bounding box center [523, 191] width 63 height 32
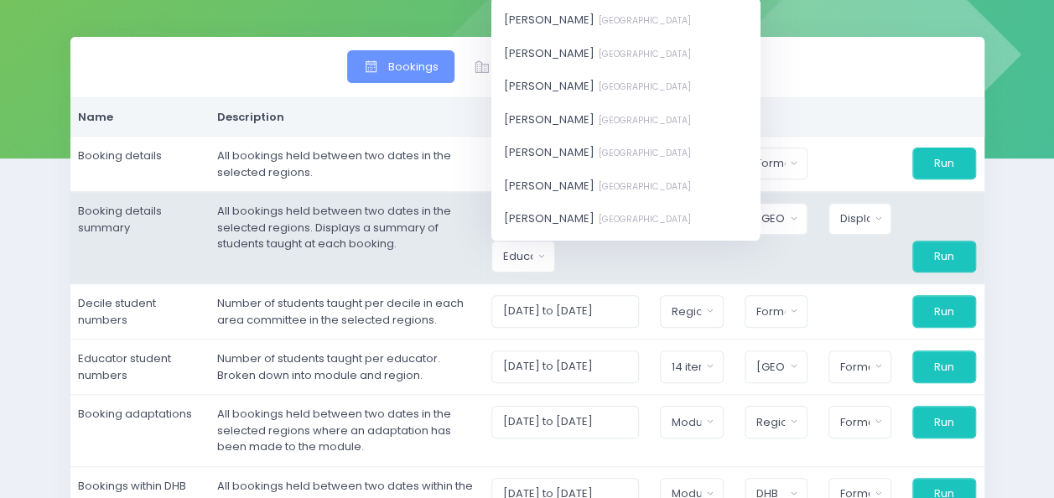
scroll to position [199, 0]
click at [552, 178] on span "Nickie-Leigh Heta Central Region" at bounding box center [597, 183] width 187 height 17
select select "395566"
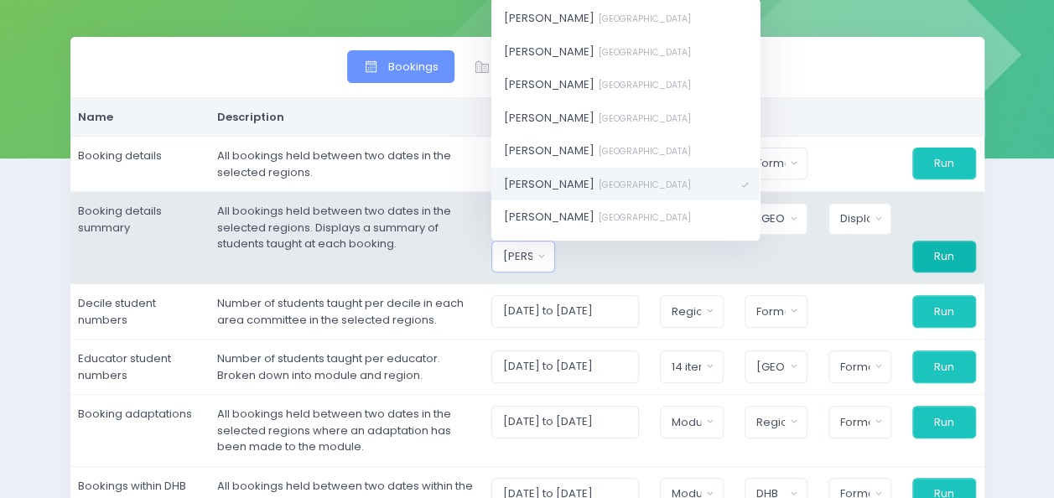
click at [938, 247] on button "Run" at bounding box center [944, 257] width 63 height 32
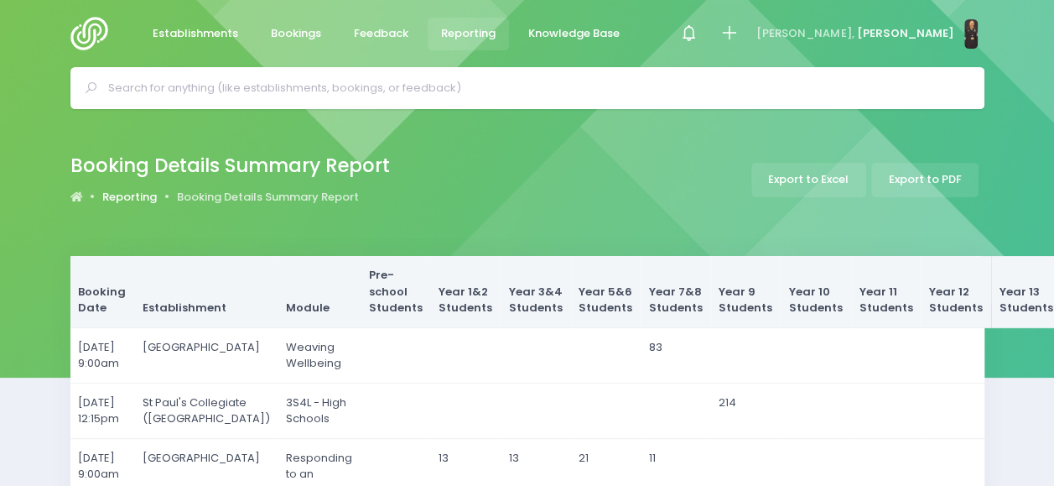
click at [143, 193] on link "Reporting" at bounding box center [129, 197] width 55 height 17
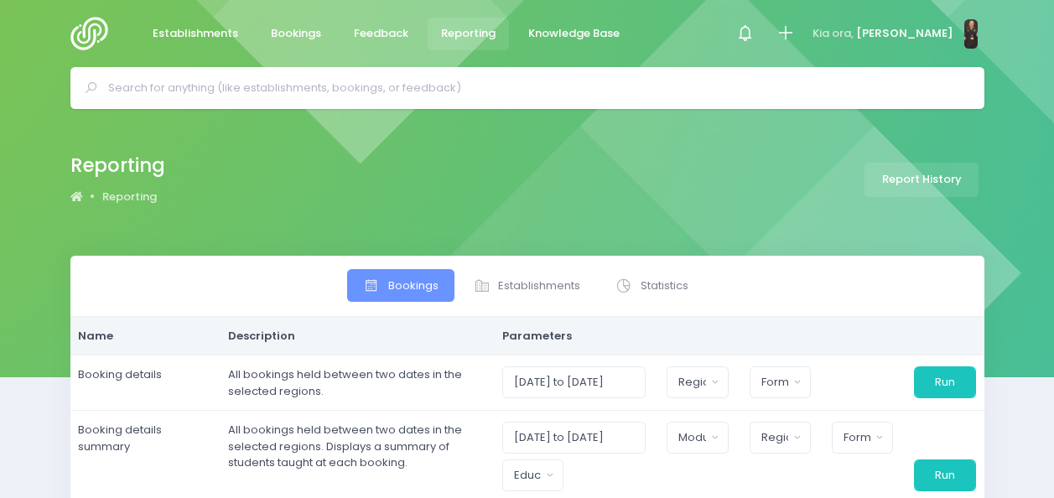
select select
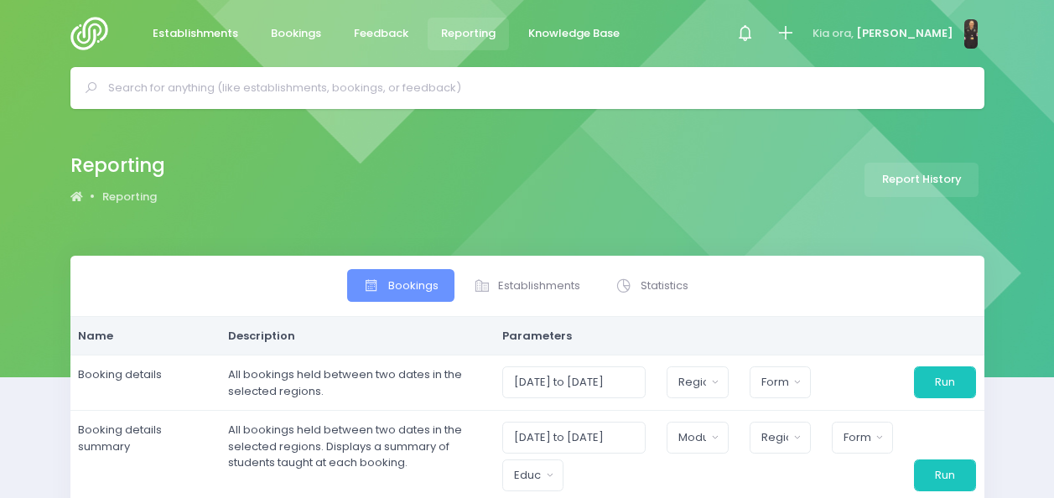
select select
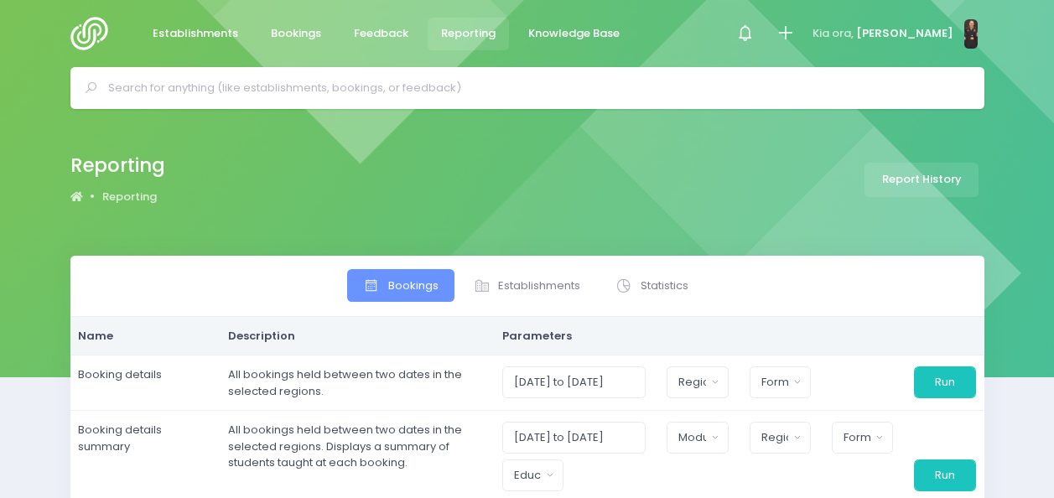
select select
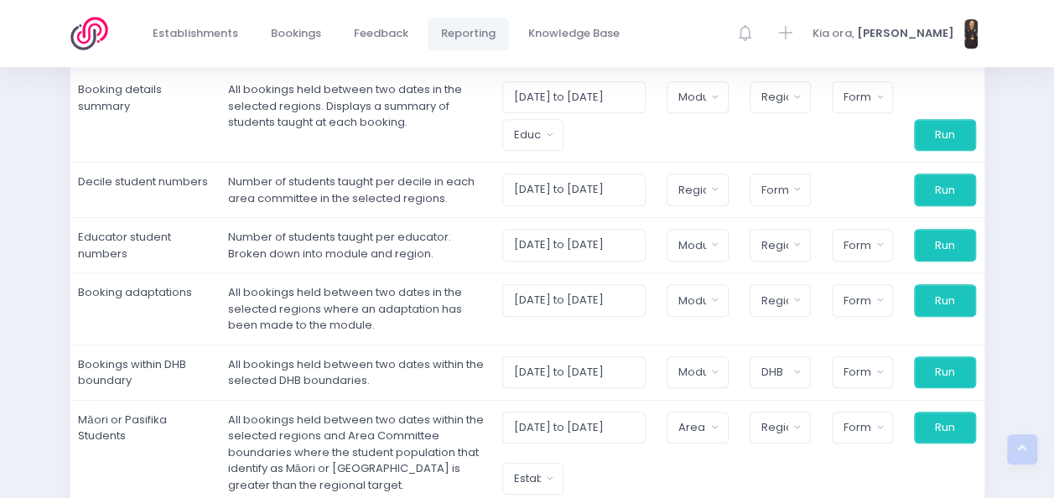
scroll to position [340, 0]
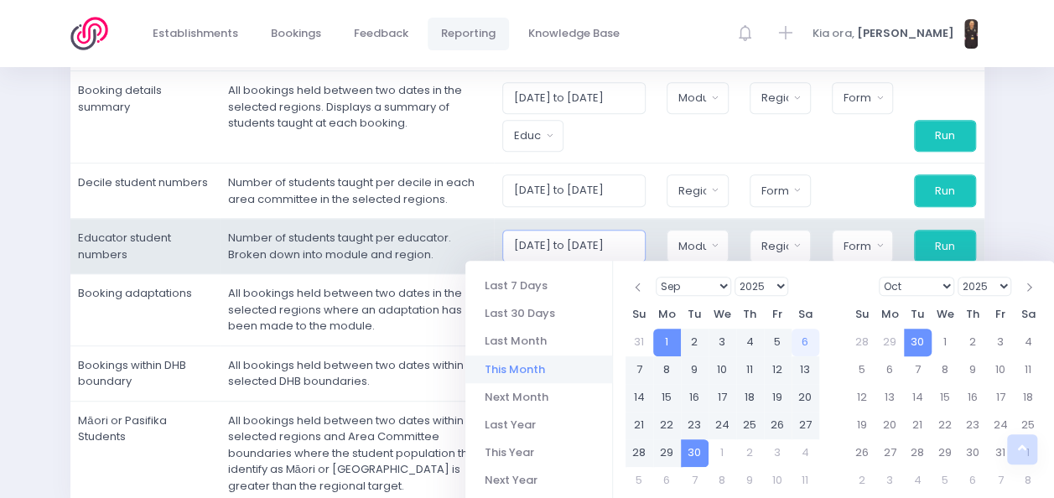
click at [574, 245] on input "[DATE] to [DATE]" at bounding box center [574, 246] width 144 height 32
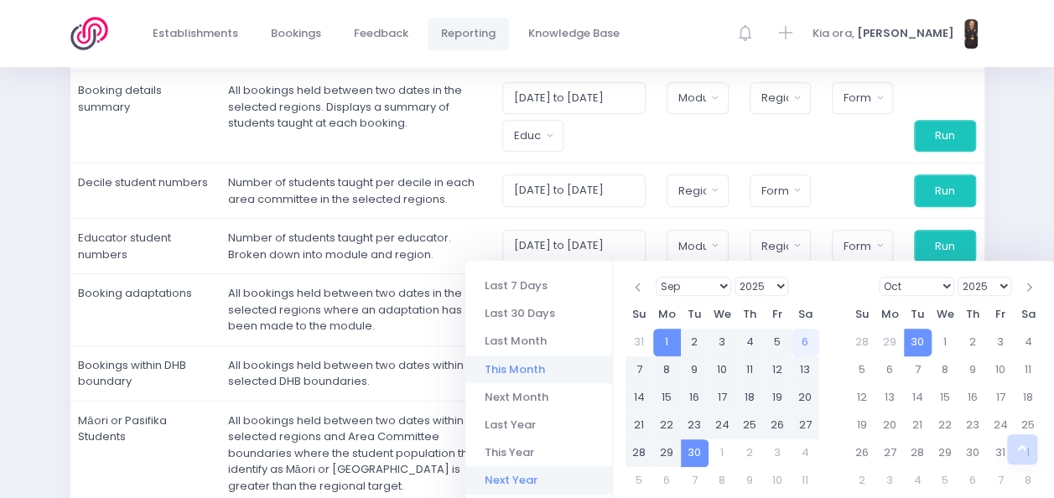
click at [511, 485] on li "Next Year" at bounding box center [539, 480] width 147 height 28
type input "[DATE] to [DATE]"
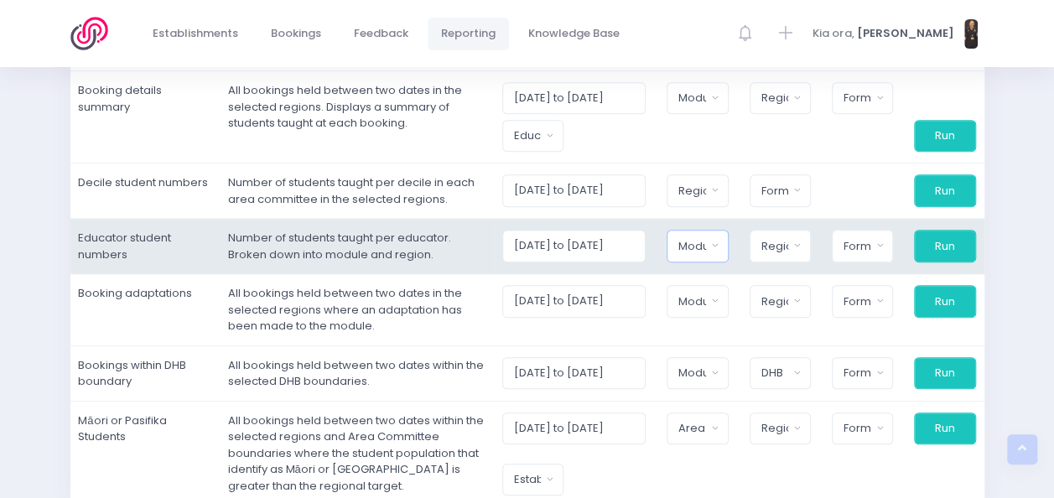
click at [716, 235] on button "Module" at bounding box center [697, 246] width 61 height 32
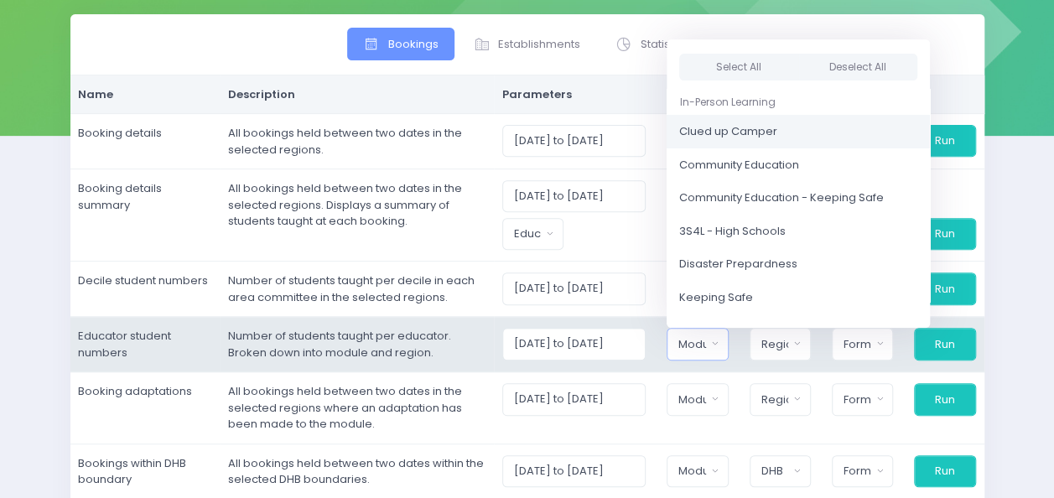
scroll to position [240, 0]
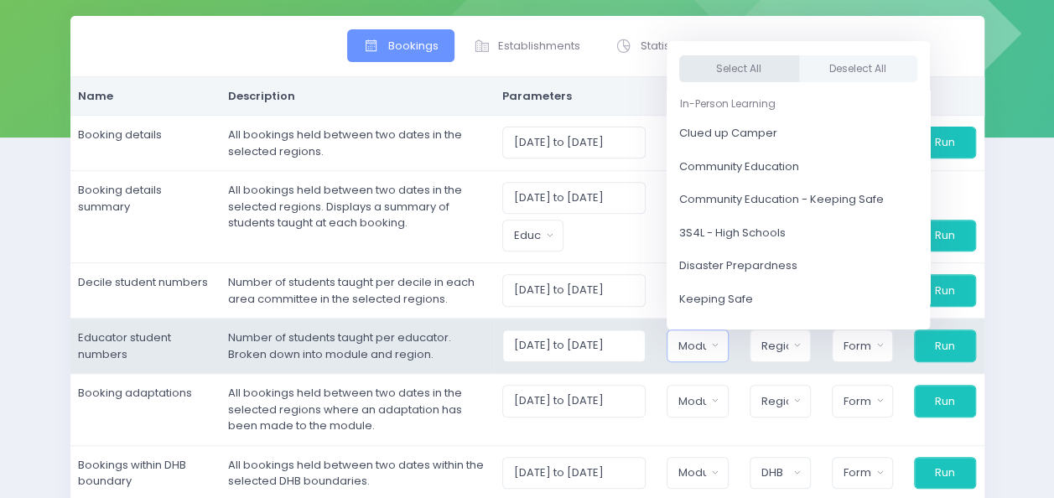
click at [732, 74] on button "Select All" at bounding box center [739, 69] width 120 height 28
select select "Clued up Camper"
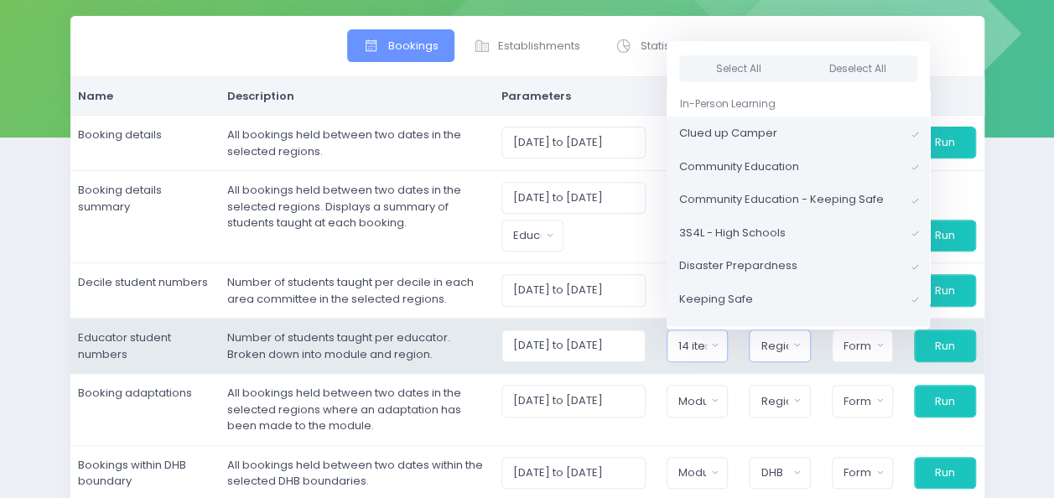
click at [797, 342] on button "Region" at bounding box center [779, 346] width 61 height 32
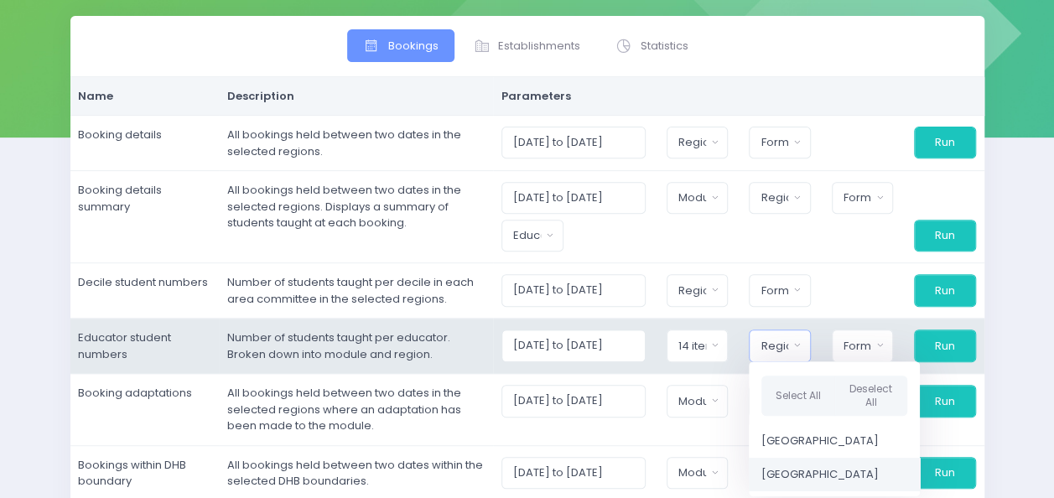
click at [819, 466] on span "[GEOGRAPHIC_DATA]" at bounding box center [820, 474] width 117 height 17
select select "Central"
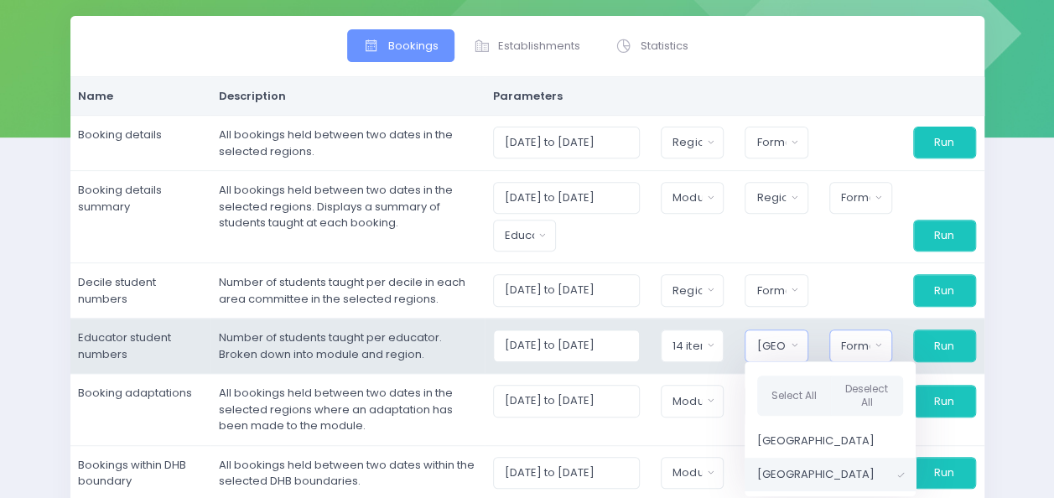
click at [862, 348] on div "Format" at bounding box center [855, 346] width 29 height 17
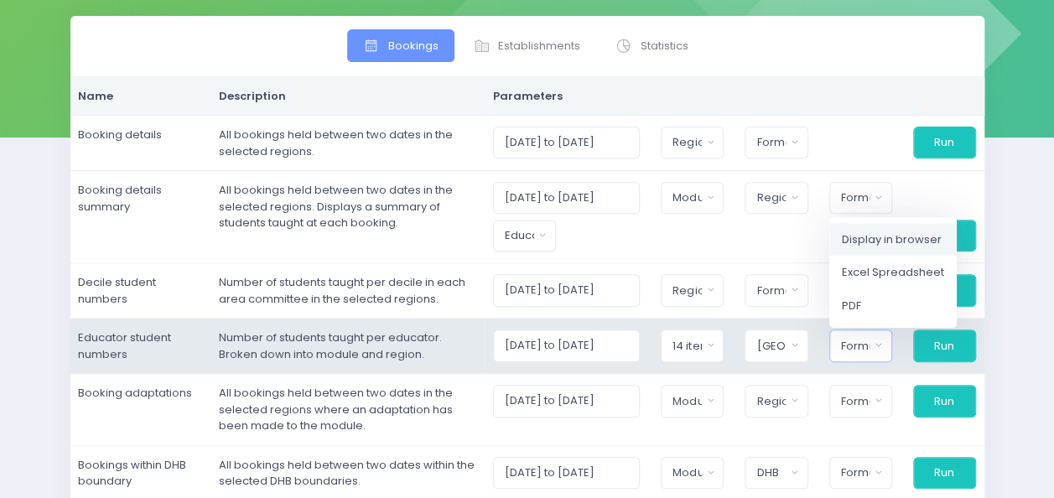
click at [869, 238] on span "Display in browser" at bounding box center [892, 240] width 100 height 17
select select "web"
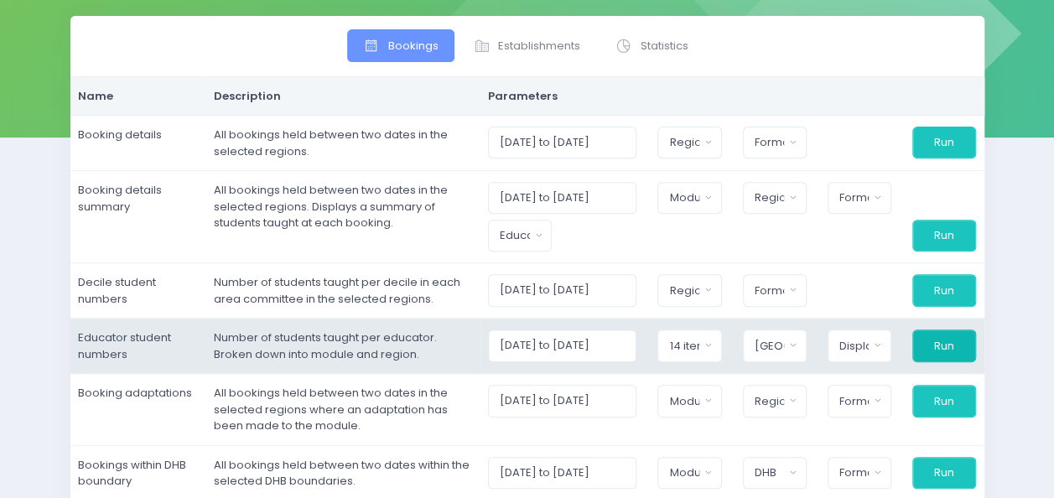
click at [941, 349] on button "Run" at bounding box center [945, 346] width 64 height 32
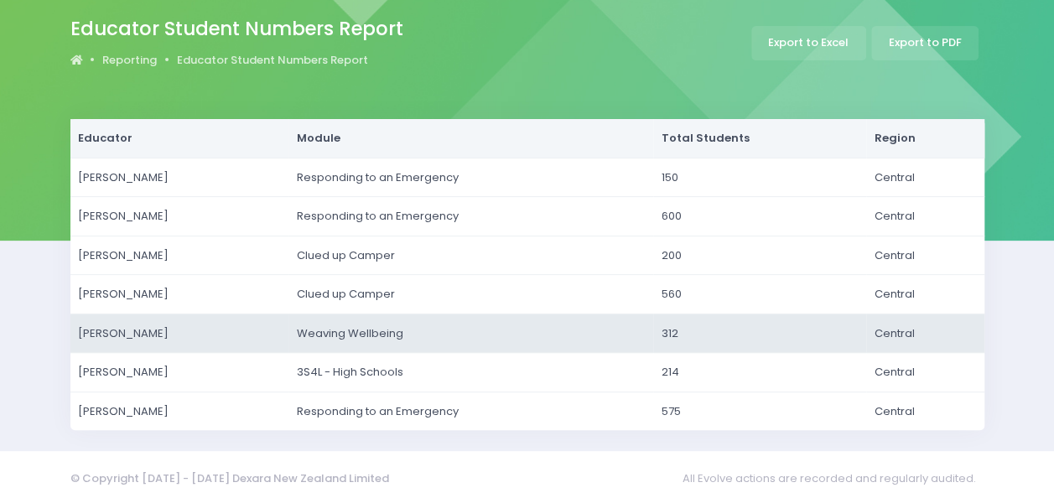
scroll to position [143, 0]
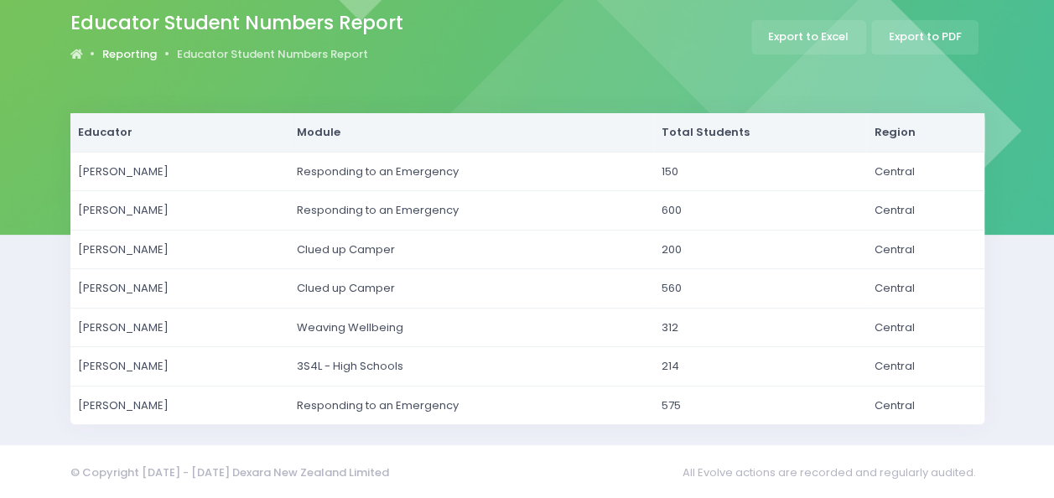
click at [149, 50] on link "Reporting" at bounding box center [129, 54] width 55 height 17
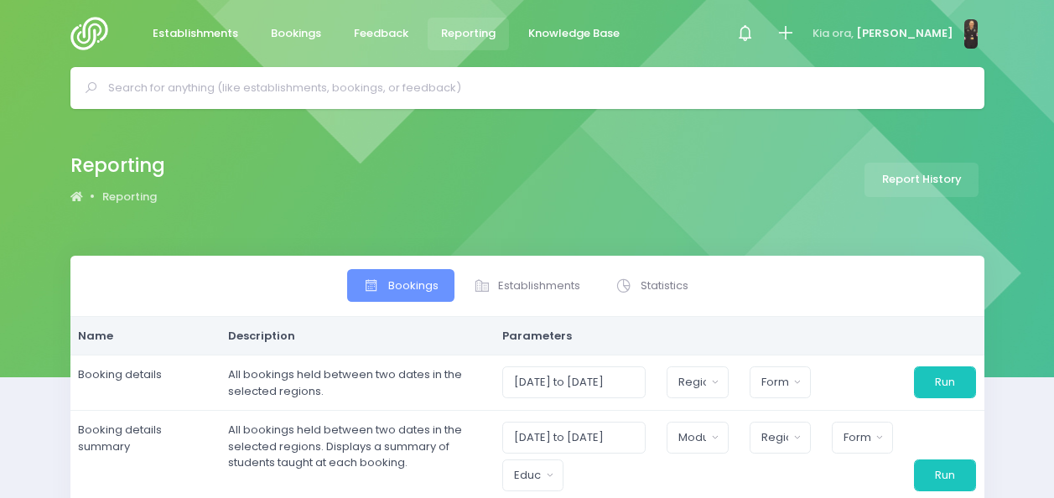
select select
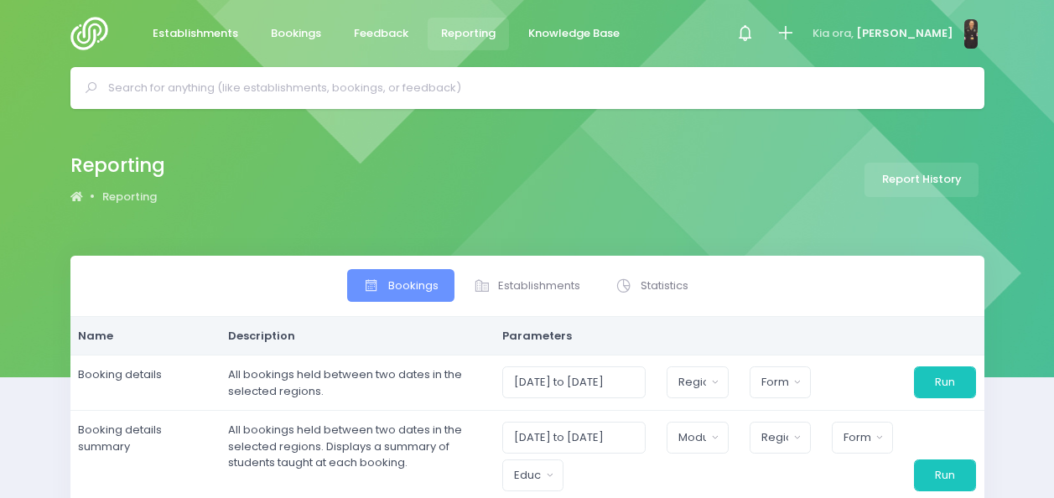
select select
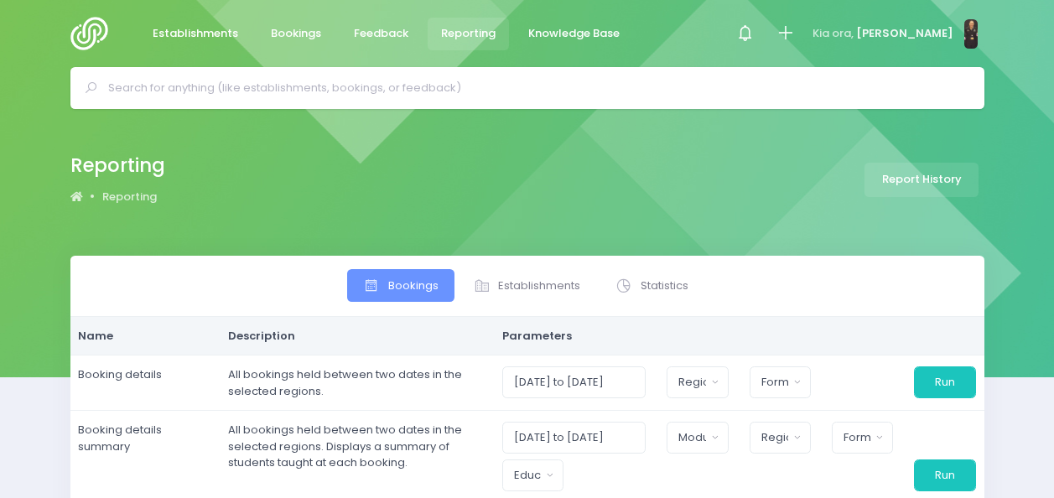
select select
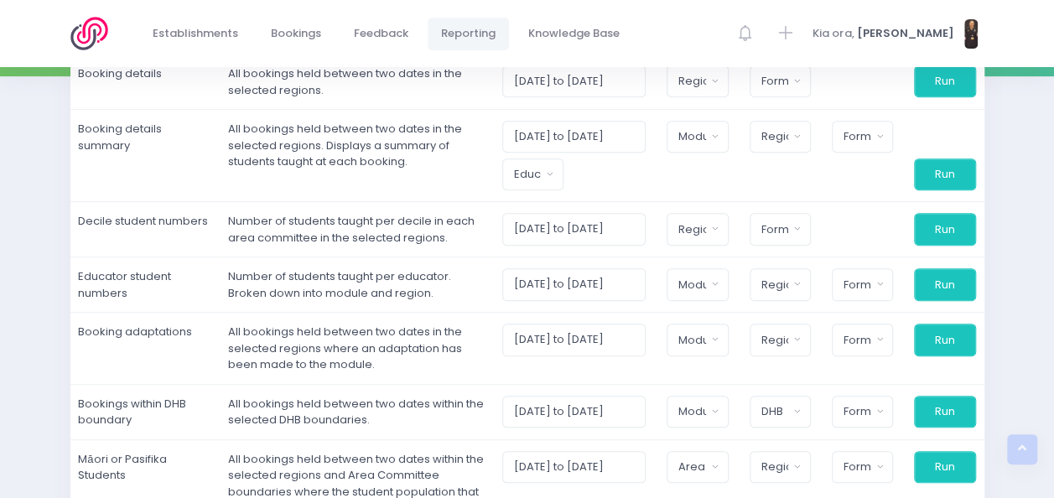
scroll to position [297, 0]
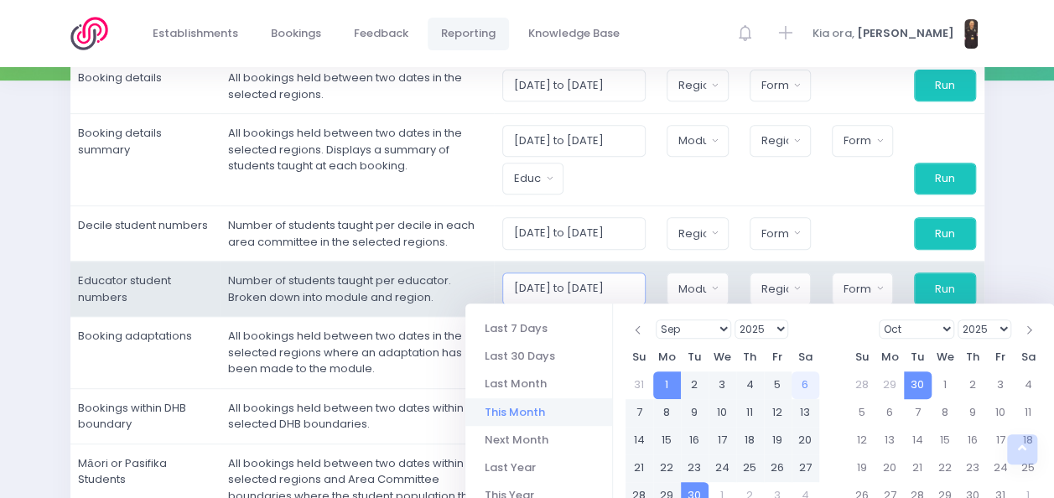
click at [544, 290] on input "01/09/2025 to 30/09/2025" at bounding box center [574, 289] width 144 height 32
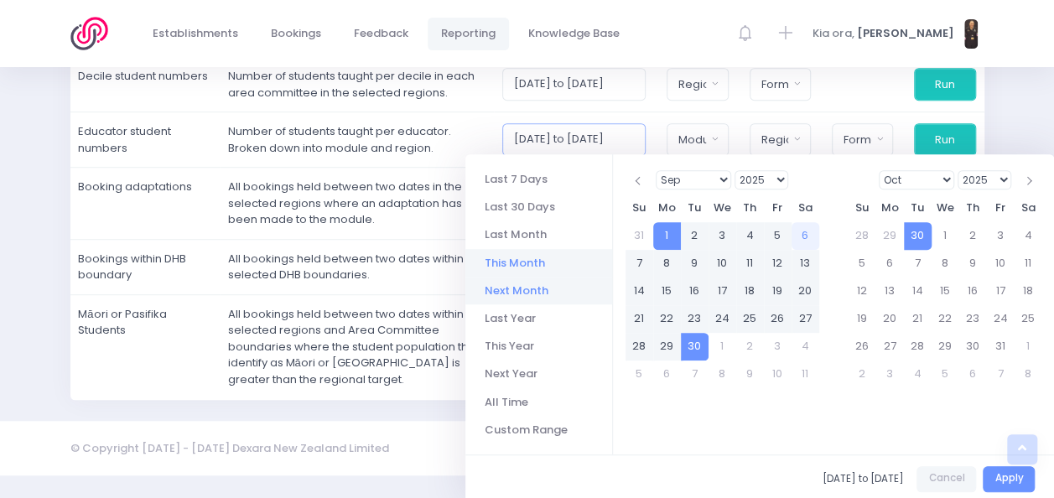
scroll to position [450, 0]
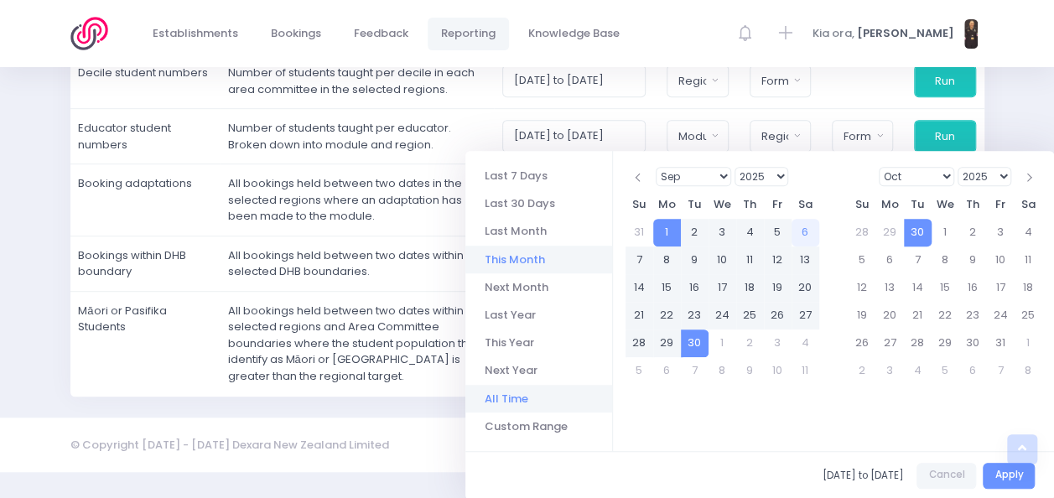
click at [539, 394] on li "All Time" at bounding box center [539, 399] width 147 height 28
type input "01/01/2015 to 06/09/2025"
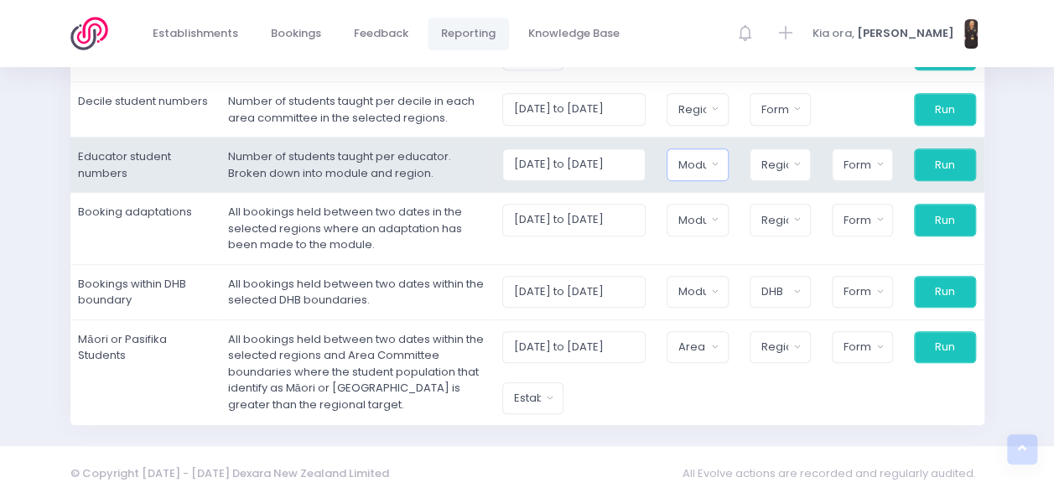
click at [726, 165] on button "Module" at bounding box center [697, 164] width 61 height 32
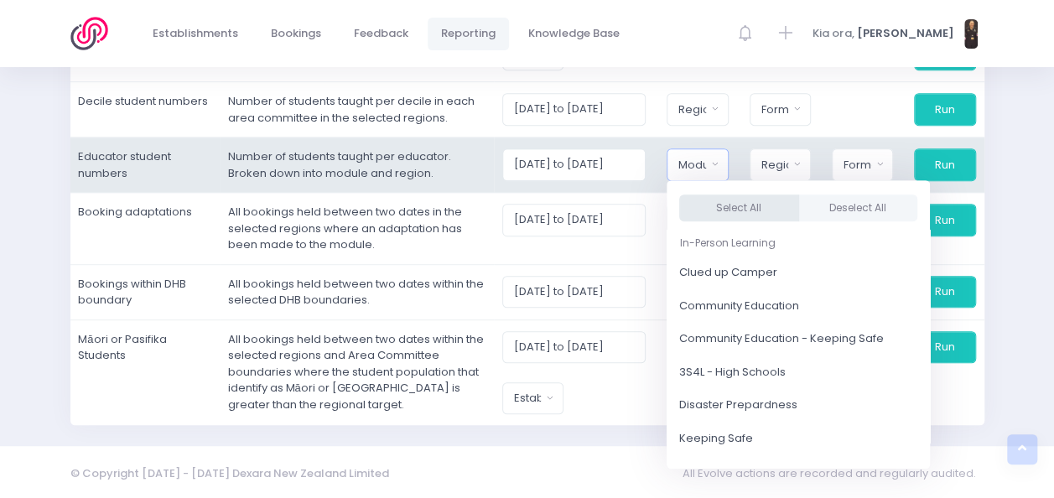
click at [735, 204] on button "Select All" at bounding box center [739, 209] width 120 height 28
select select "Clued up Camper"
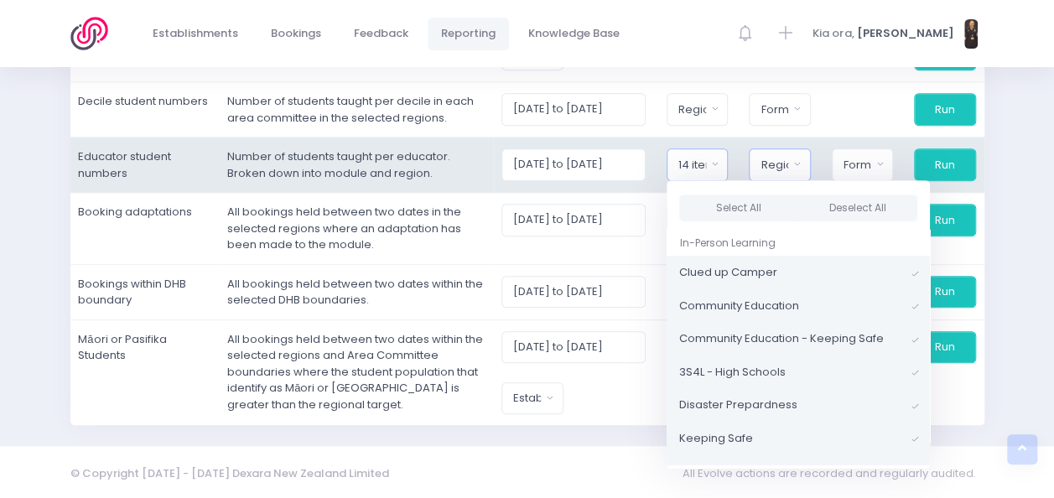
click at [787, 159] on div "Region" at bounding box center [775, 165] width 28 height 17
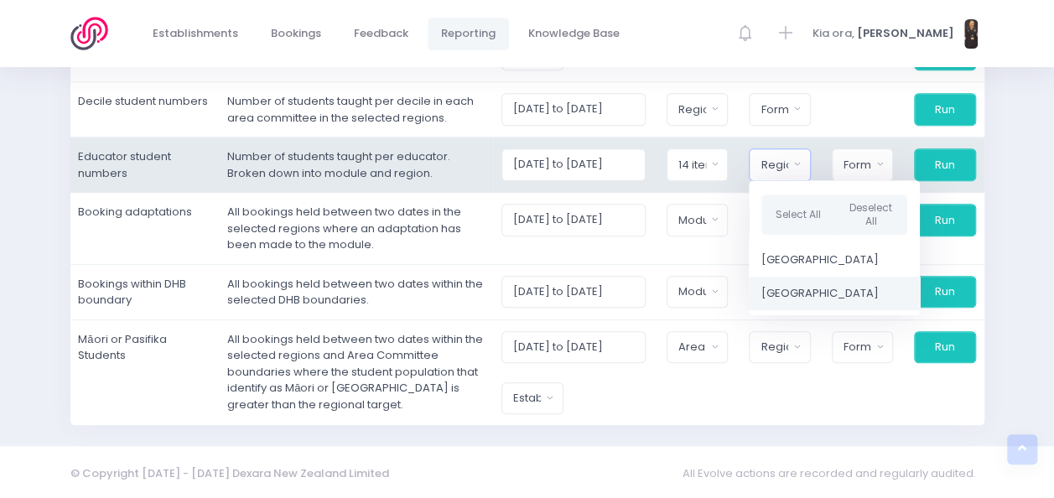
click at [798, 285] on span "[GEOGRAPHIC_DATA]" at bounding box center [820, 293] width 117 height 17
select select "Central"
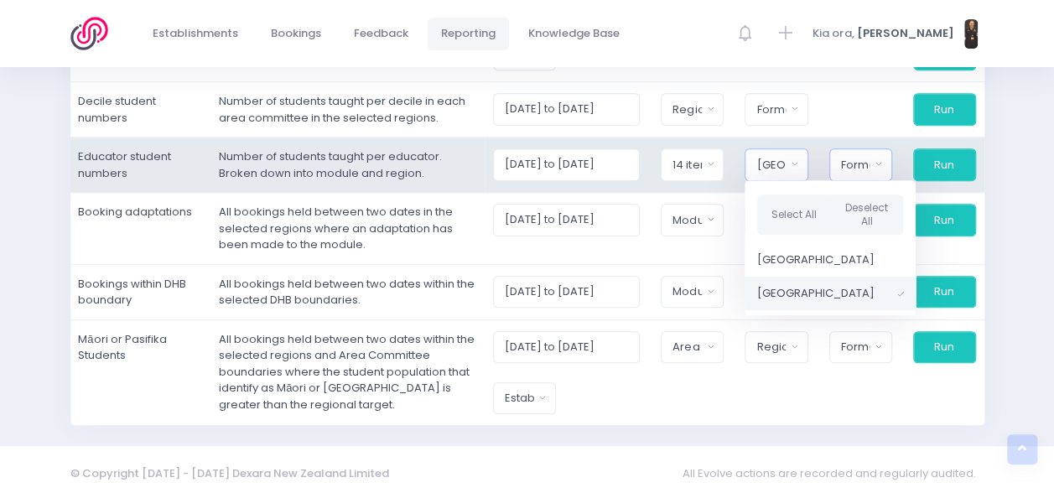
click at [871, 159] on div "Format" at bounding box center [855, 165] width 29 height 17
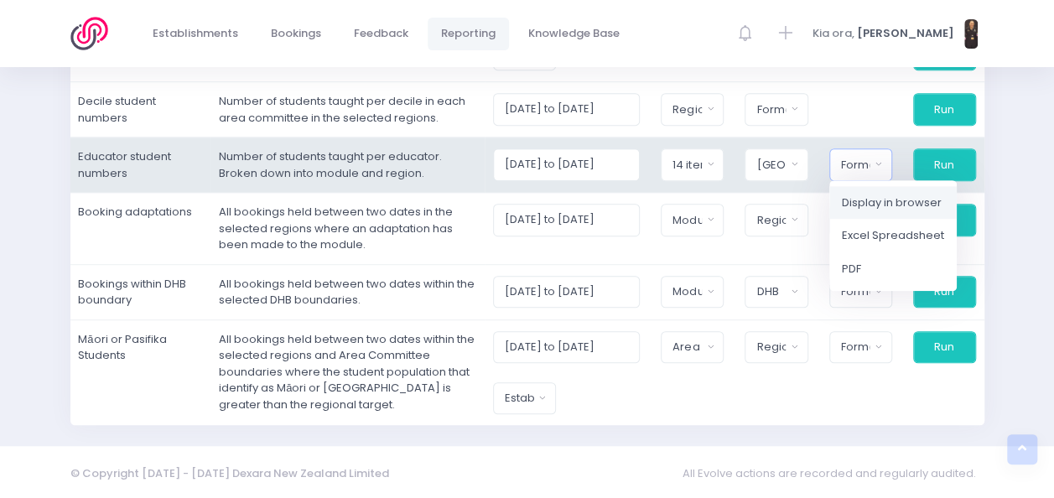
click at [878, 196] on span "Display in browser" at bounding box center [892, 203] width 100 height 17
select select "web"
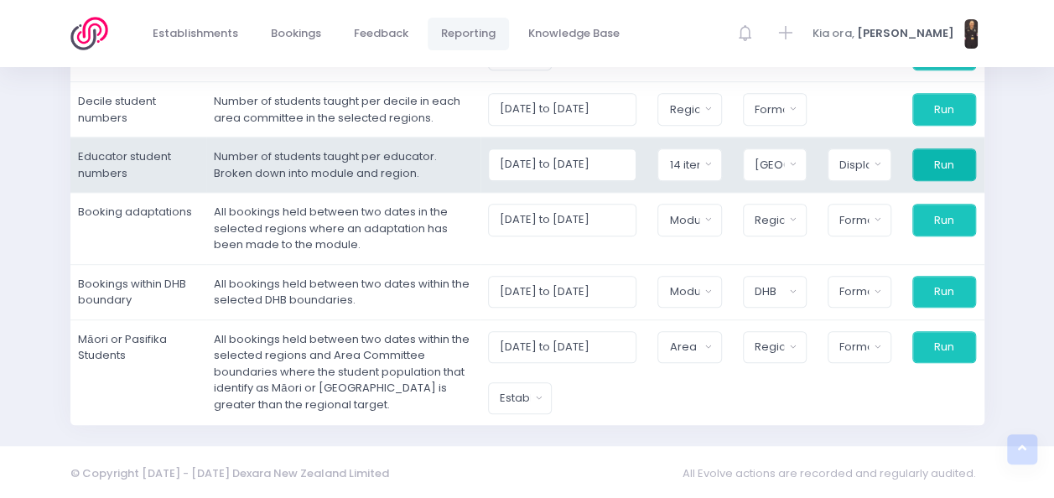
click at [945, 163] on button "Run" at bounding box center [945, 164] width 64 height 32
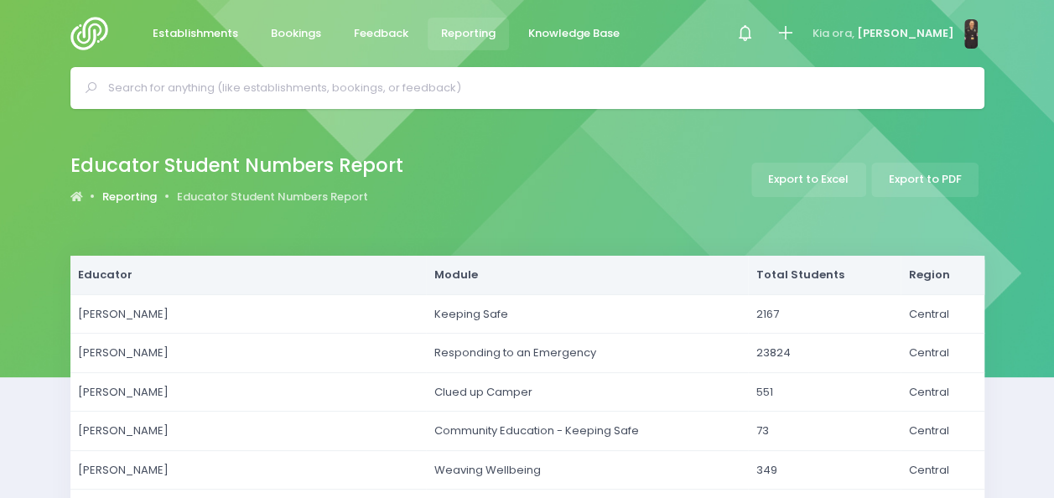
click at [134, 196] on link "Reporting" at bounding box center [129, 197] width 55 height 17
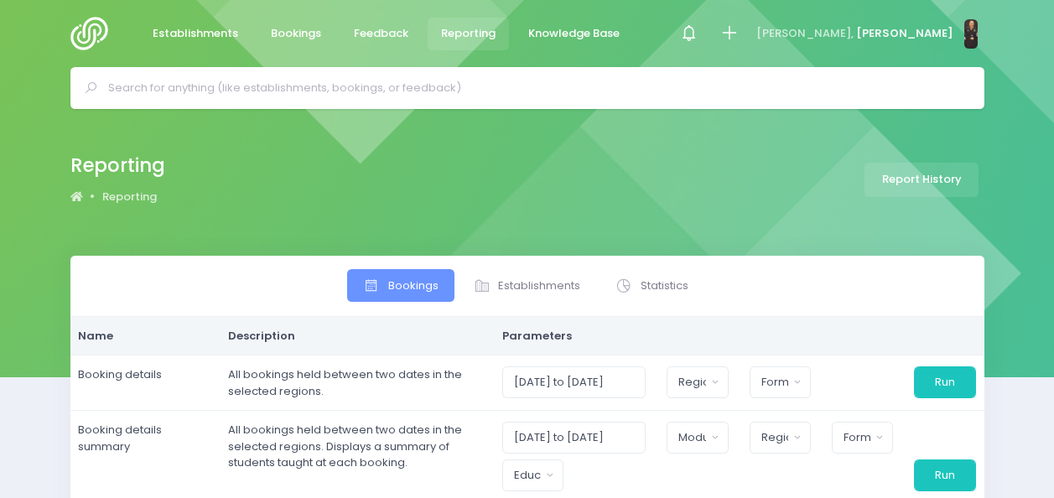
select select
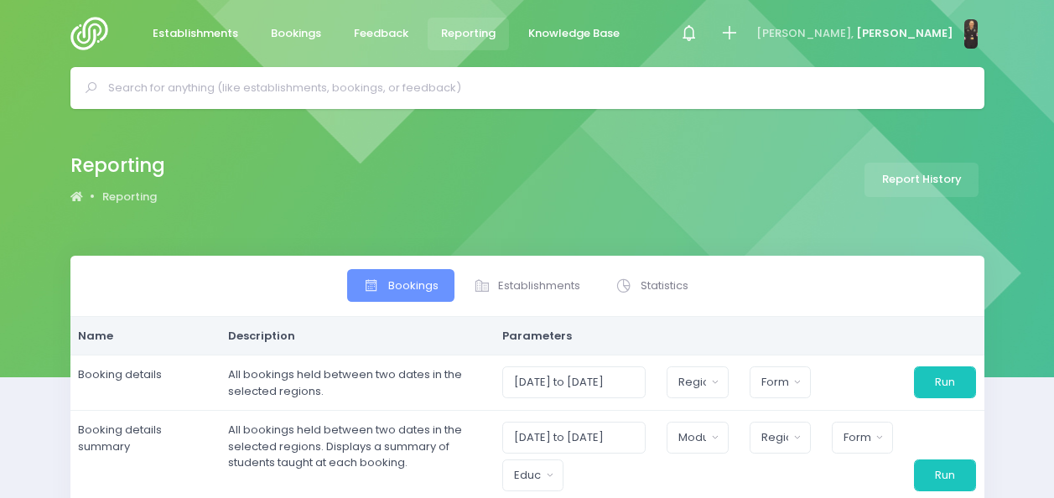
select select
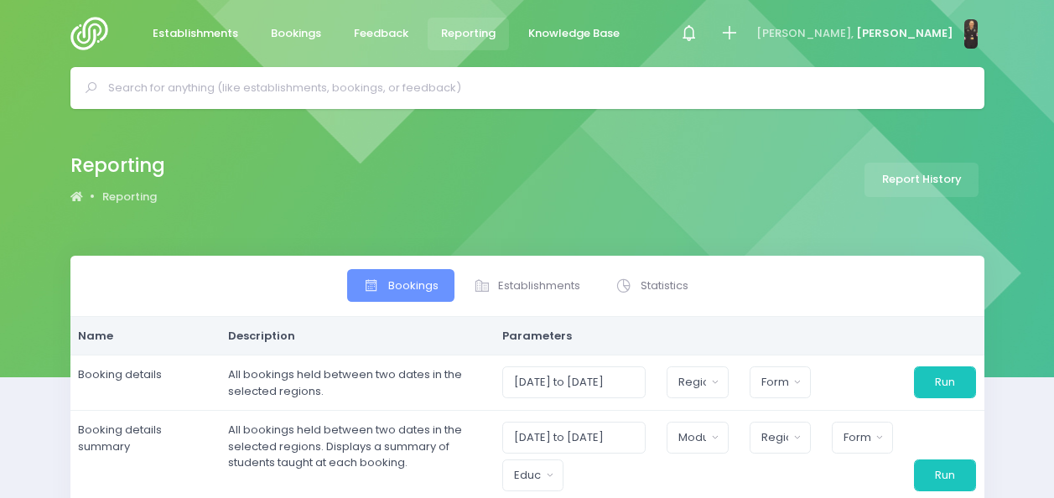
select select
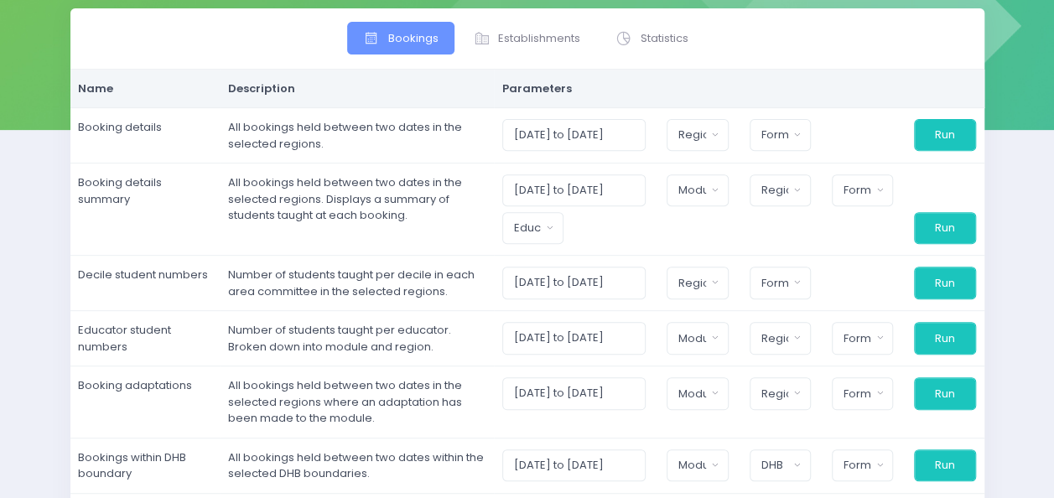
scroll to position [247, 0]
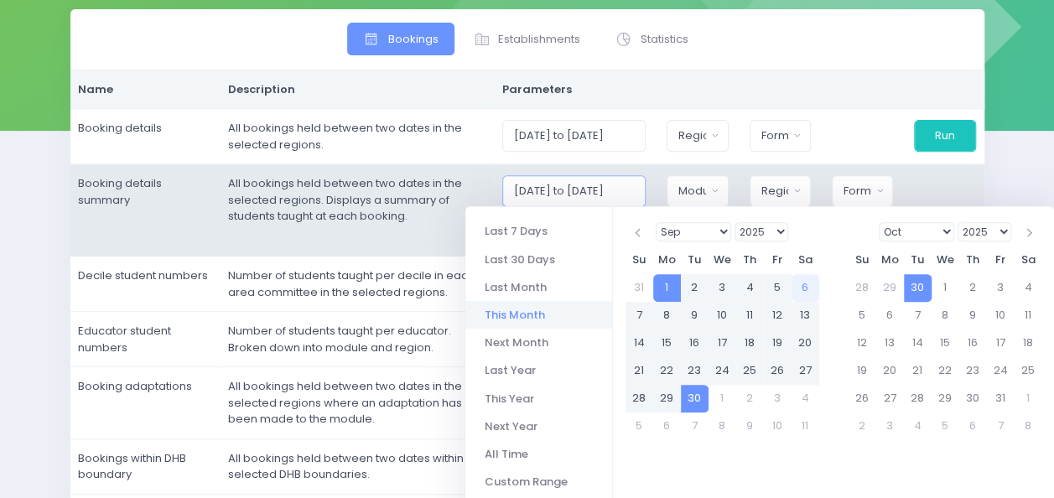
click at [569, 194] on input "01/09/2025 to 30/09/2025" at bounding box center [574, 191] width 144 height 32
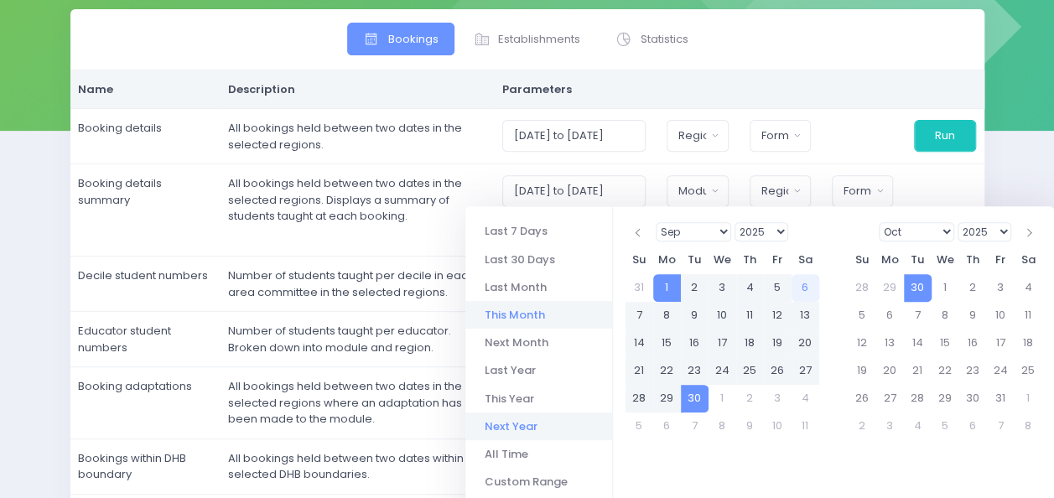
click at [513, 428] on li "Next Year" at bounding box center [539, 427] width 147 height 28
type input "01/01/2026 to 31/12/2026"
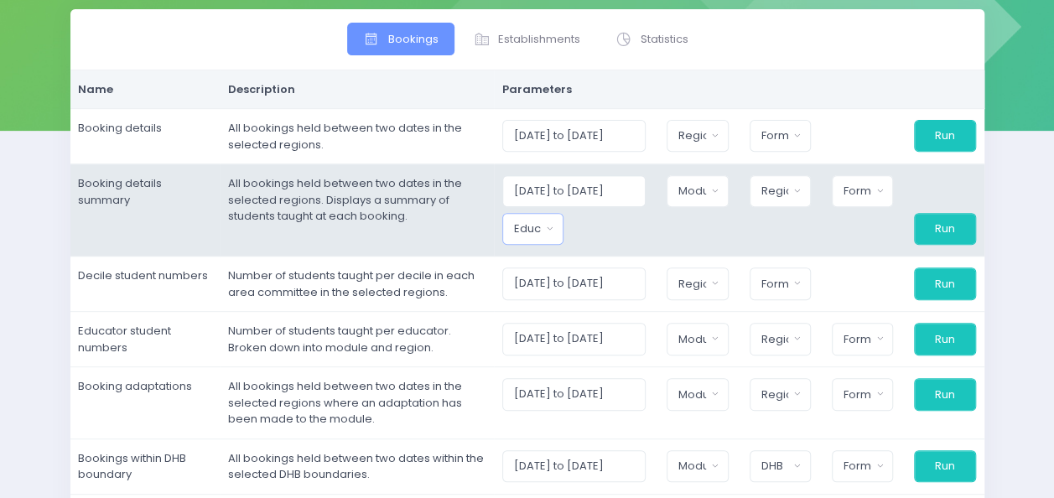
click at [552, 220] on button "Educator" at bounding box center [532, 229] width 61 height 32
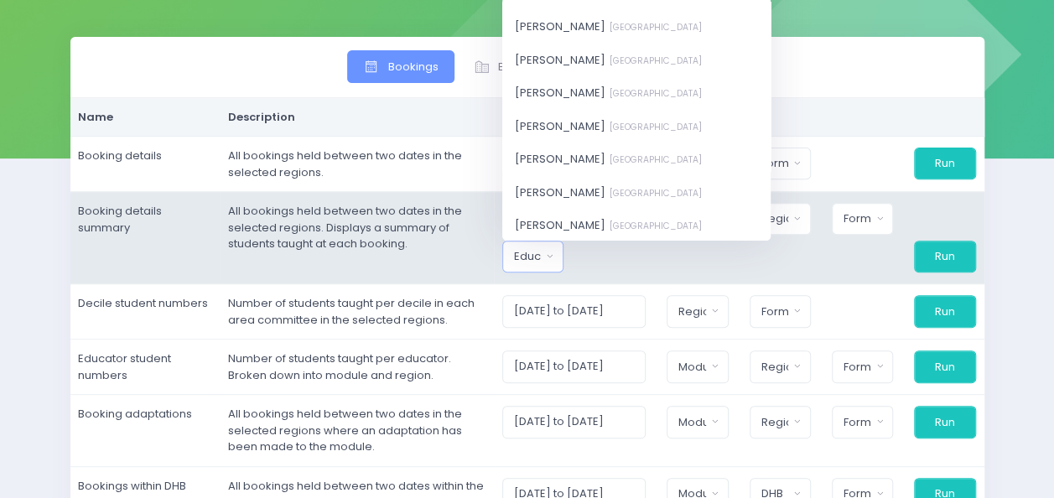
scroll to position [262, 0]
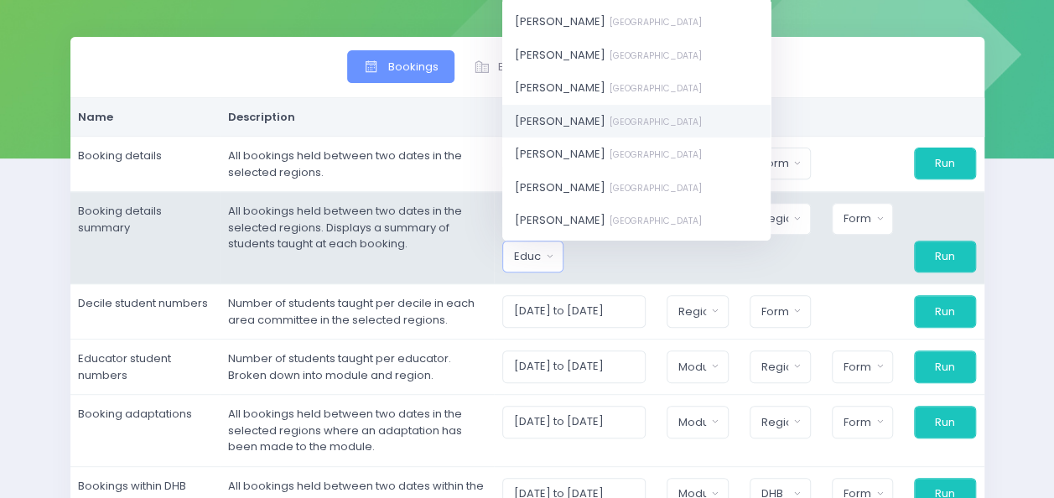
click at [599, 126] on span "Nickie-Leigh Heta Central Region" at bounding box center [608, 120] width 187 height 17
select select "395566"
click at [622, 126] on span "Nickie-Leigh Heta Central Region" at bounding box center [608, 120] width 187 height 17
click at [627, 118] on small "[GEOGRAPHIC_DATA]" at bounding box center [654, 121] width 96 height 13
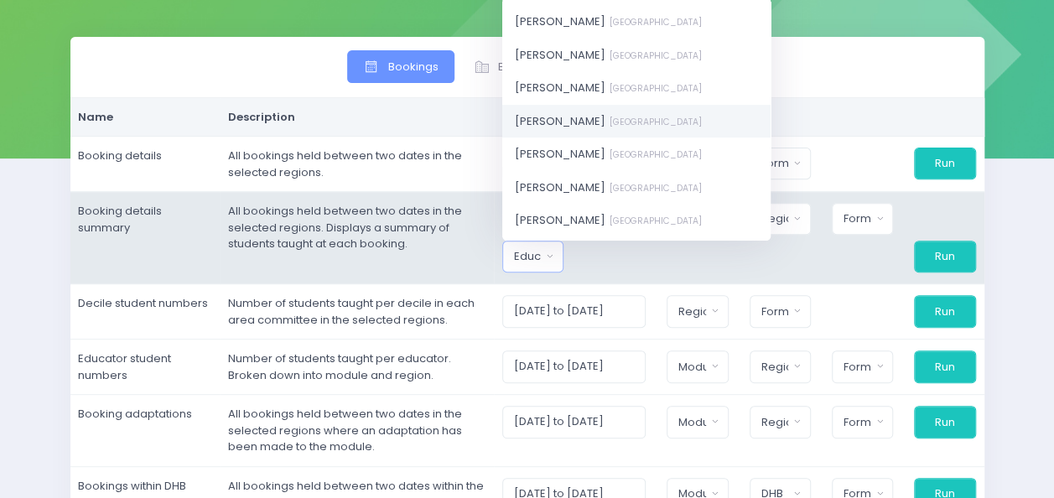
select select "395566"
click at [651, 250] on div at bounding box center [615, 257] width 82 height 32
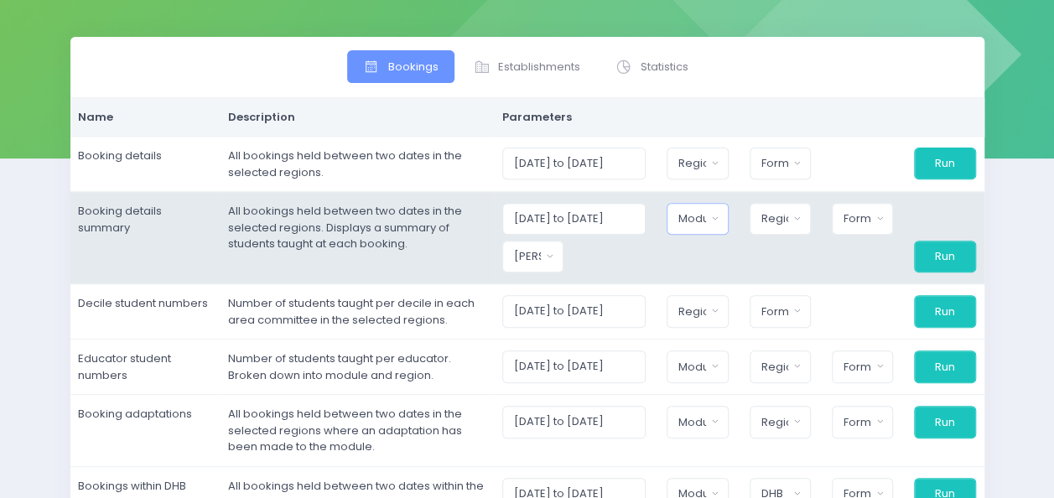
click at [726, 216] on button "Module" at bounding box center [697, 219] width 61 height 32
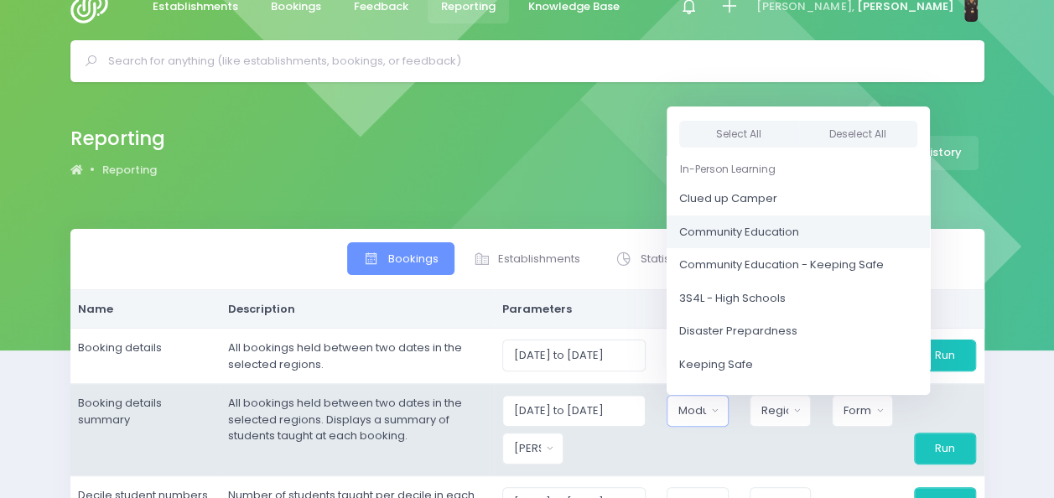
scroll to position [20, 0]
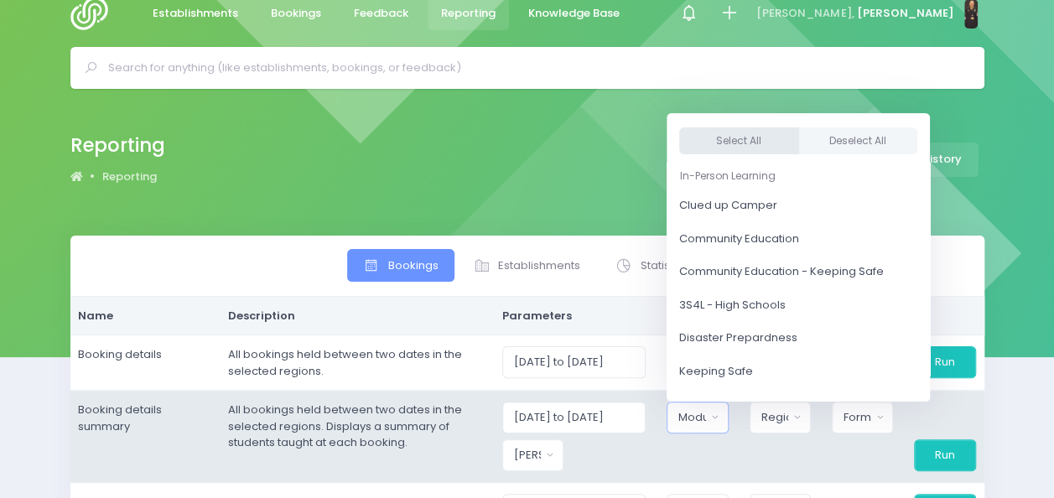
click at [723, 136] on button "Select All" at bounding box center [739, 142] width 120 height 28
select select "Clued up Camper"
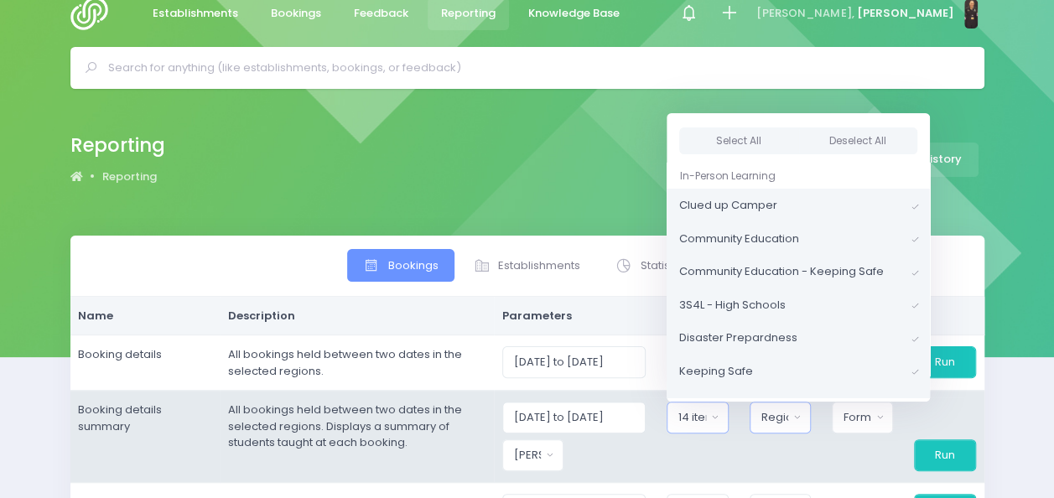
click at [795, 411] on button "Region" at bounding box center [780, 418] width 61 height 32
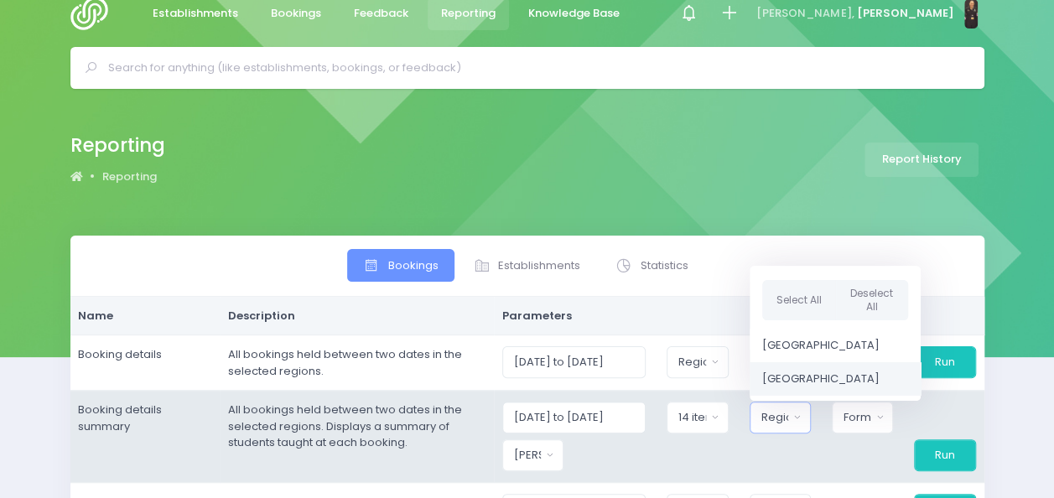
click at [798, 377] on span "[GEOGRAPHIC_DATA]" at bounding box center [821, 379] width 117 height 17
select select "Central"
click at [856, 416] on div "Format" at bounding box center [856, 417] width 29 height 17
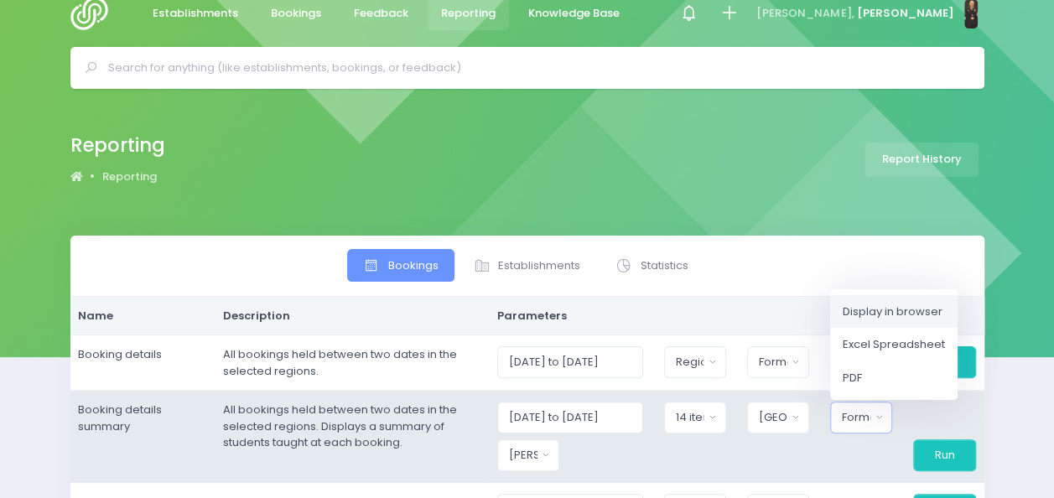
click at [884, 315] on span "Display in browser" at bounding box center [893, 312] width 100 height 17
select select "web"
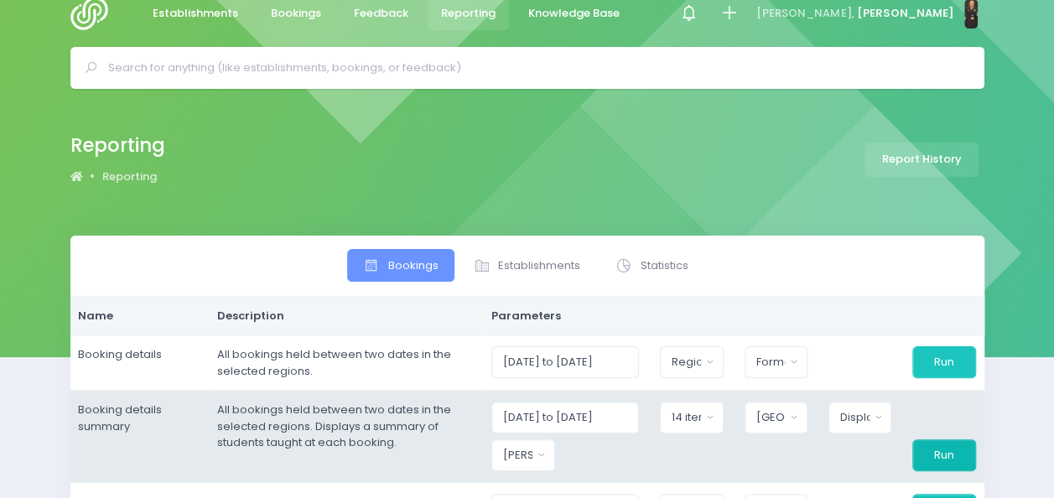
click at [941, 456] on button "Run" at bounding box center [944, 456] width 63 height 32
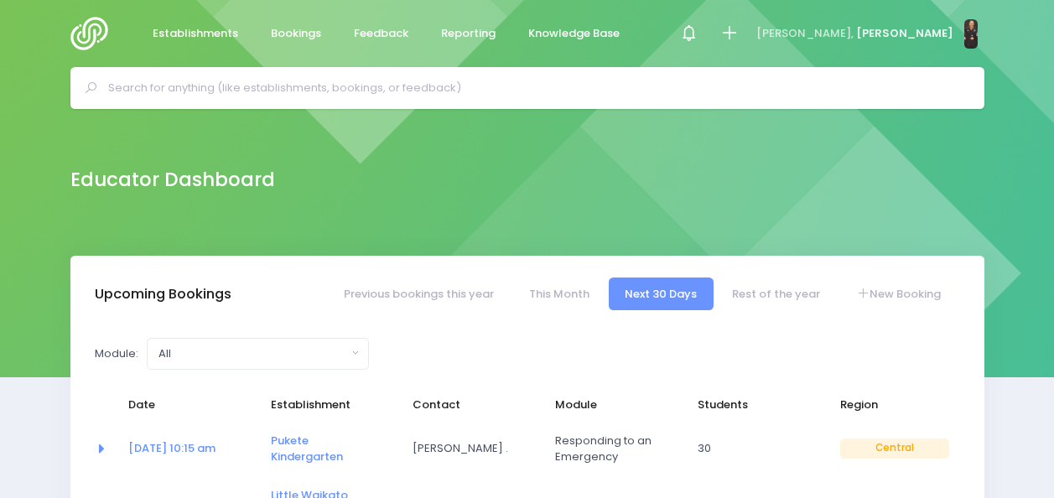
select select "5"
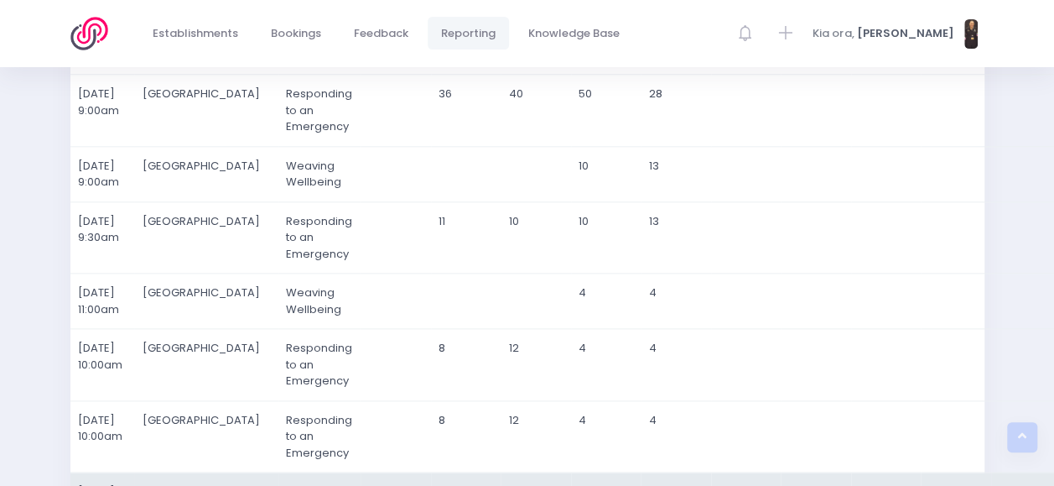
scroll to position [743, 0]
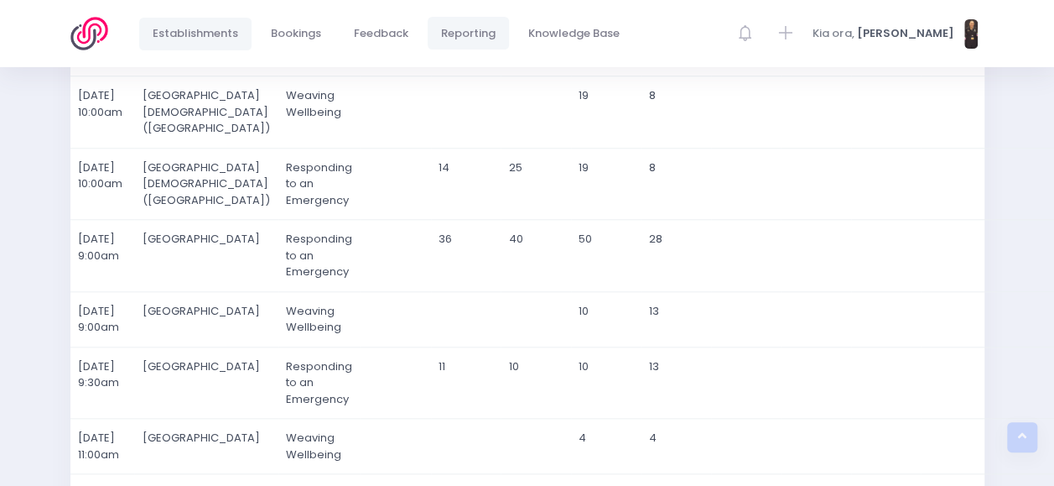
click at [204, 30] on span "Establishments" at bounding box center [196, 33] width 86 height 17
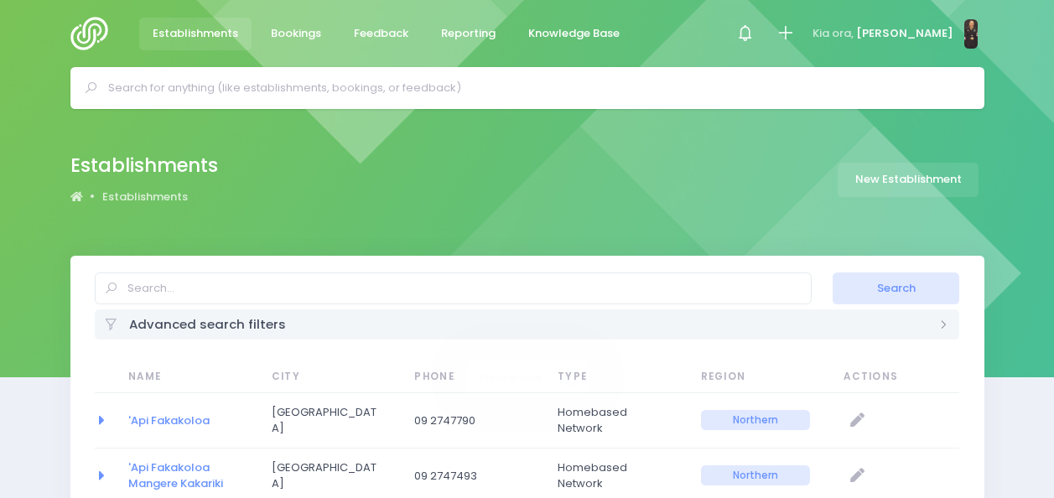
select select "20"
click at [270, 96] on input "text" at bounding box center [534, 87] width 853 height 25
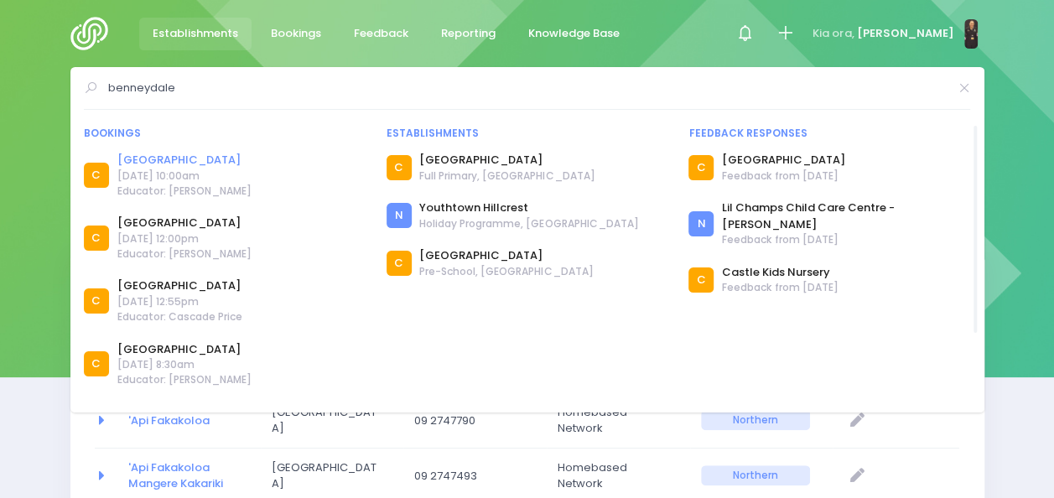
type input "benneydale"
click at [195, 159] on link "[GEOGRAPHIC_DATA]" at bounding box center [184, 160] width 134 height 17
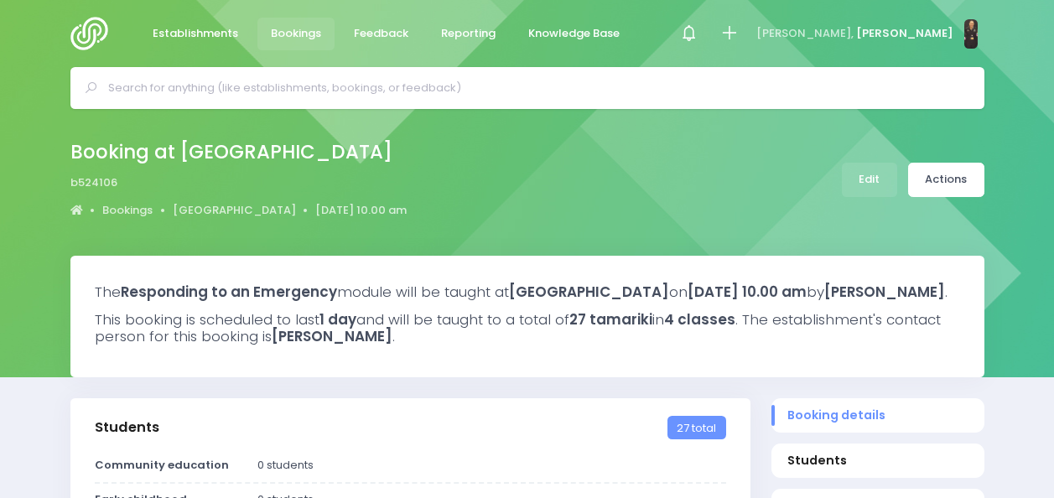
select select "5"
click at [191, 206] on link "Benneydale School" at bounding box center [234, 210] width 123 height 17
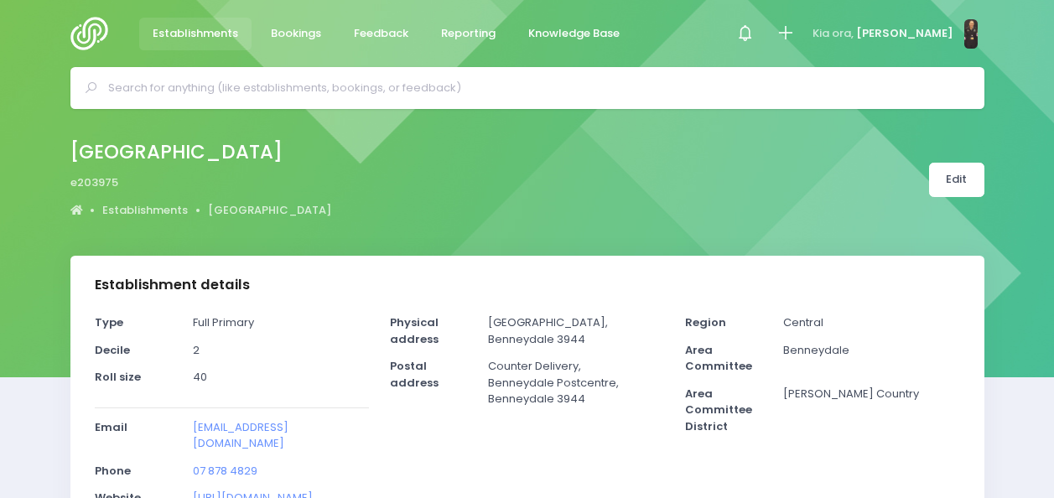
select select "5"
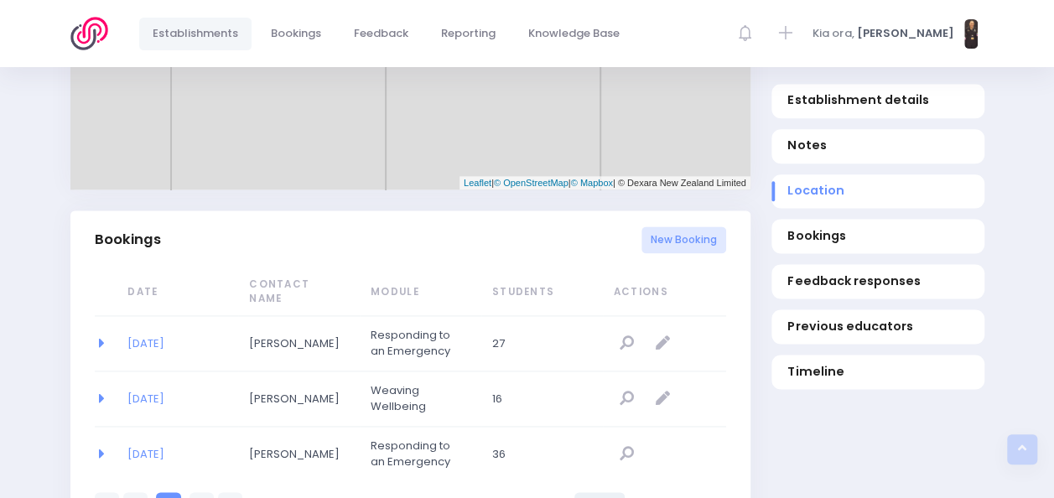
scroll to position [984, 0]
click at [152, 395] on link "04/02/2026" at bounding box center [146, 396] width 37 height 16
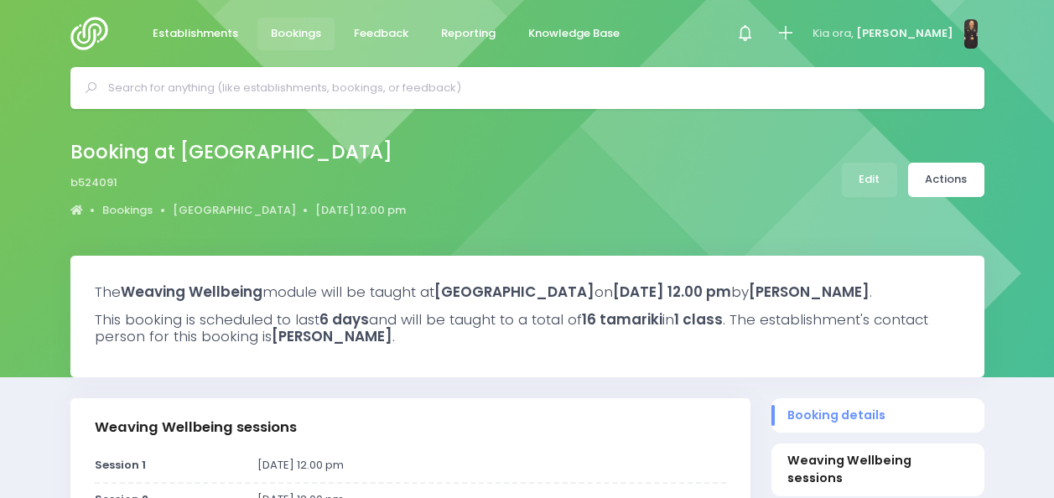
select select "5"
click at [322, 94] on input "text" at bounding box center [534, 87] width 853 height 25
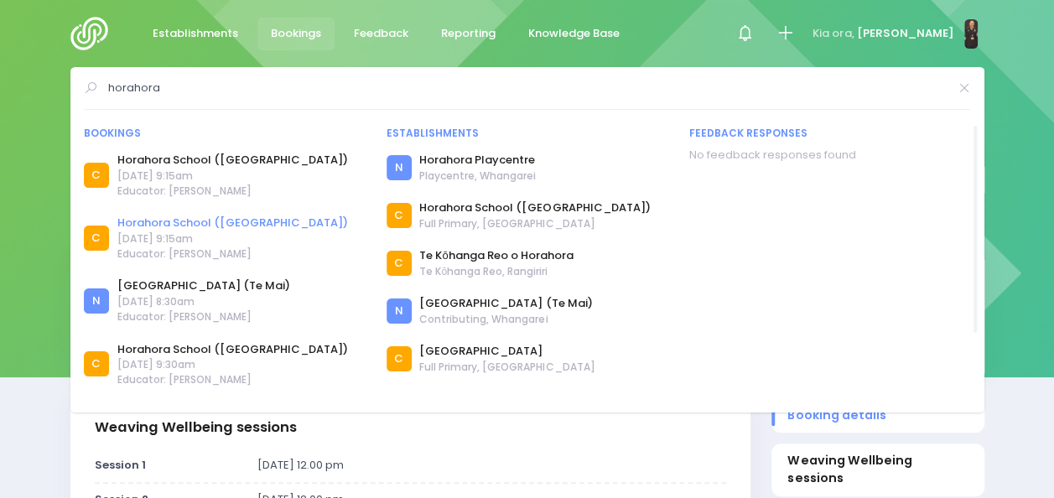
type input "horahora"
click at [180, 224] on link "Horahora School ([GEOGRAPHIC_DATA])" at bounding box center [232, 223] width 231 height 17
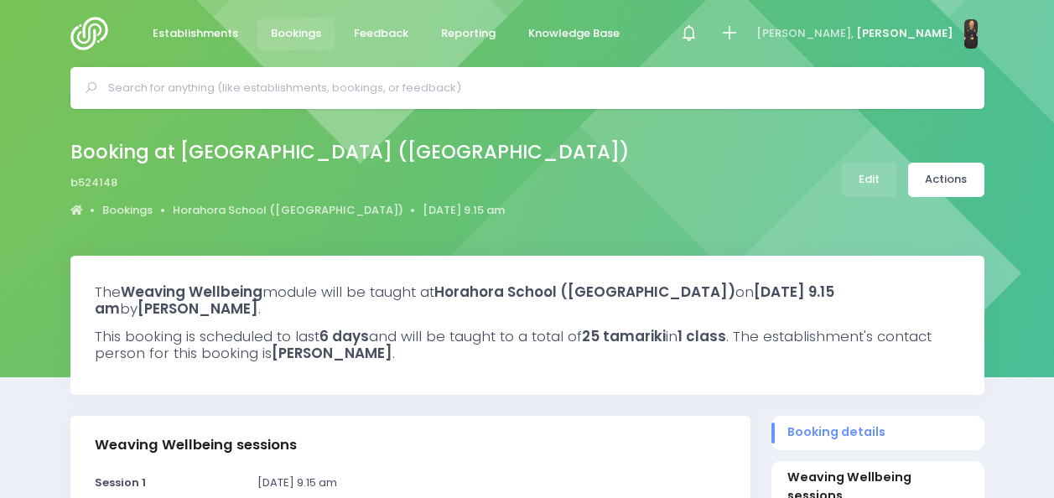
select select "5"
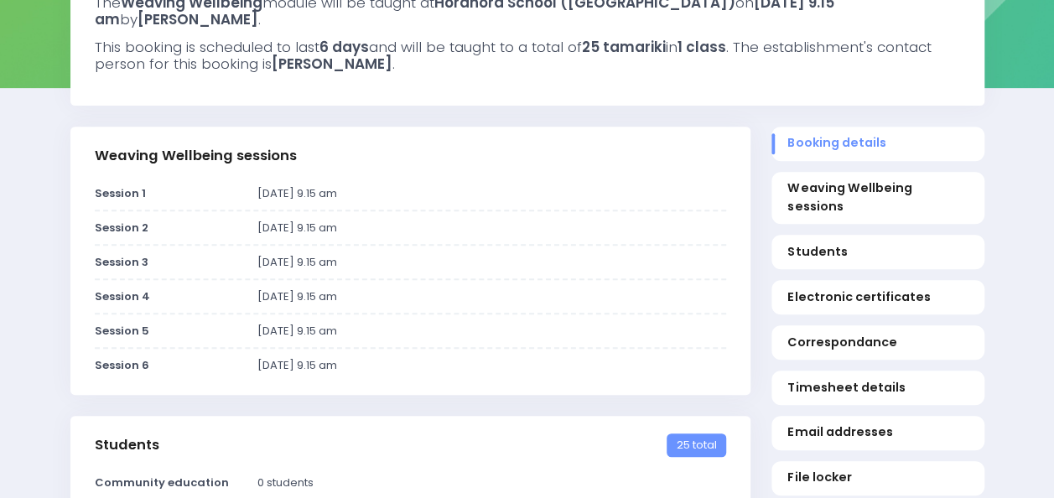
scroll to position [294, 0]
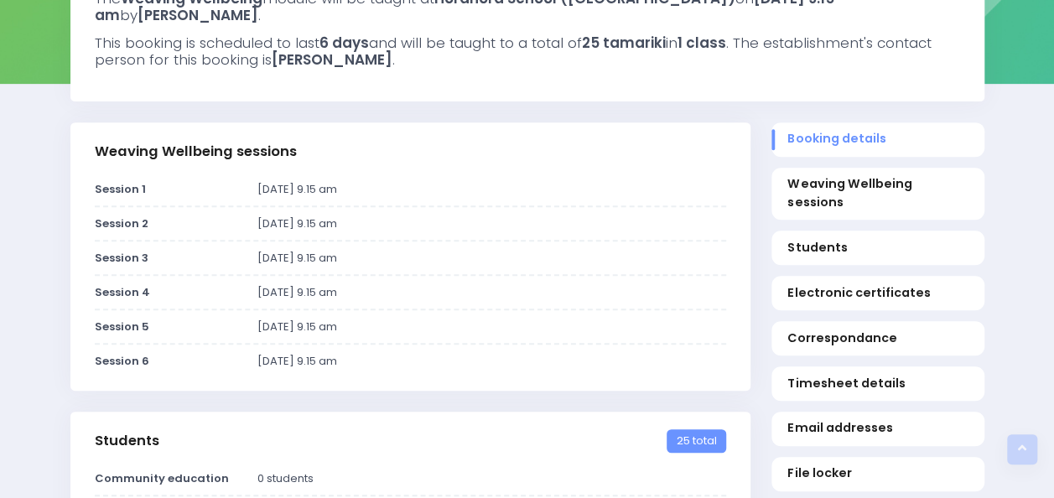
scroll to position [0, 0]
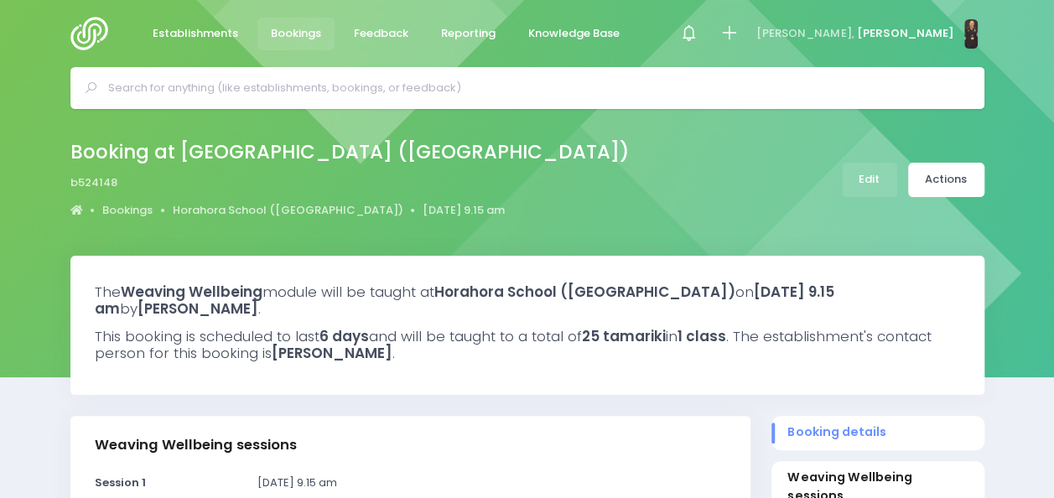
click at [362, 90] on input "text" at bounding box center [534, 87] width 853 height 25
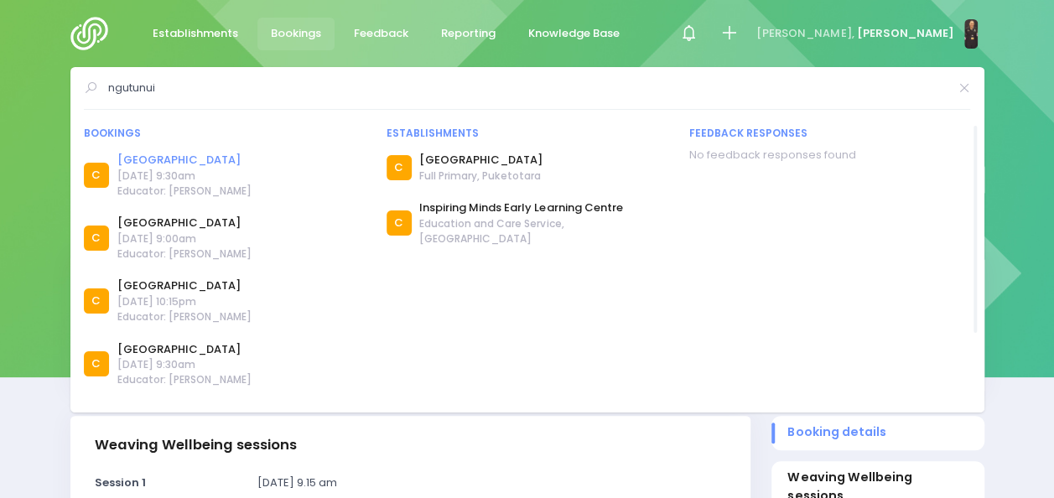
type input "ngutunui"
click at [166, 163] on link "Ngutunui School" at bounding box center [184, 160] width 134 height 17
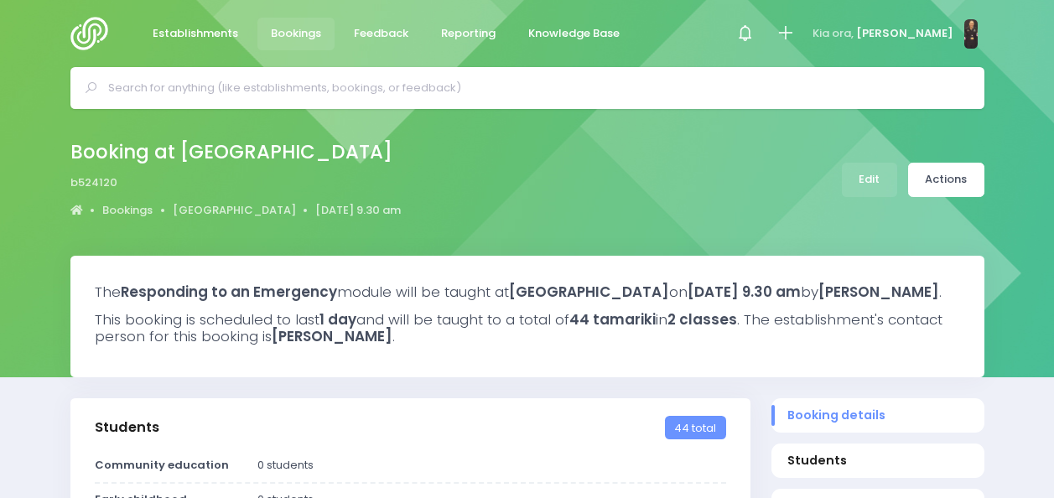
select select "5"
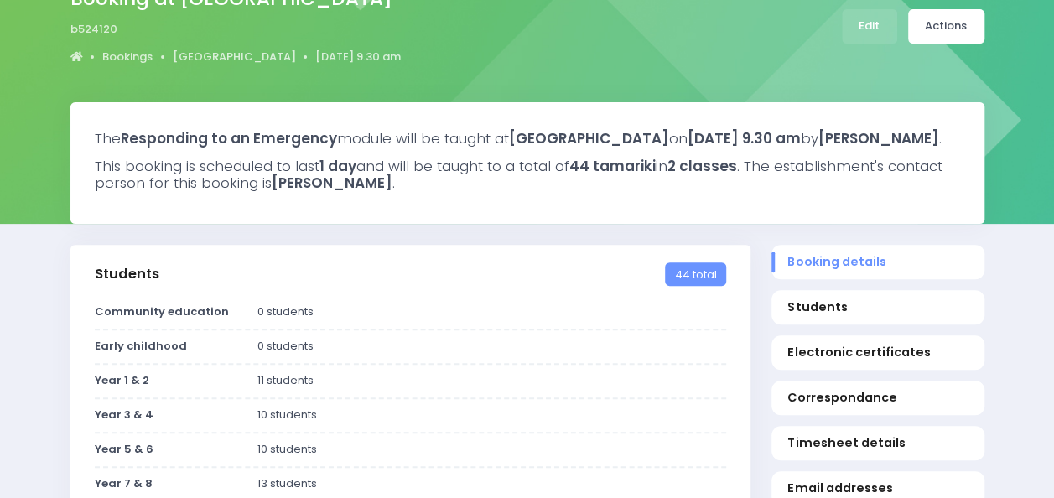
scroll to position [153, 0]
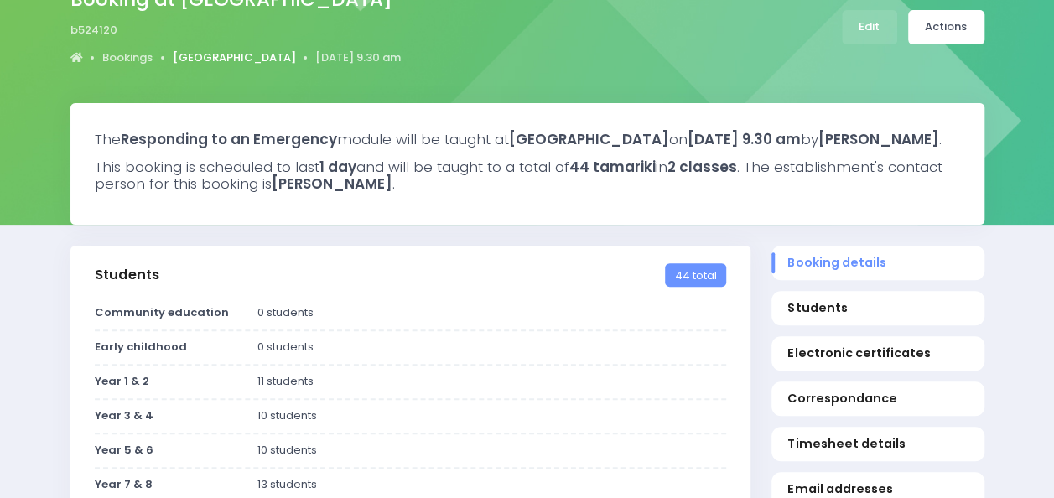
click at [212, 57] on link "[GEOGRAPHIC_DATA]" at bounding box center [234, 57] width 123 height 17
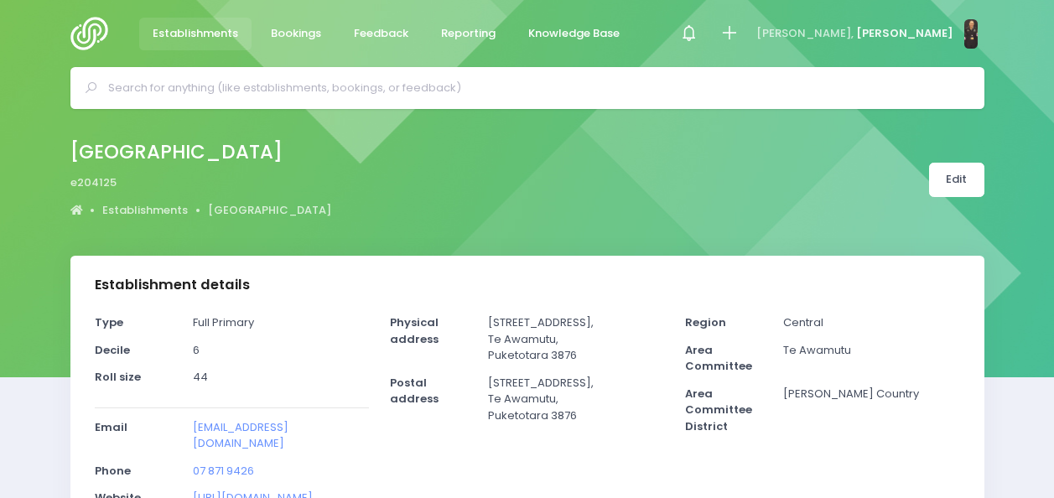
select select "5"
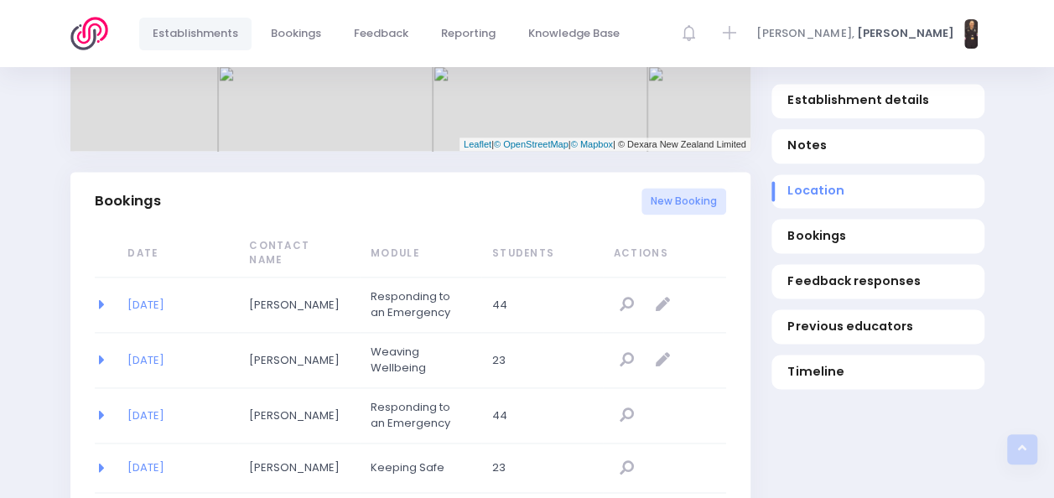
scroll to position [1023, 0]
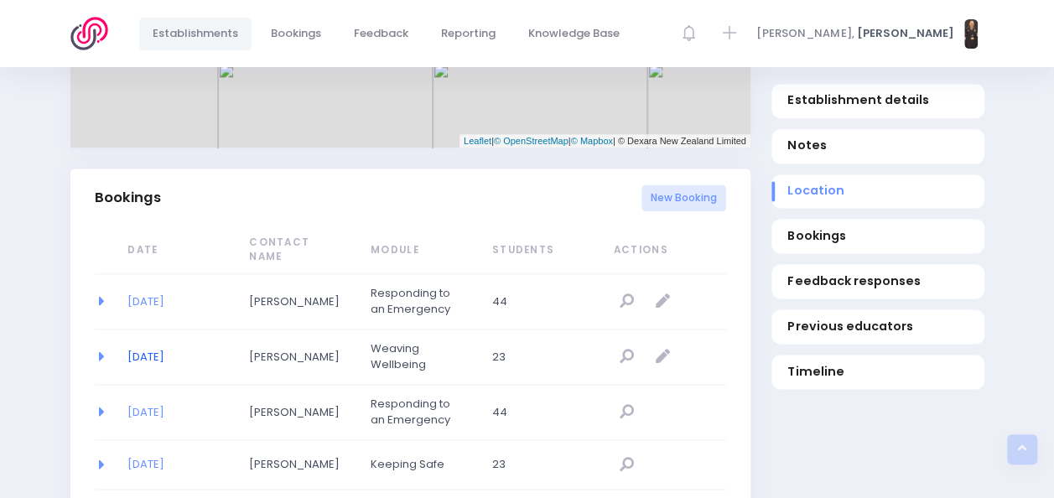
click at [164, 349] on link "[DATE]" at bounding box center [146, 357] width 37 height 16
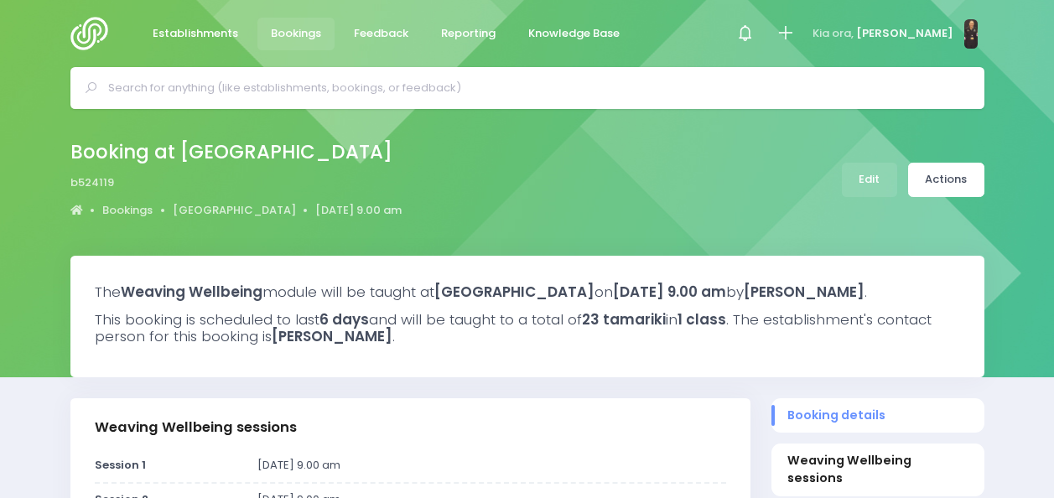
select select "5"
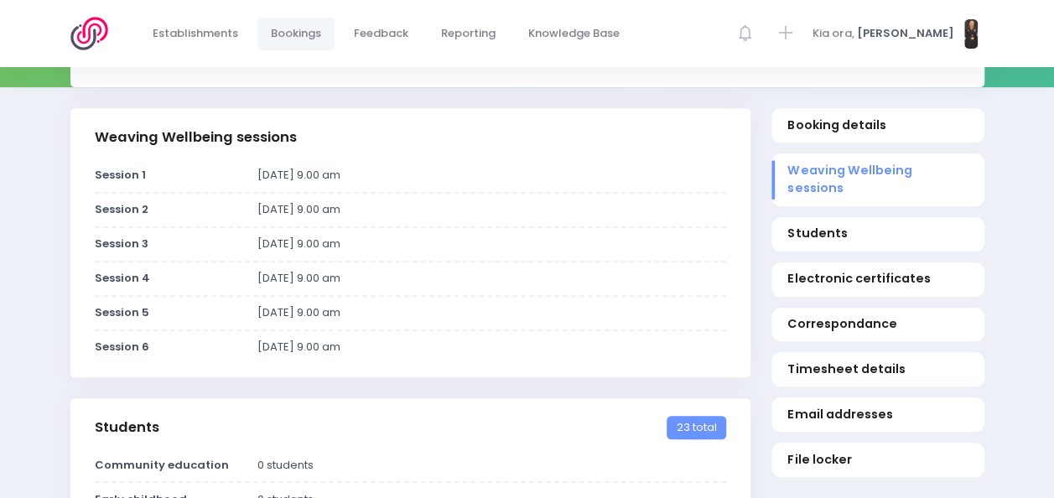
scroll to position [291, 0]
